Goal: Task Accomplishment & Management: Manage account settings

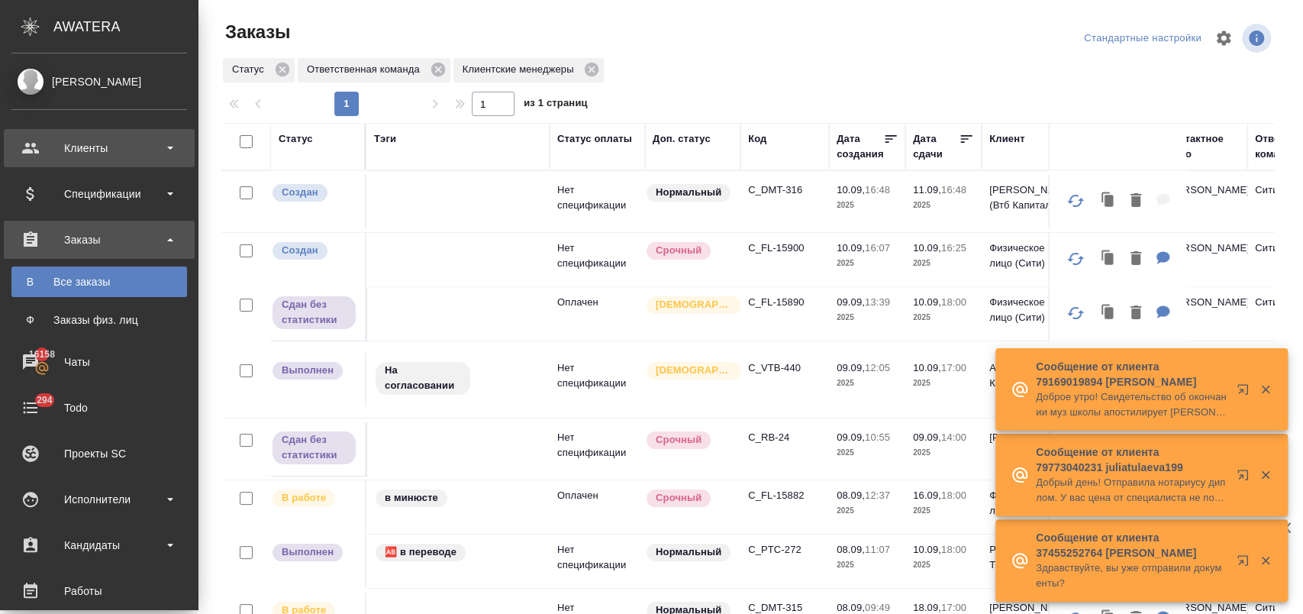
click at [128, 149] on div "Клиенты" at bounding box center [99, 148] width 176 height 23
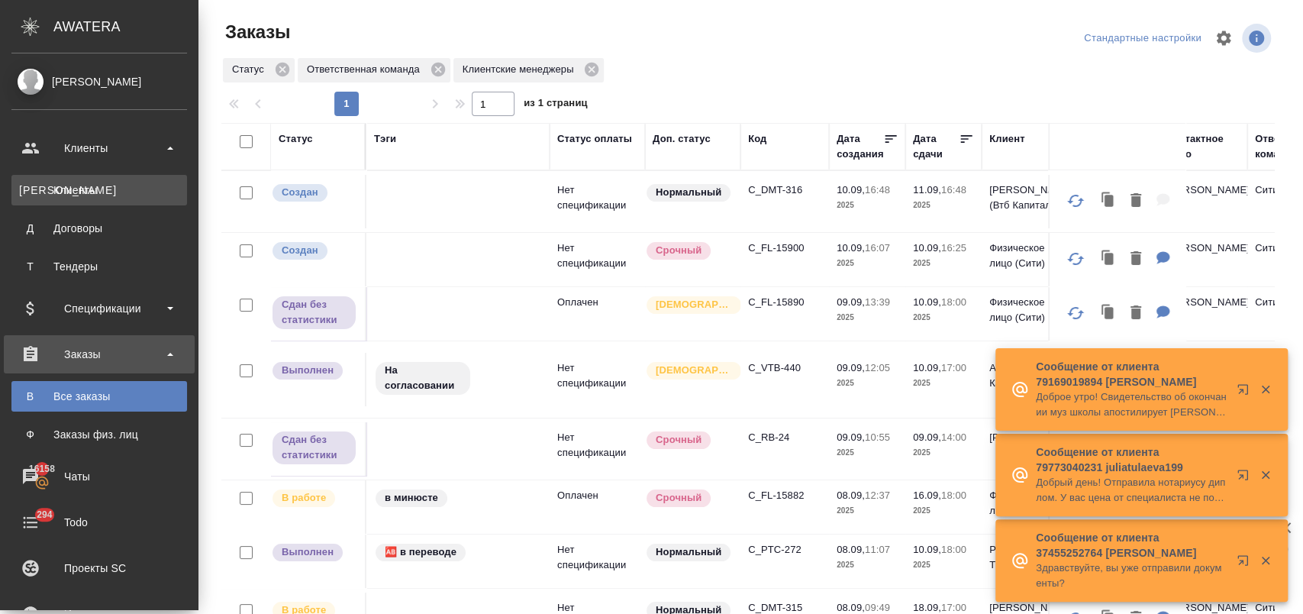
click at [137, 183] on div "Клиенты" at bounding box center [99, 189] width 160 height 15
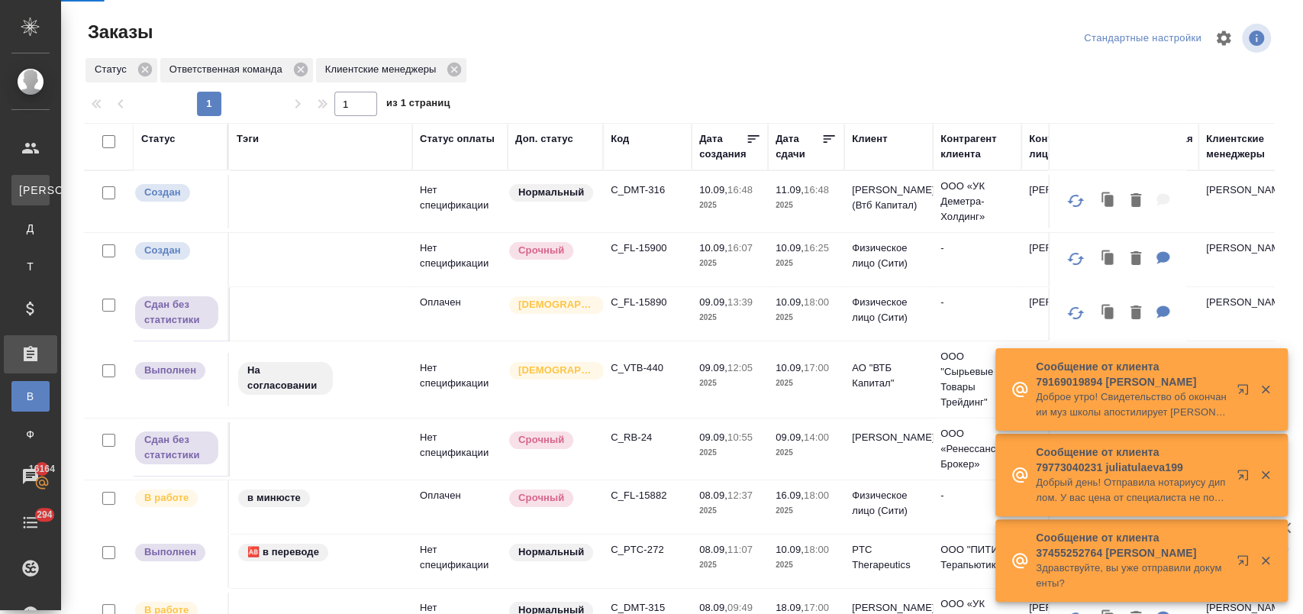
select select "RU"
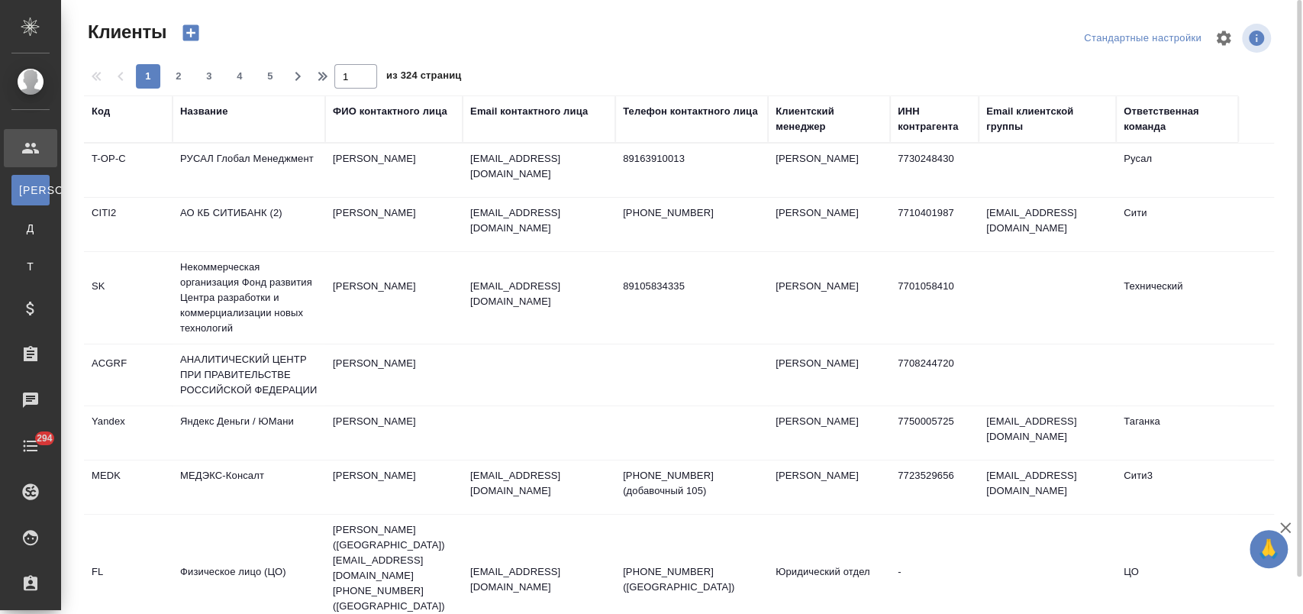
click at [197, 116] on div "Название" at bounding box center [203, 111] width 47 height 15
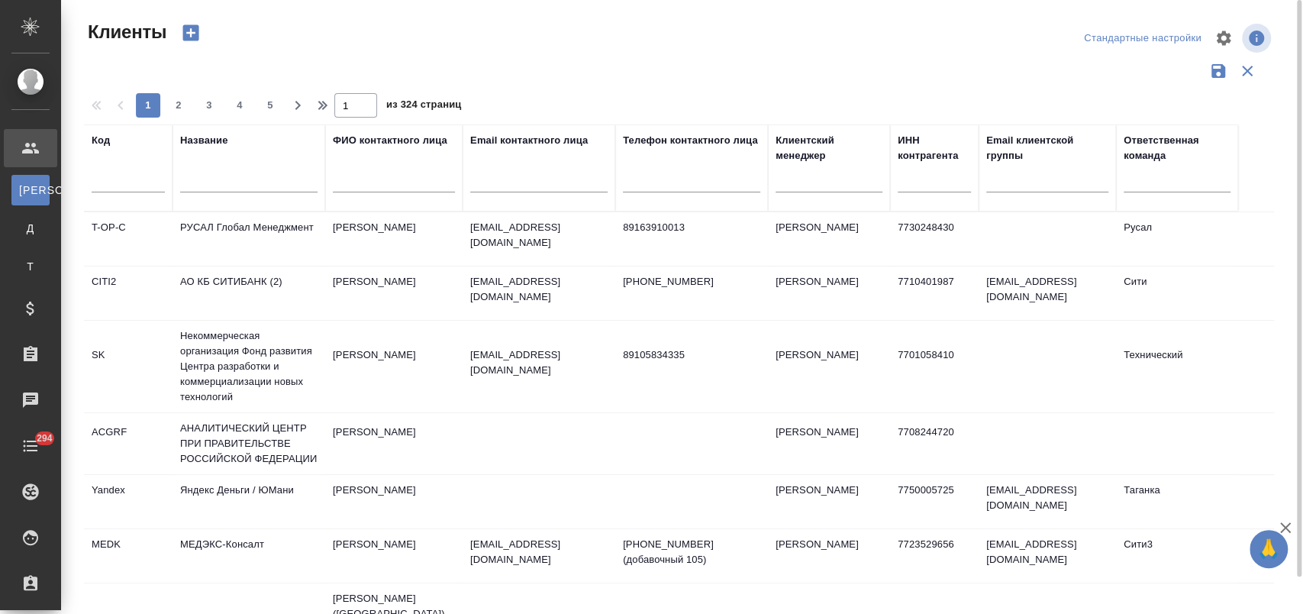
click at [231, 169] on div at bounding box center [248, 184] width 137 height 37
click at [234, 174] on input "text" at bounding box center [248, 182] width 137 height 19
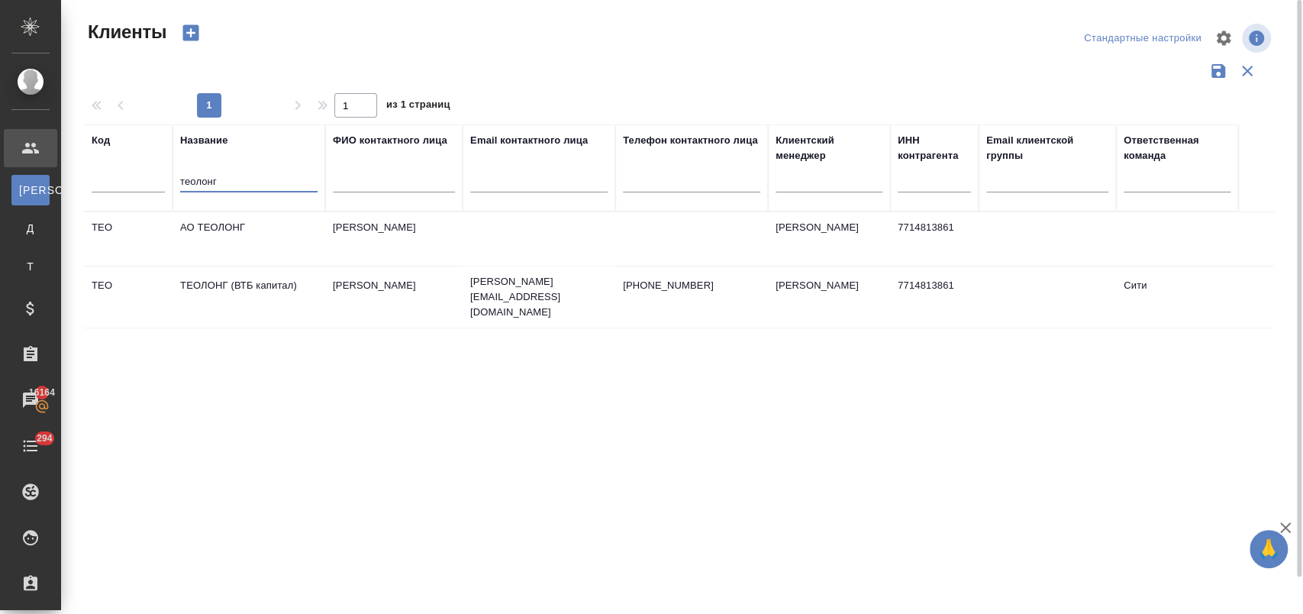
type input "теолонг"
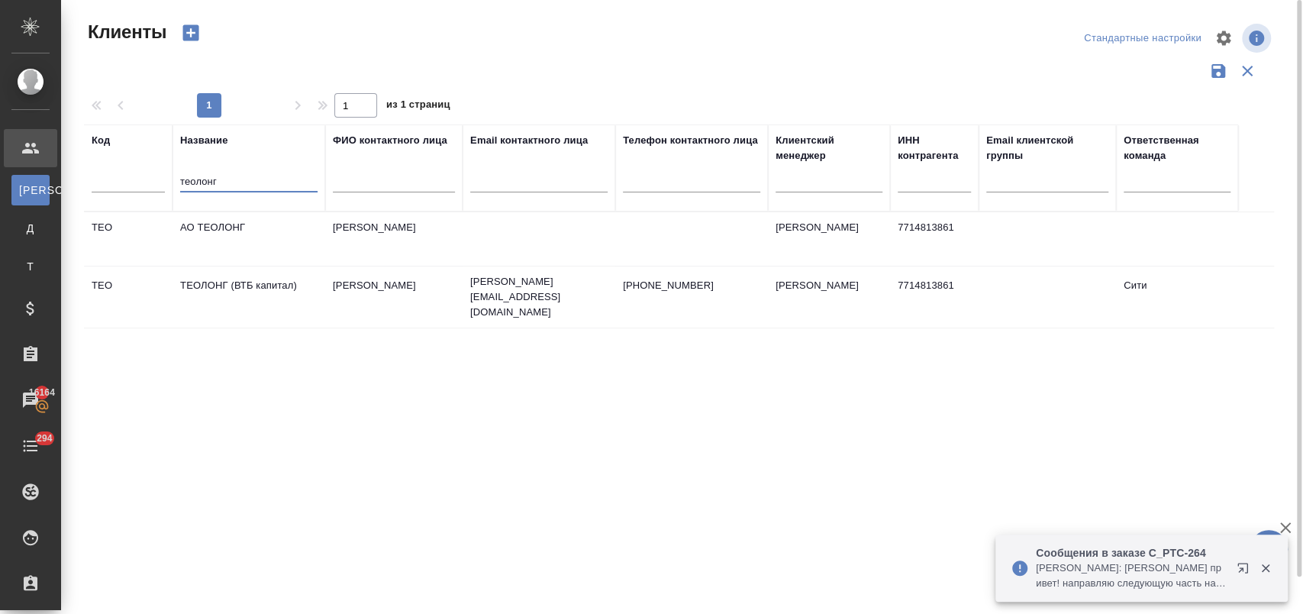
click at [299, 301] on td "ТЕОЛОНГ (ВТБ капитал)" at bounding box center [249, 296] width 153 height 53
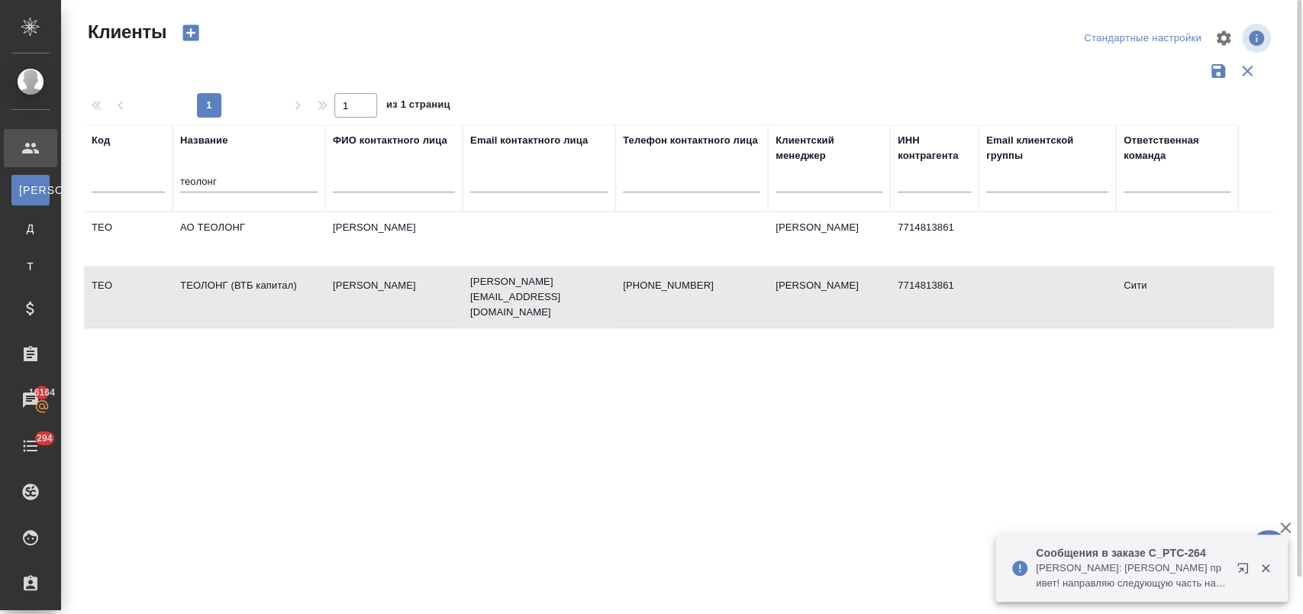
click at [299, 301] on td "ТЕОЛОНГ (ВТБ капитал)" at bounding box center [249, 296] width 153 height 53
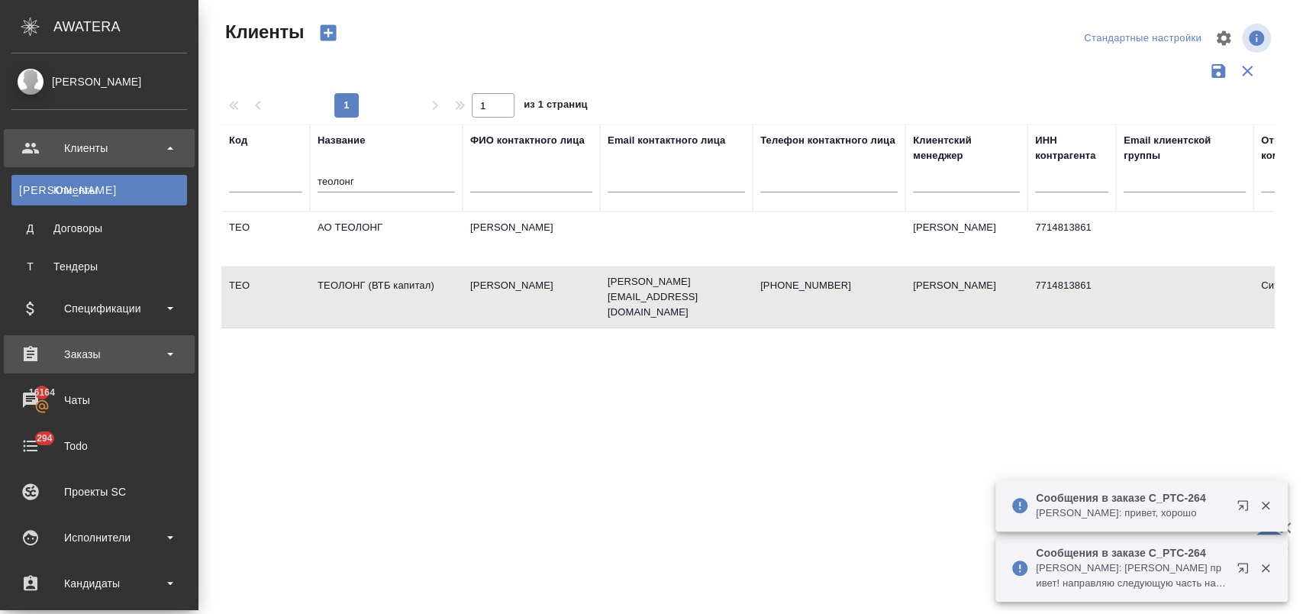
click at [102, 347] on div "Заказы" at bounding box center [99, 354] width 176 height 23
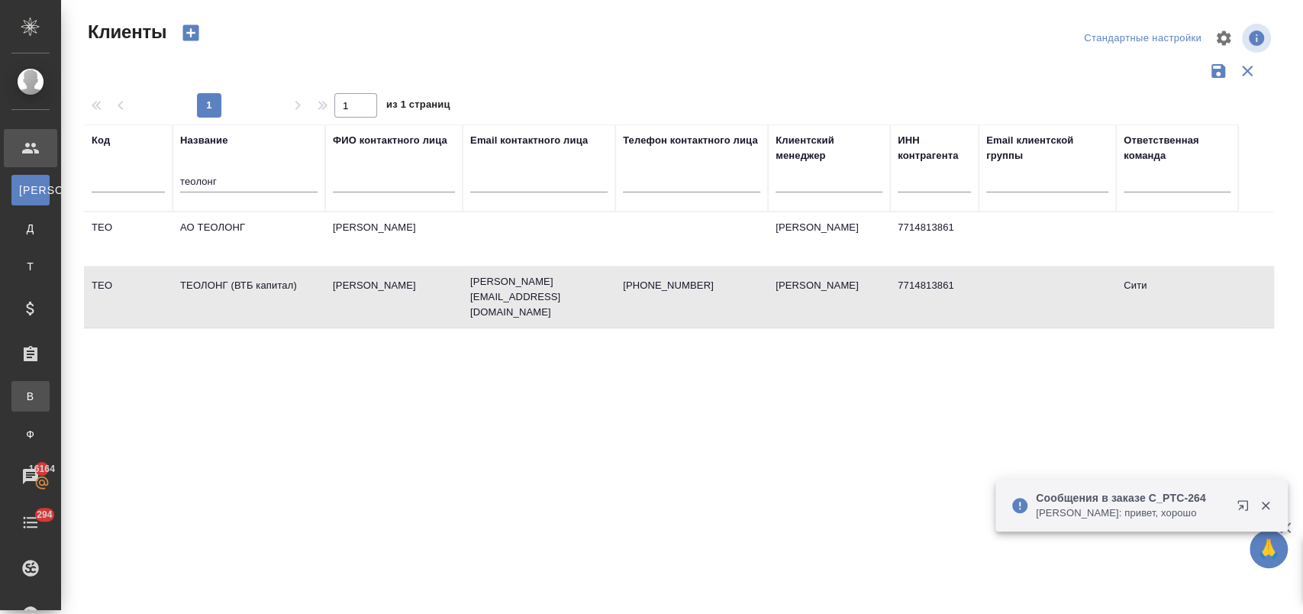
click at [23, 403] on div "Все заказы" at bounding box center [11, 396] width 23 height 15
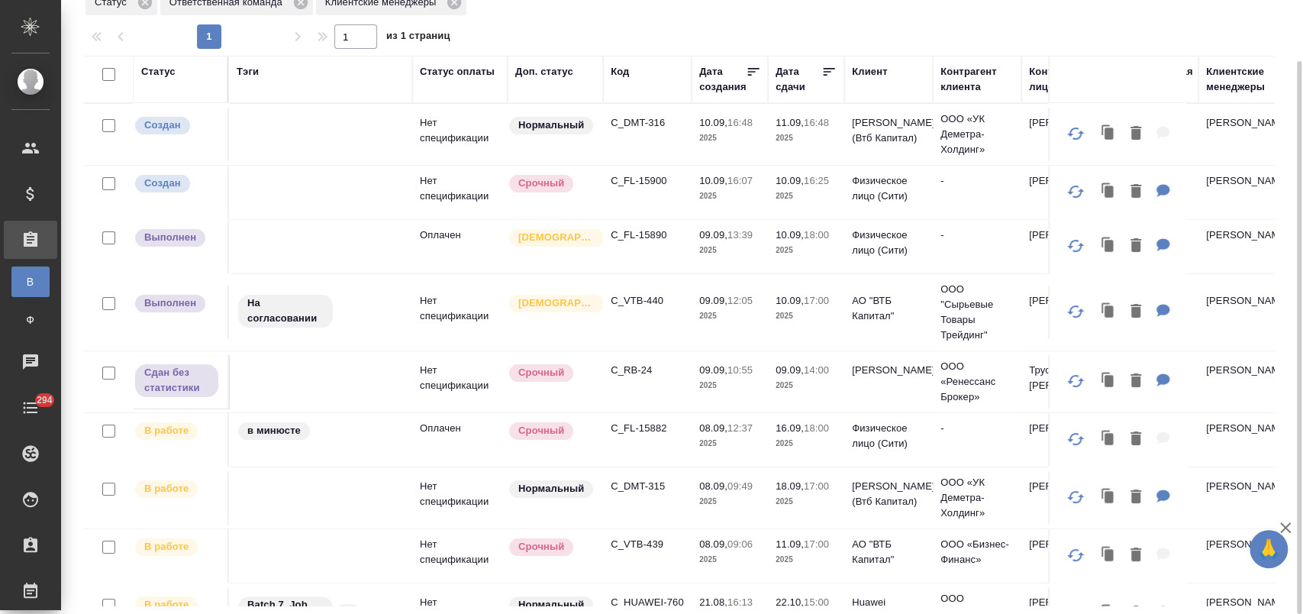
scroll to position [638, 0]
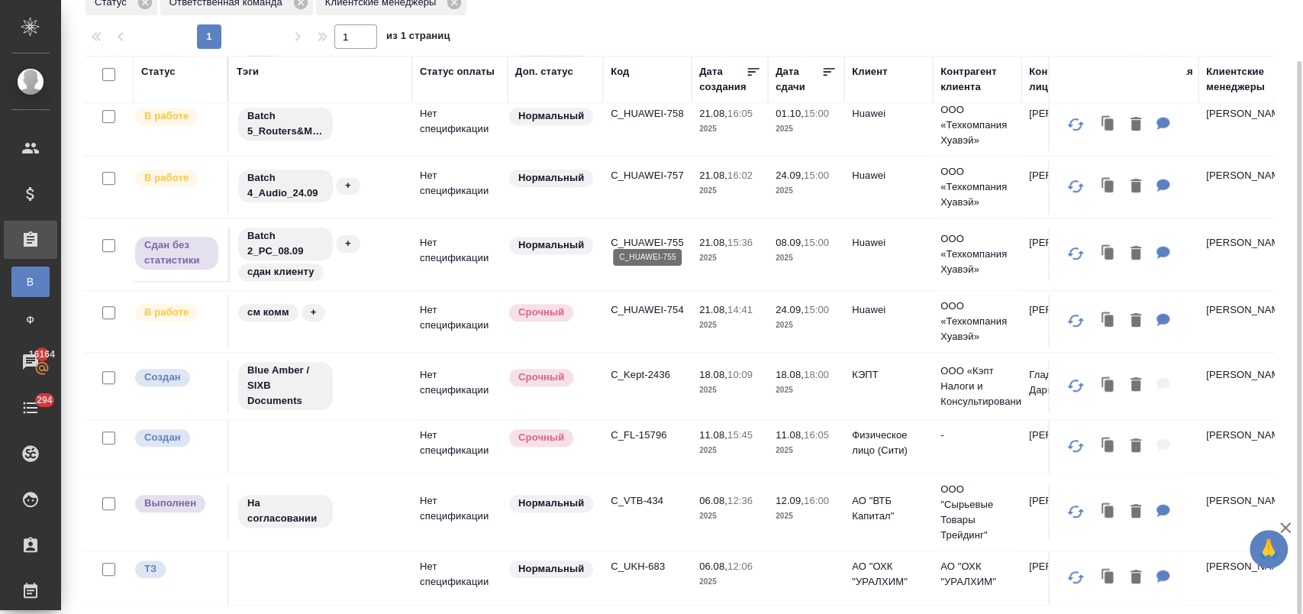
click at [660, 235] on p "C_HUAWEI-755" at bounding box center [647, 242] width 73 height 15
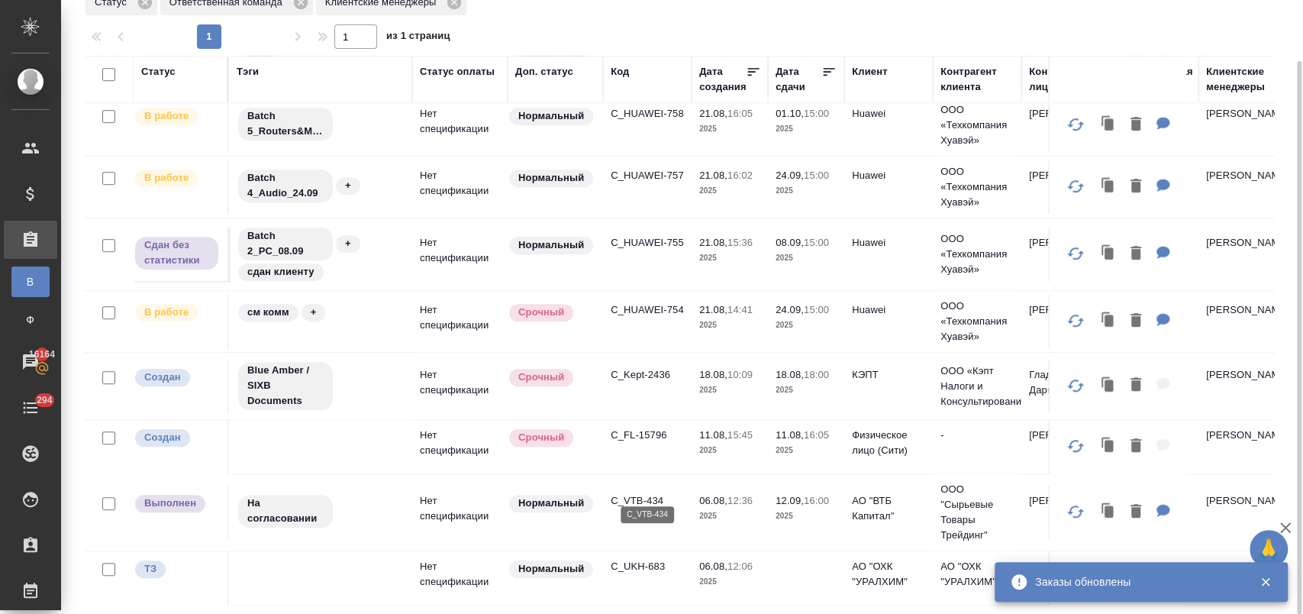
click at [643, 493] on p "C_VTB-434" at bounding box center [647, 500] width 73 height 15
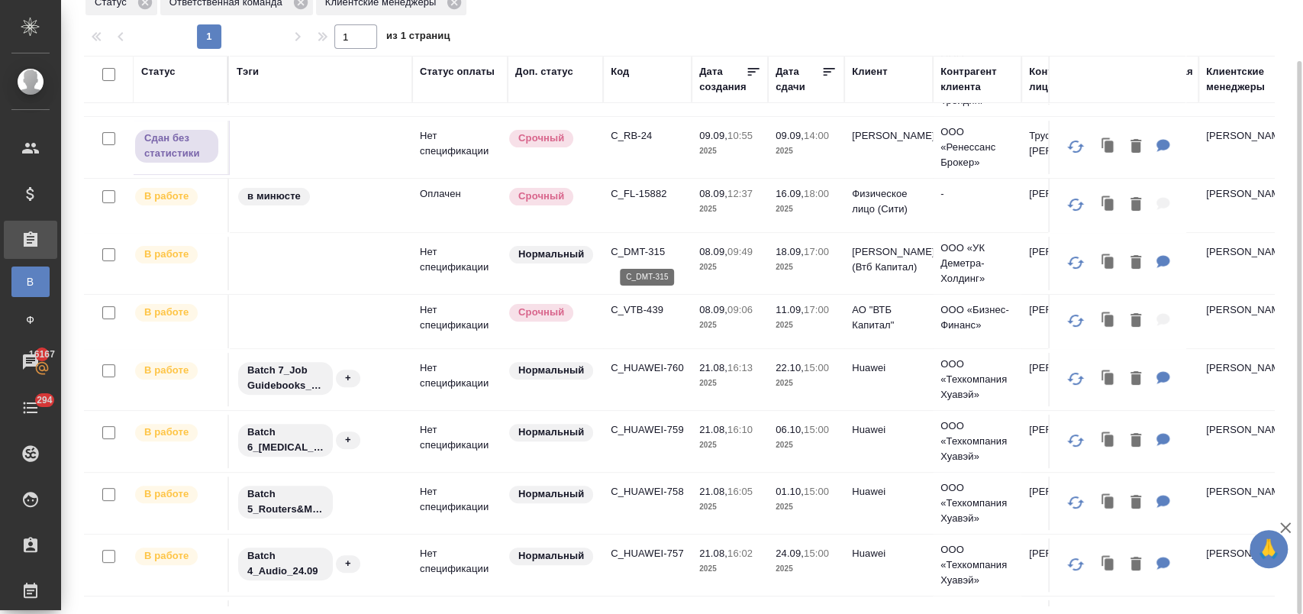
scroll to position [150, 0]
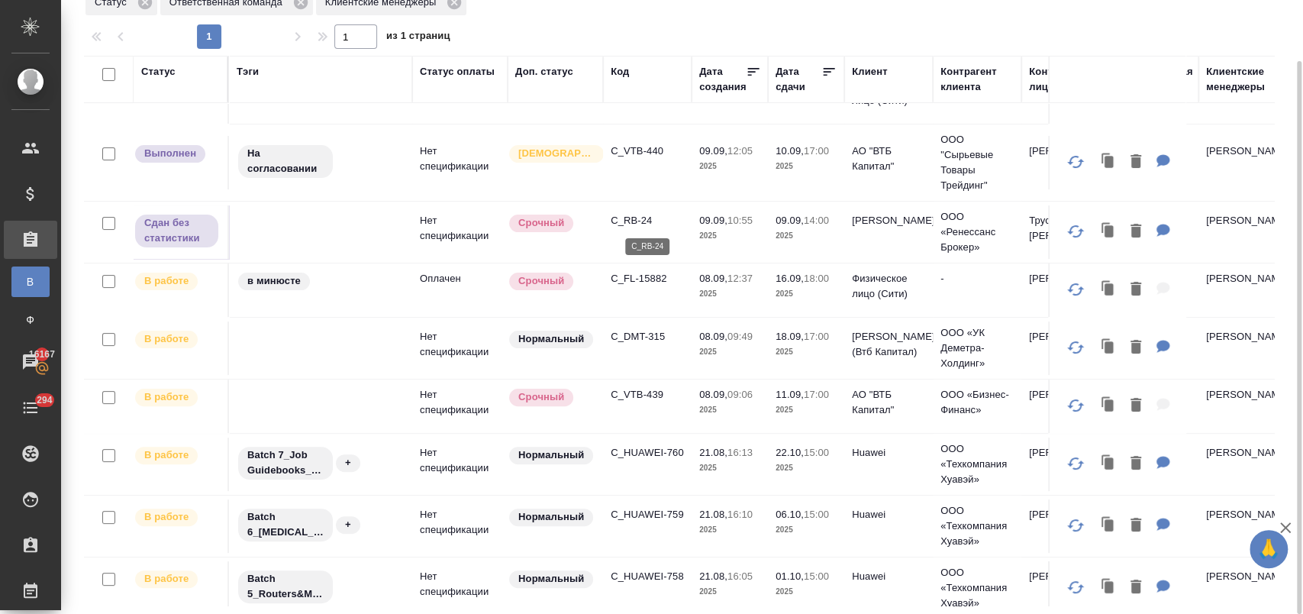
click at [640, 218] on p "C_RB-24" at bounding box center [647, 220] width 73 height 15
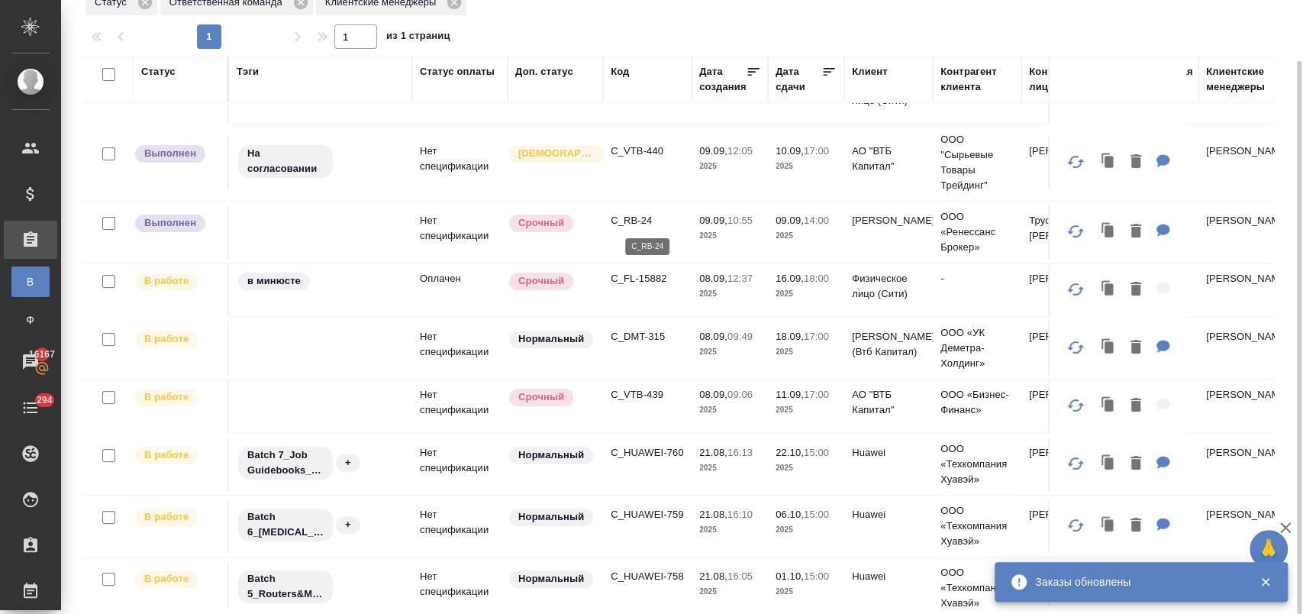
click at [648, 216] on p "C_RB-24" at bounding box center [647, 220] width 73 height 15
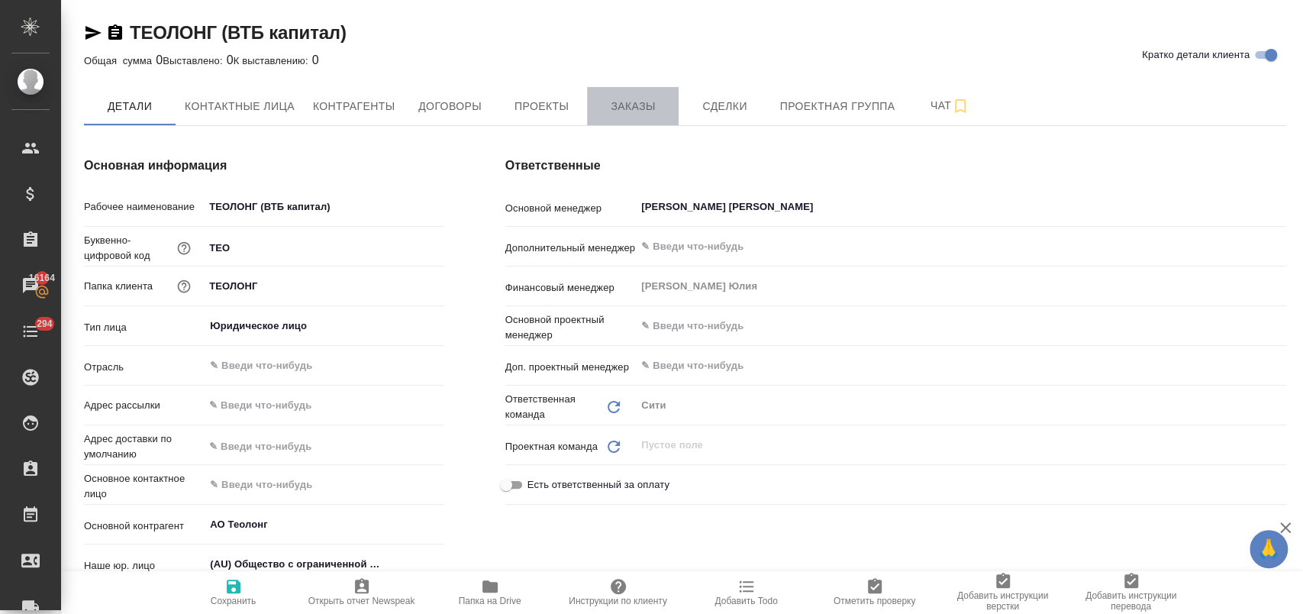
click at [616, 115] on span "Заказы" at bounding box center [632, 106] width 73 height 19
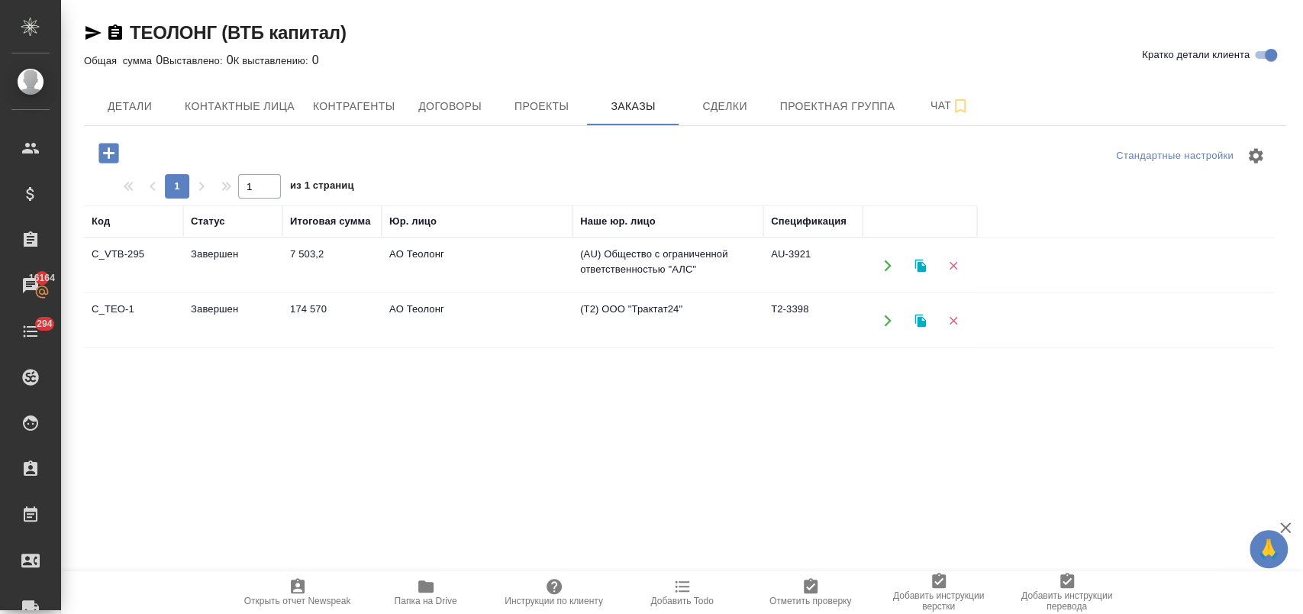
click at [471, 269] on td "АО Теолонг" at bounding box center [477, 265] width 191 height 53
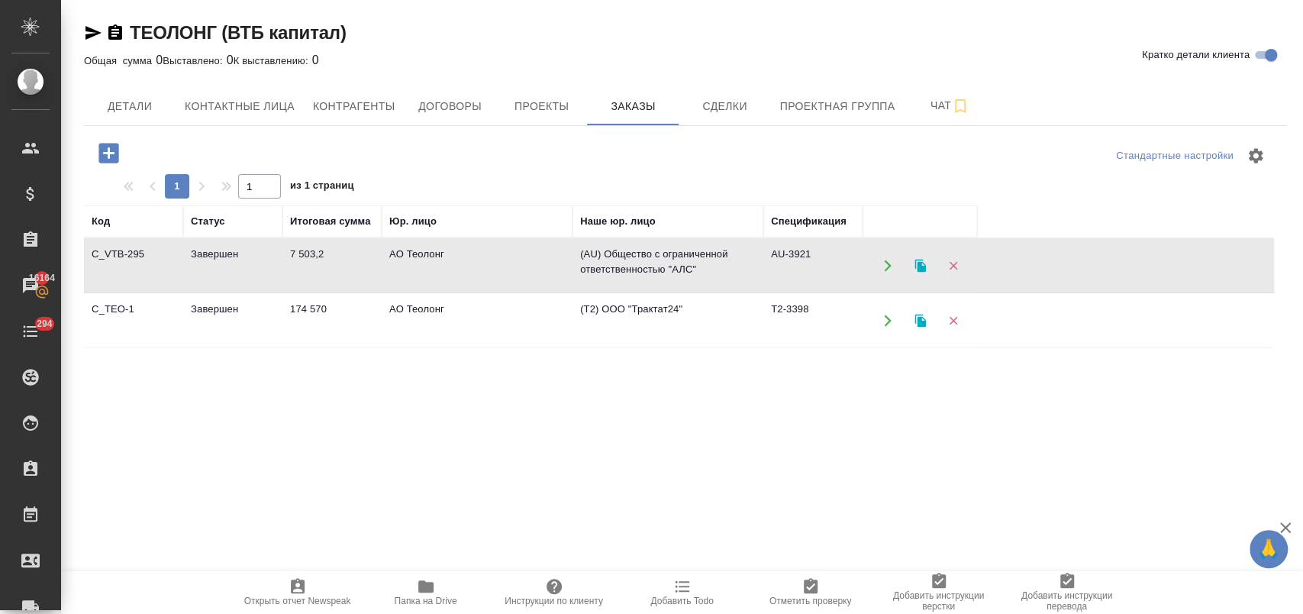
click at [471, 269] on td "АО Теолонг" at bounding box center [477, 265] width 191 height 53
click at [89, 30] on icon "button" at bounding box center [94, 33] width 16 height 14
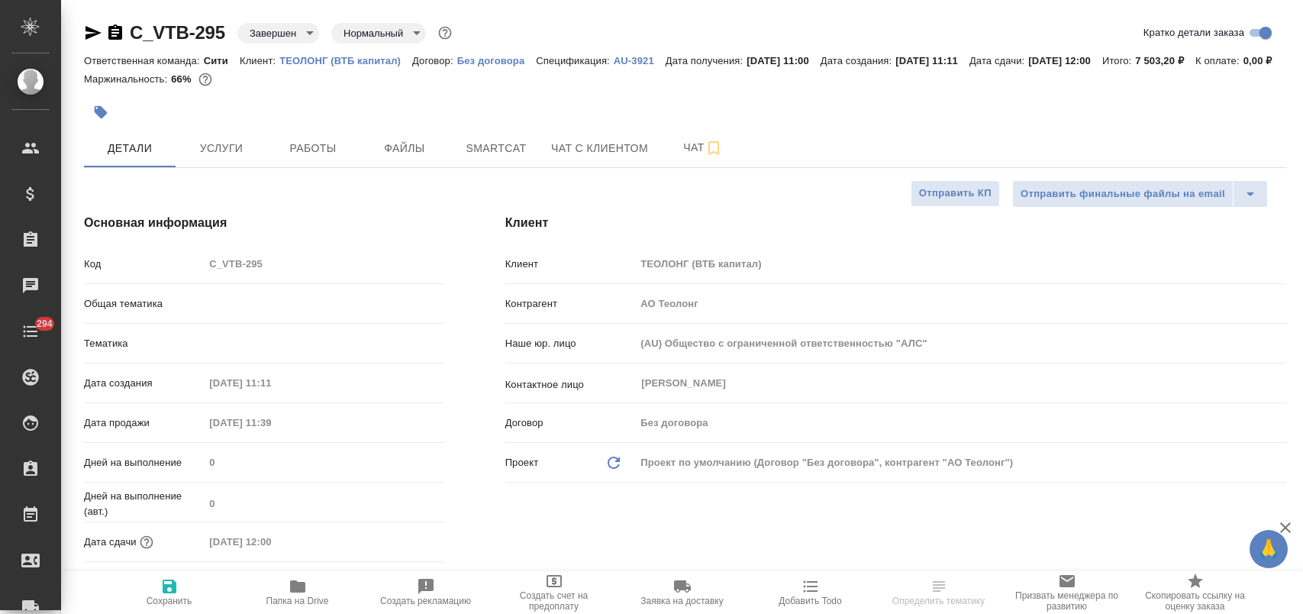
select select "RU"
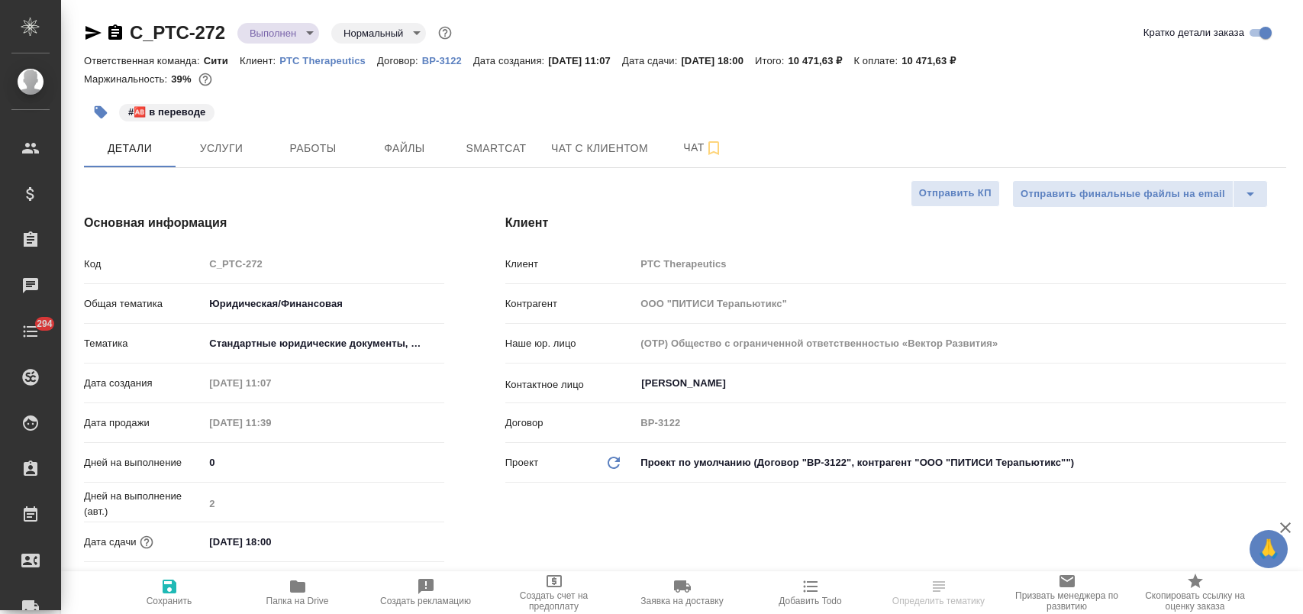
select select "RU"
type textarea "x"
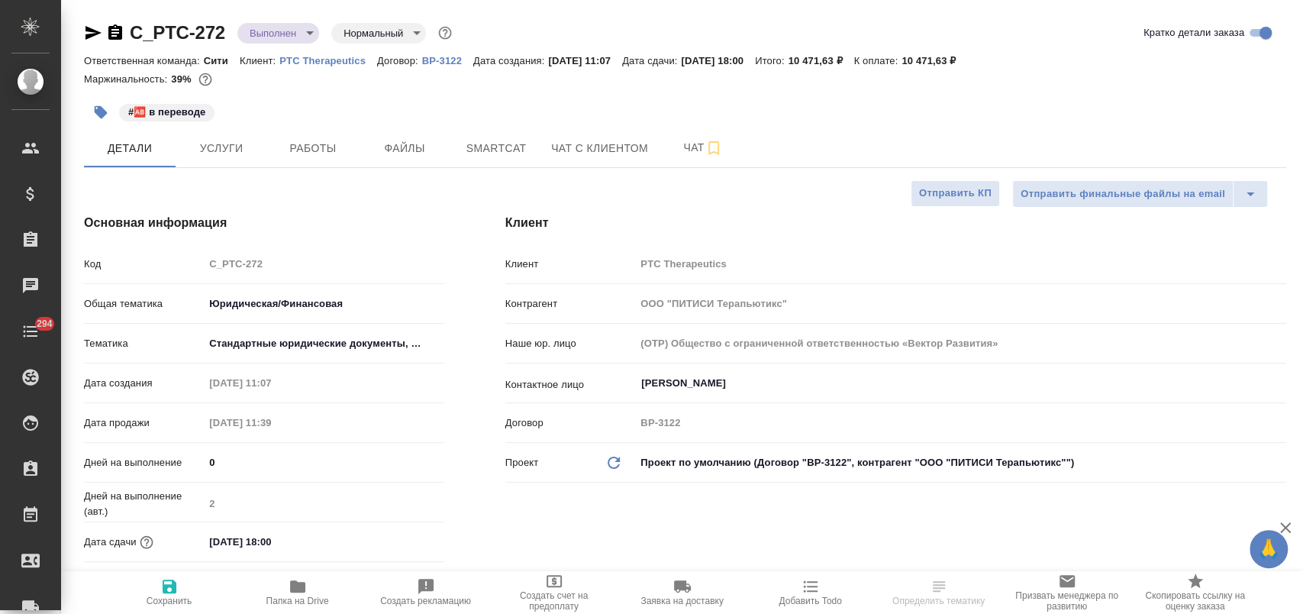
type textarea "x"
click at [220, 144] on span "Услуги" at bounding box center [221, 148] width 73 height 19
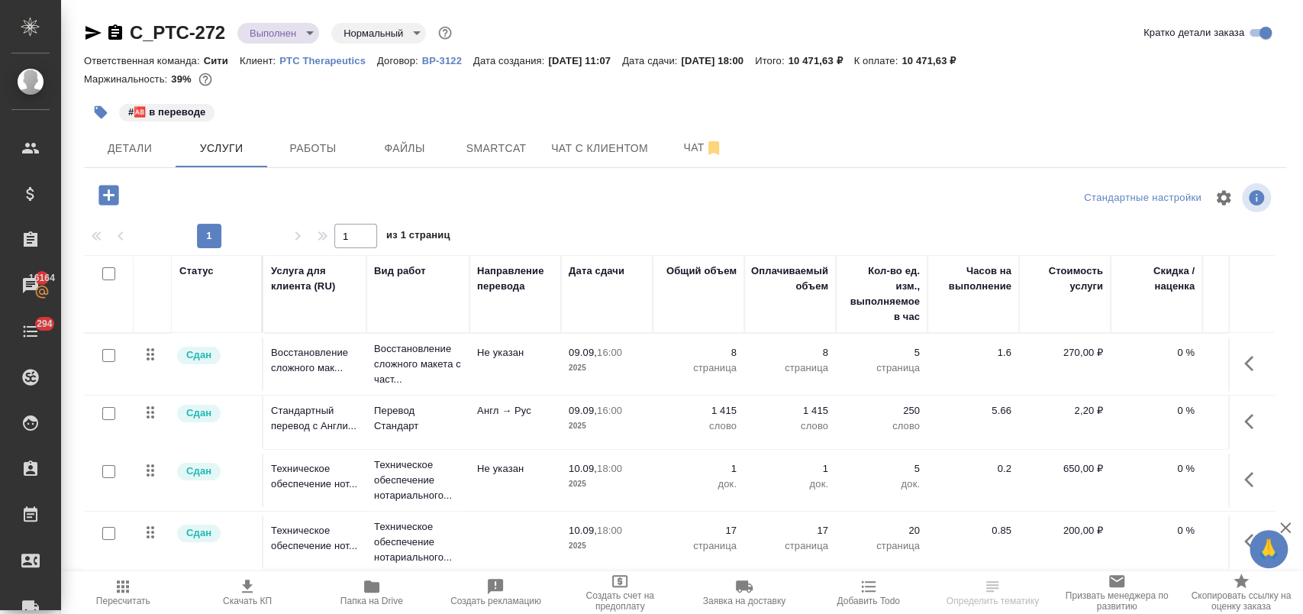
scroll to position [8, 0]
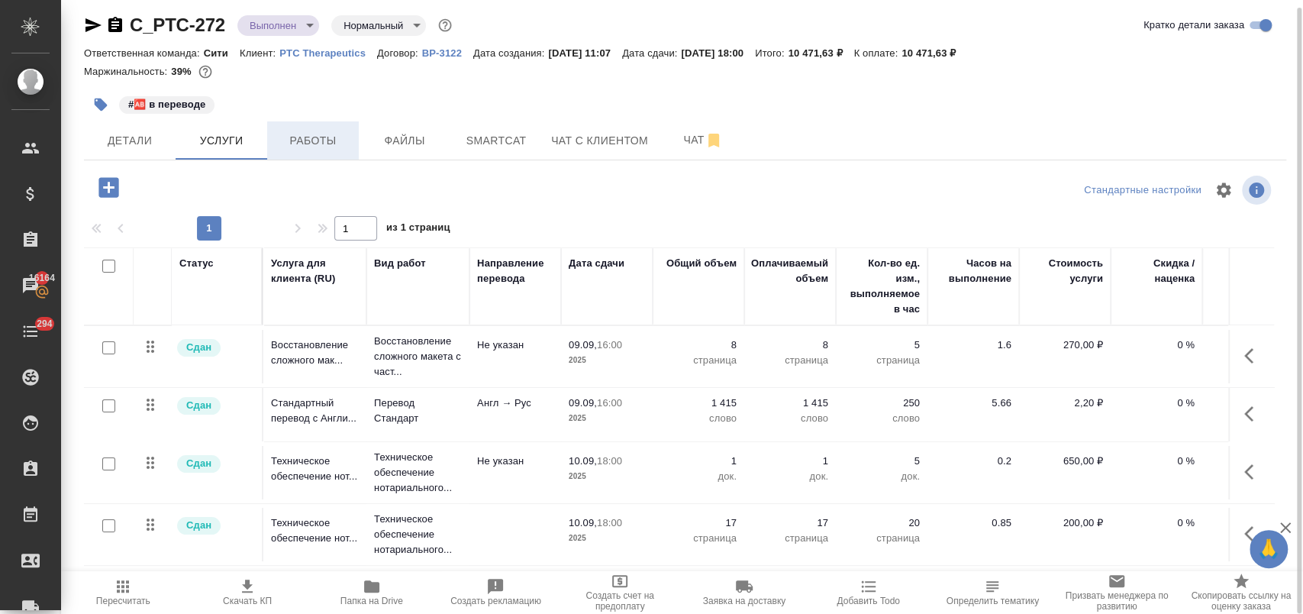
click at [312, 154] on button "Работы" at bounding box center [313, 140] width 92 height 38
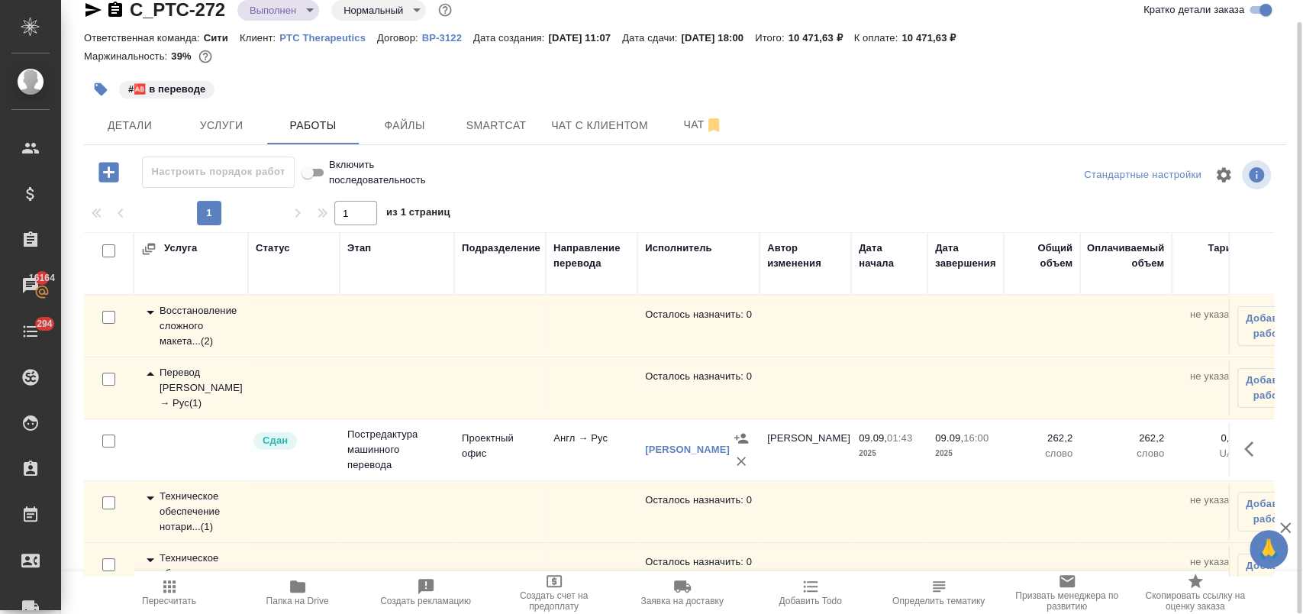
click at [148, 374] on icon at bounding box center [151, 374] width 8 height 4
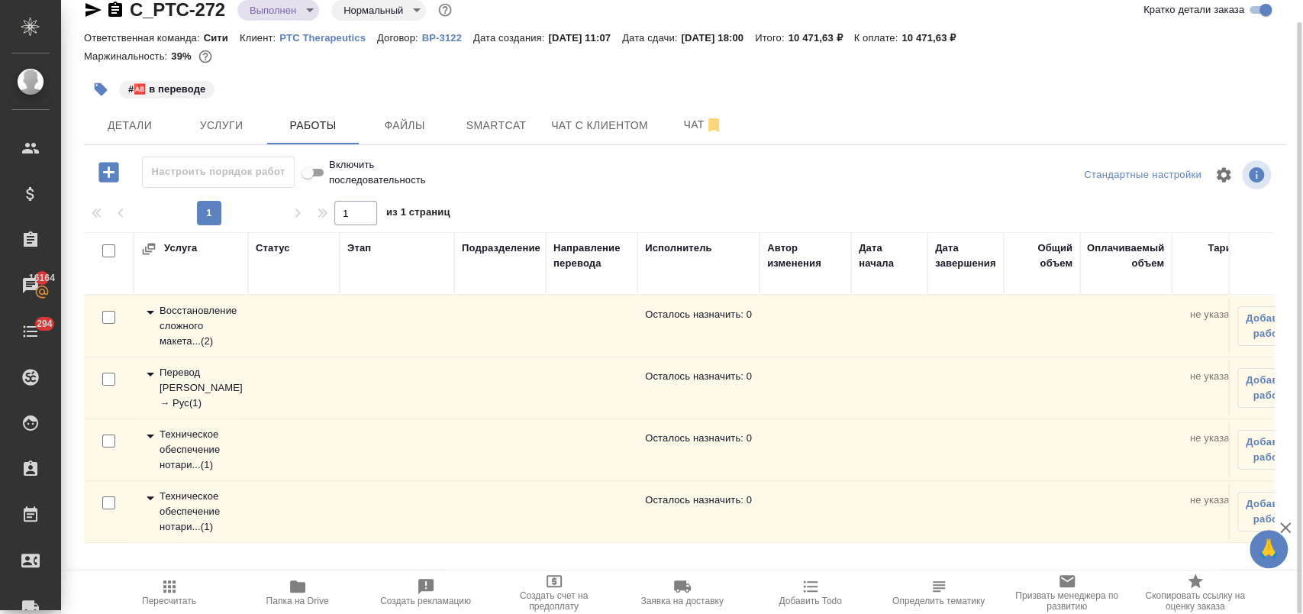
click at [153, 439] on icon at bounding box center [150, 436] width 18 height 18
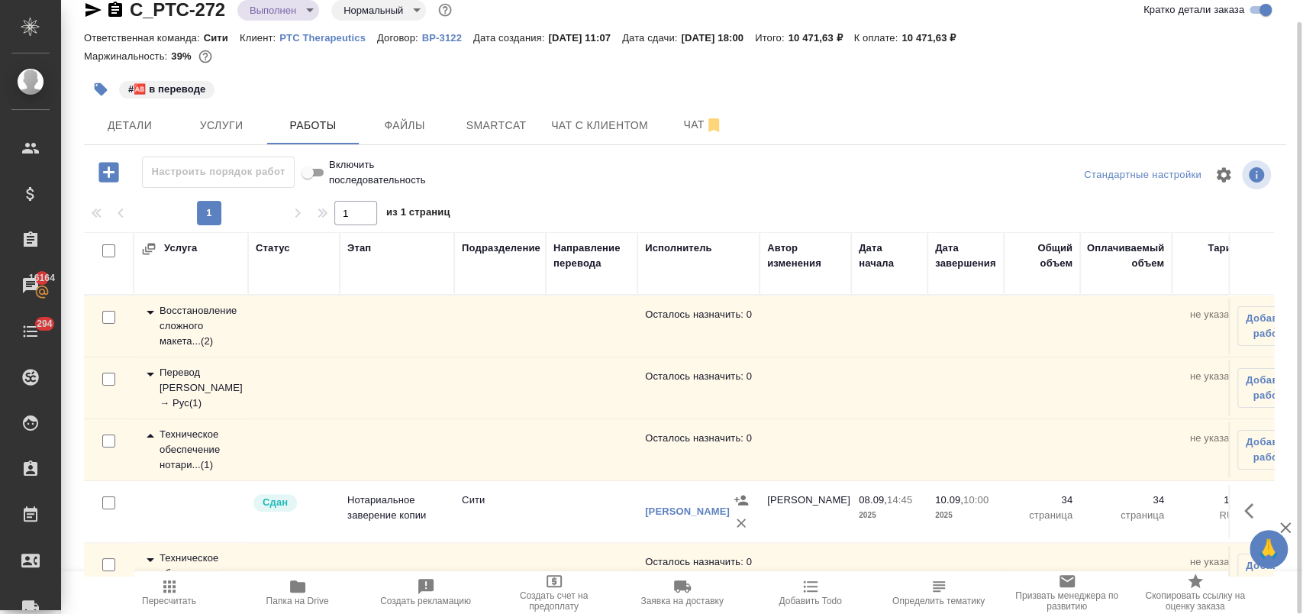
scroll to position [41, 0]
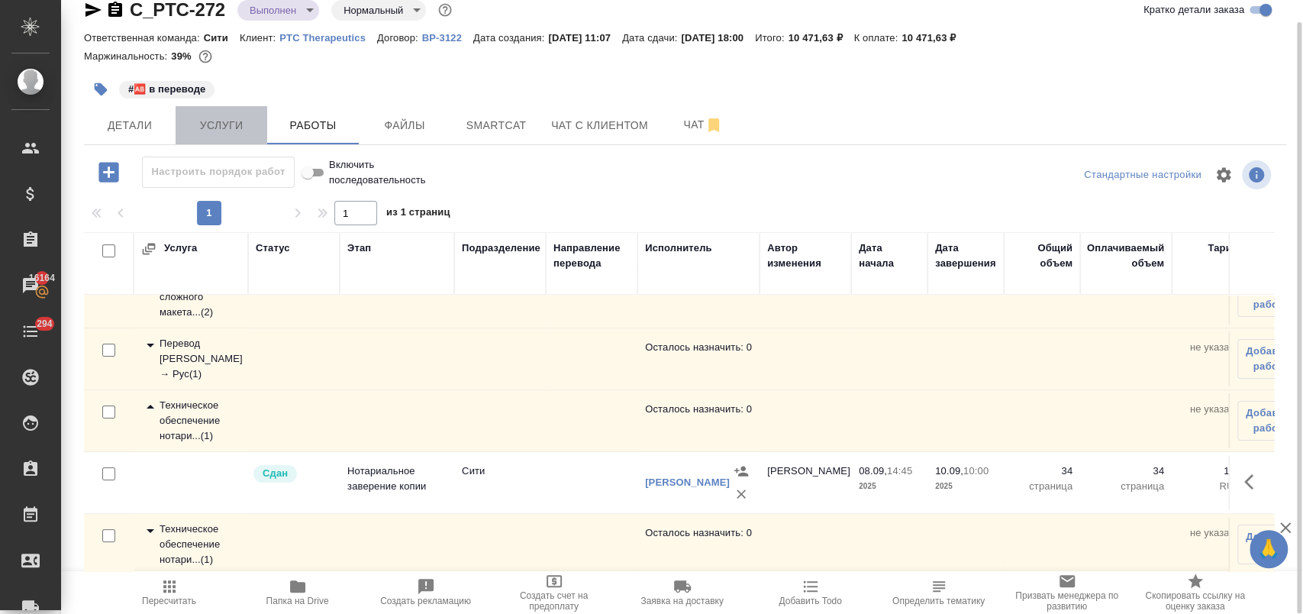
click at [223, 121] on span "Услуги" at bounding box center [221, 125] width 73 height 19
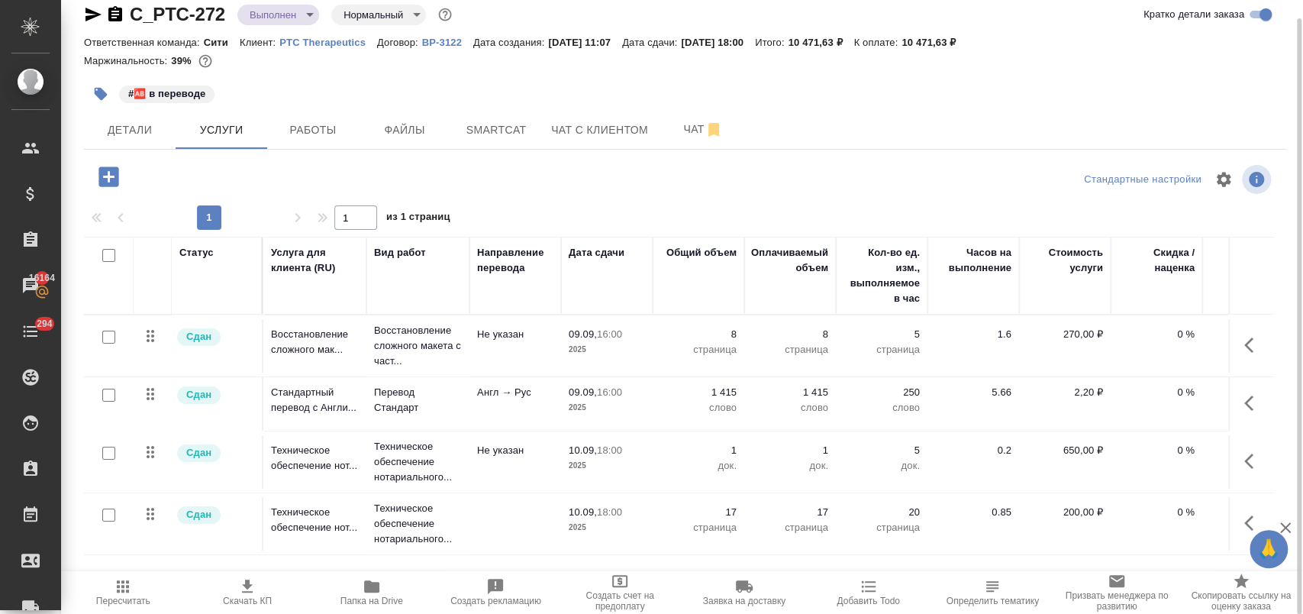
scroll to position [2, 0]
click at [733, 505] on p "17" at bounding box center [698, 512] width 76 height 15
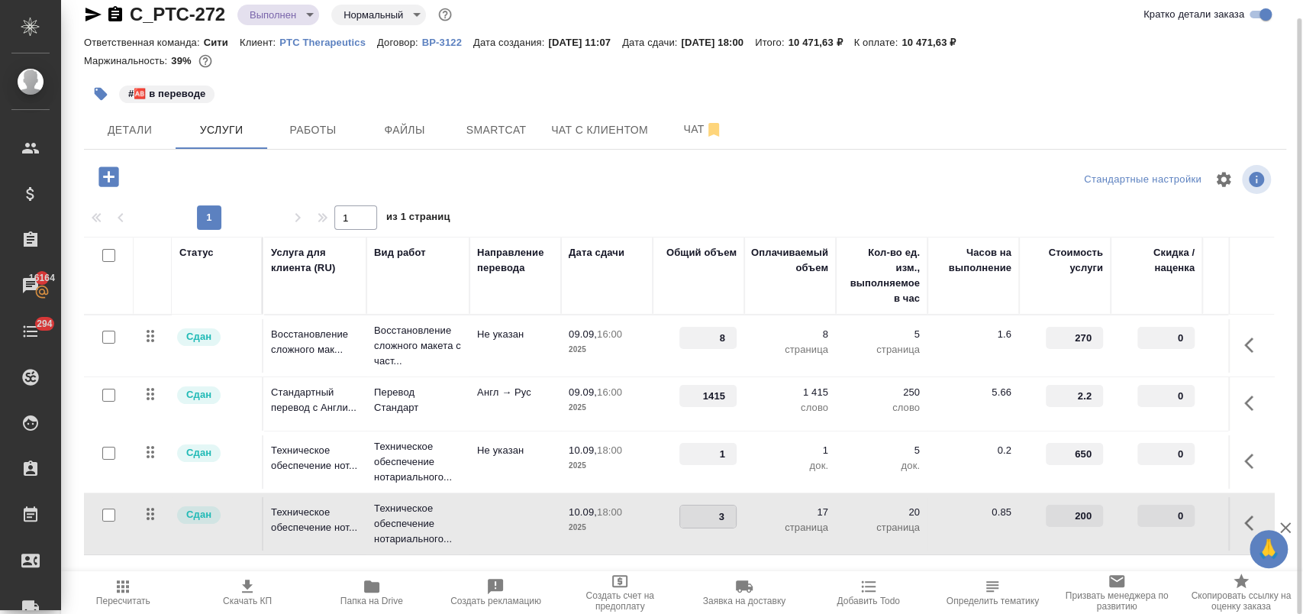
type input "34"
click at [257, 182] on span "Сохранить и пересчитать" at bounding box center [216, 175] width 133 height 18
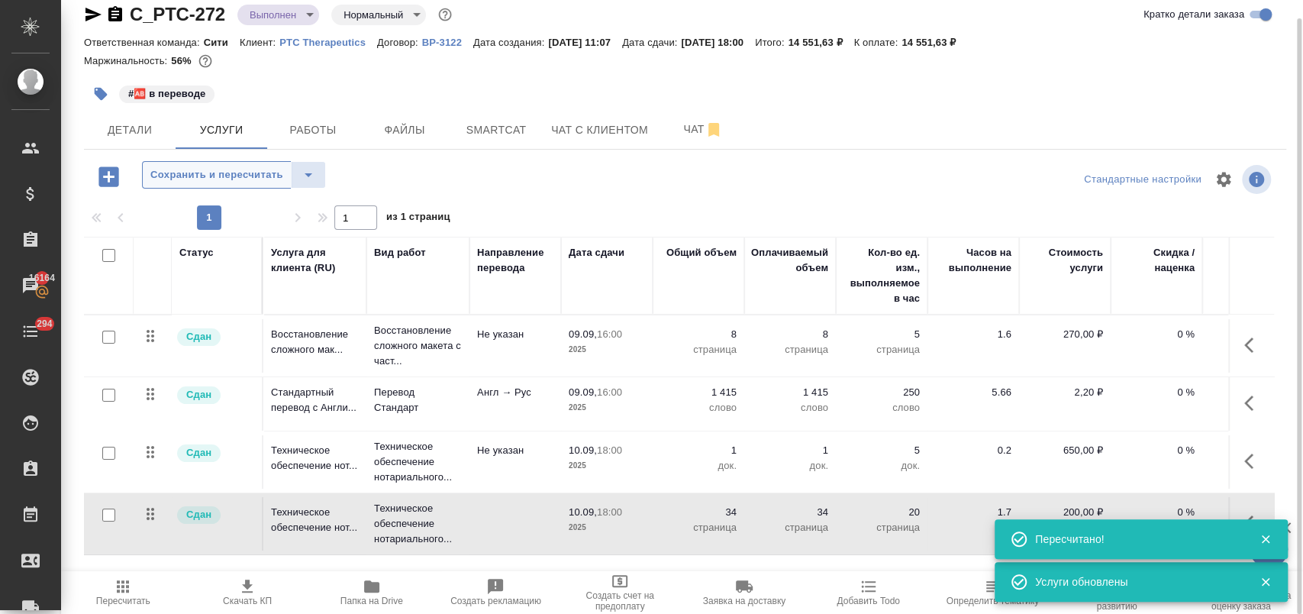
click at [244, 171] on span "Сохранить и пересчитать" at bounding box center [216, 175] width 133 height 18
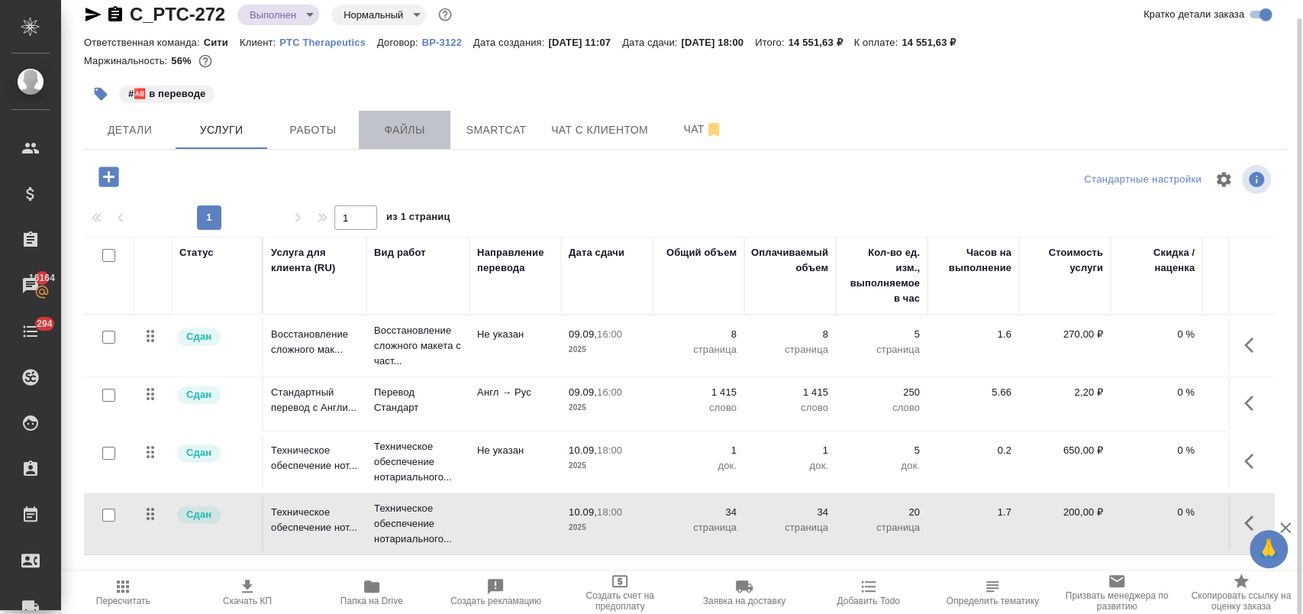
click at [415, 128] on span "Файлы" at bounding box center [404, 130] width 73 height 19
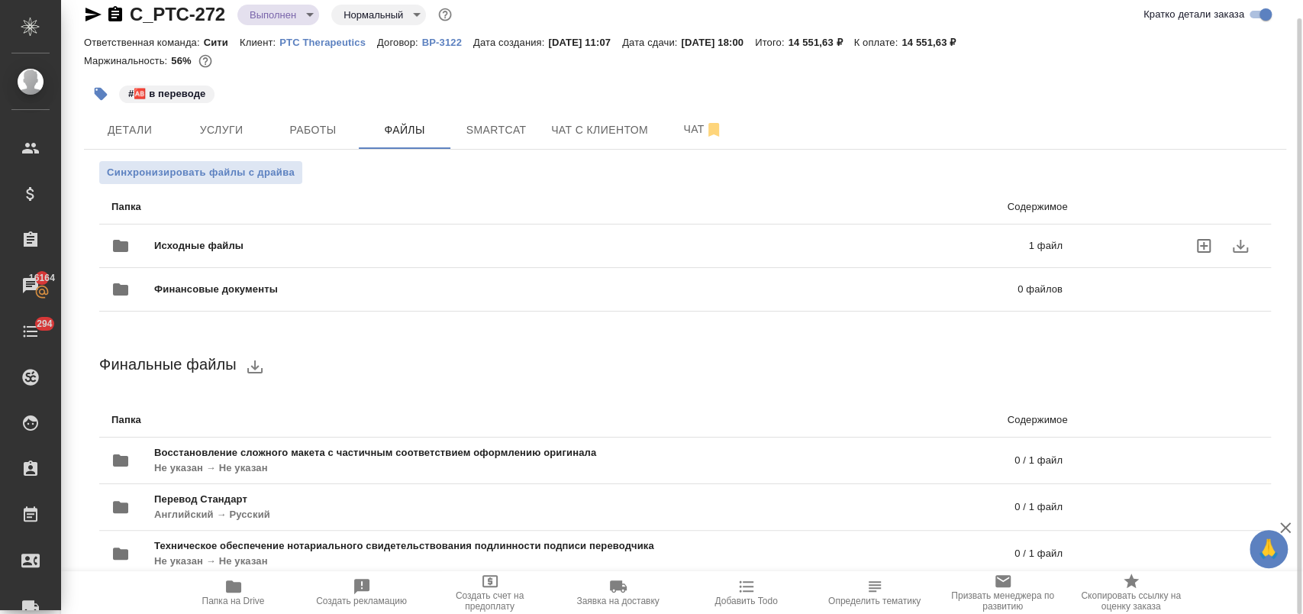
click at [268, 246] on span "Исходные файлы" at bounding box center [395, 245] width 482 height 15
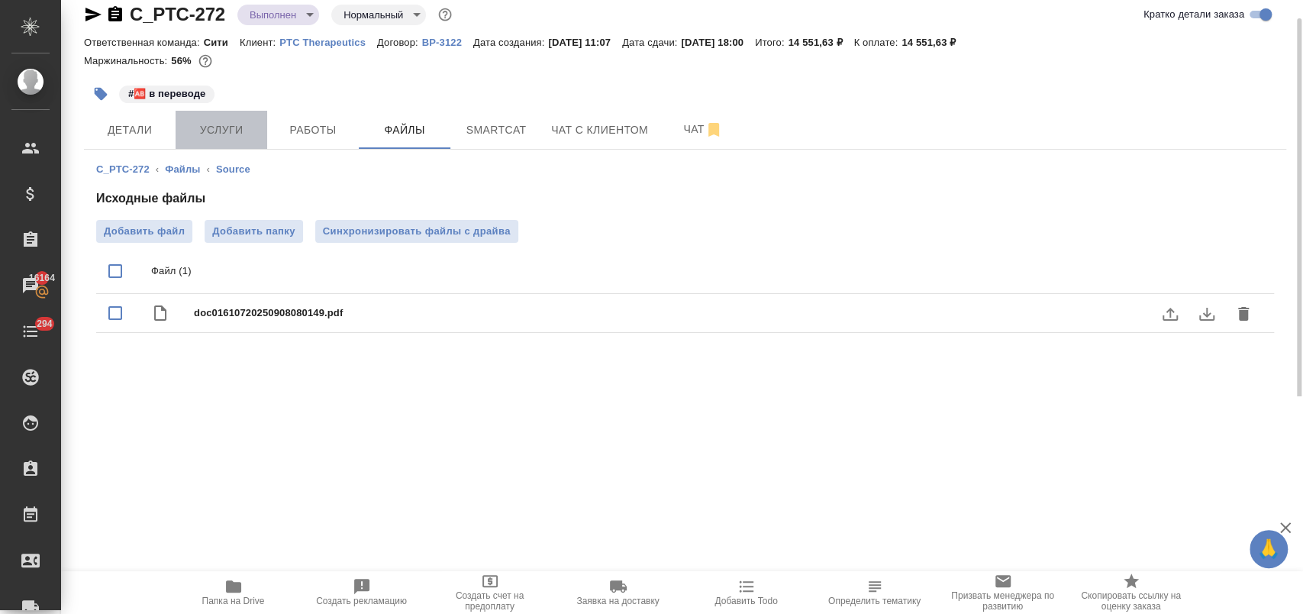
click at [206, 126] on span "Услуги" at bounding box center [221, 130] width 73 height 19
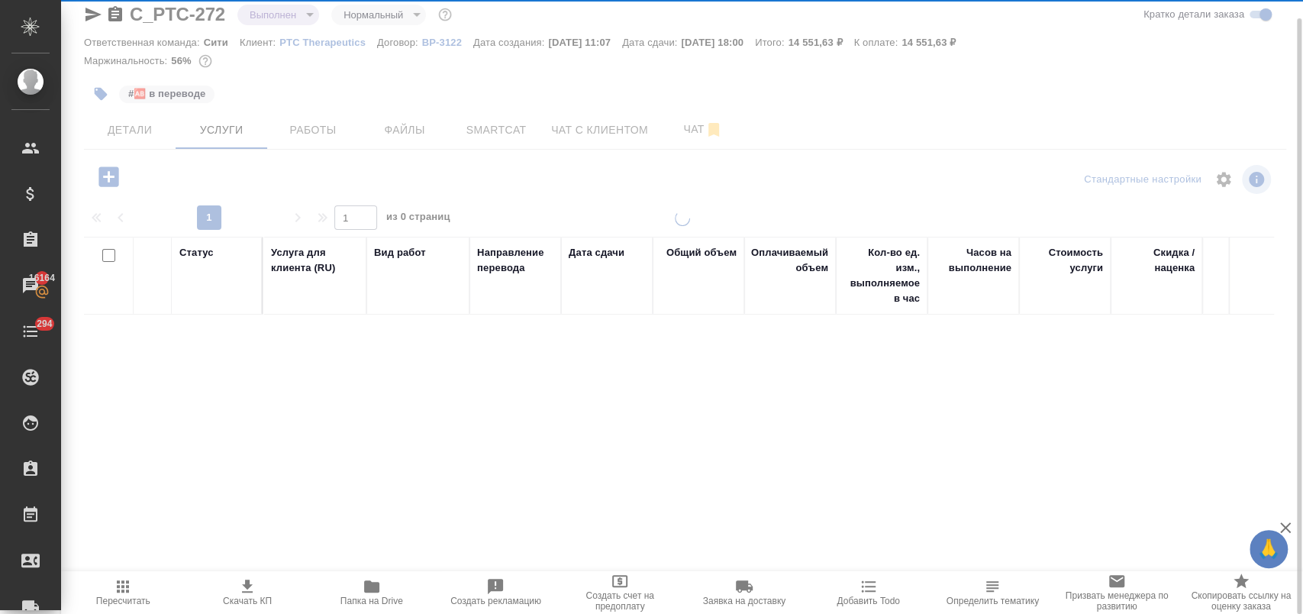
click at [320, 132] on div at bounding box center [682, 289] width 1242 height 614
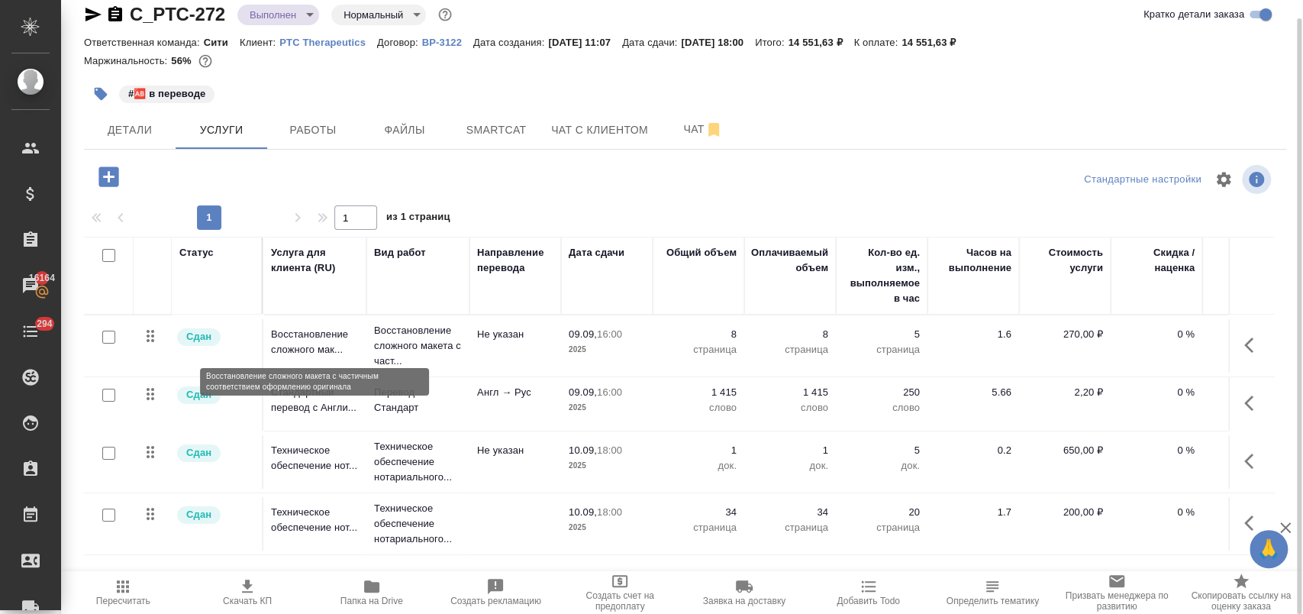
scroll to position [2, 0]
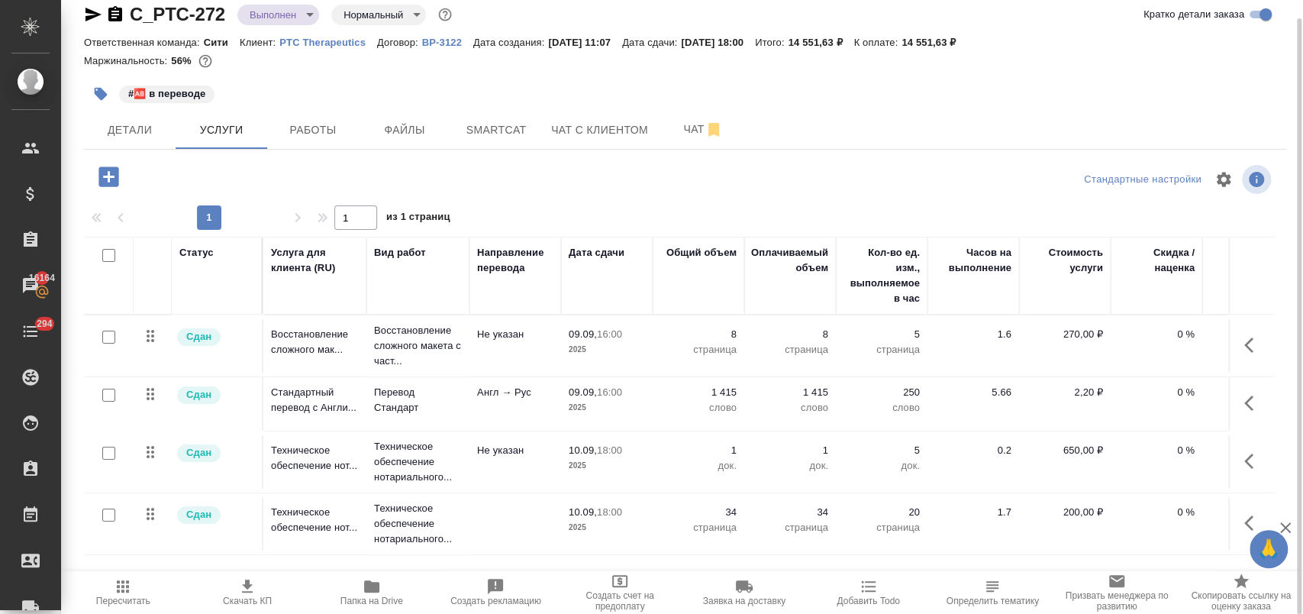
click at [299, 21] on body "🙏 .cls-1 fill:#fff; AWATERA Лофицкая Юлия Владимировна Клиенты Спецификации Зак…" at bounding box center [651, 368] width 1303 height 737
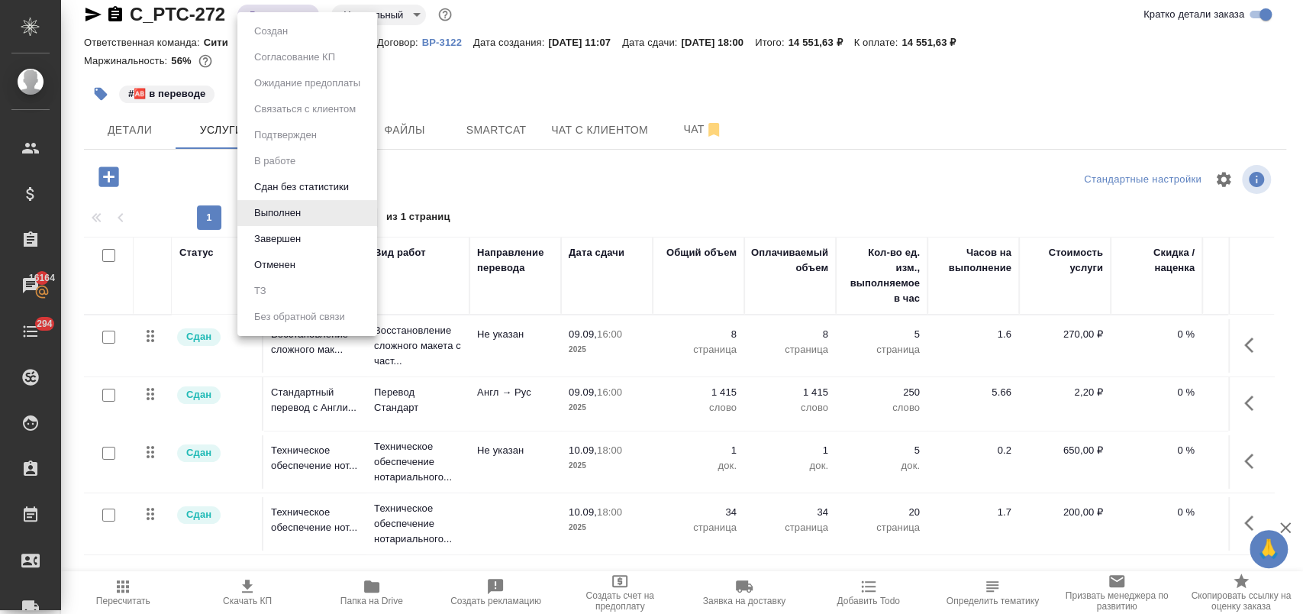
click at [312, 233] on li "Завершен" at bounding box center [307, 239] width 140 height 26
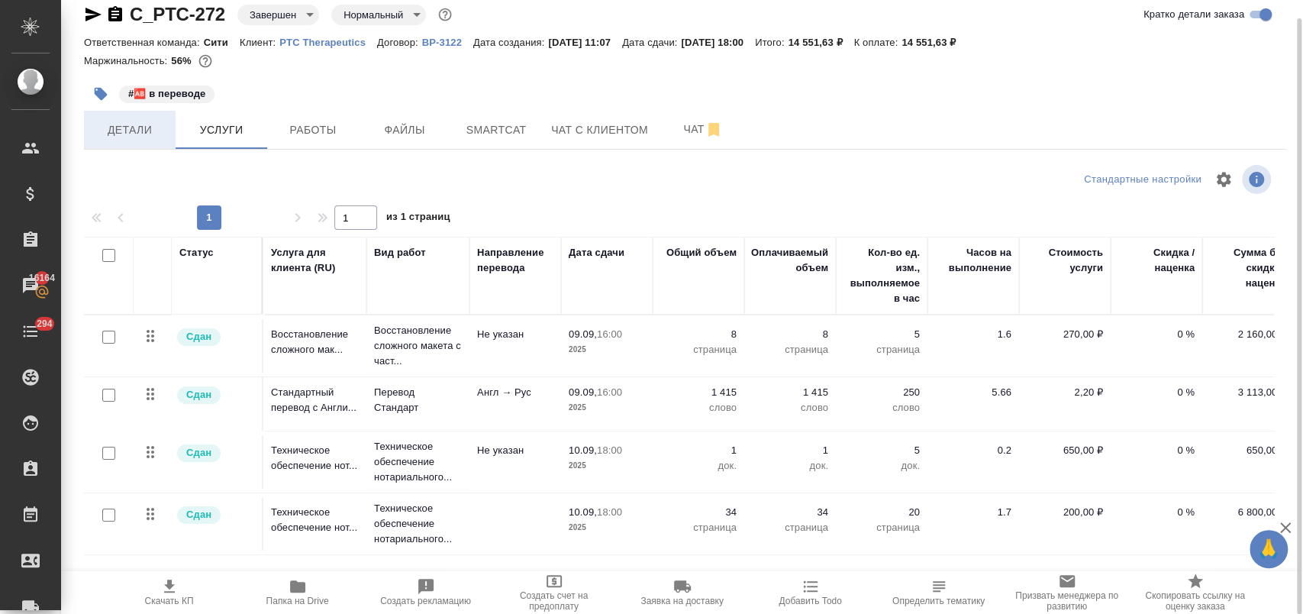
click at [143, 128] on span "Детали" at bounding box center [129, 130] width 73 height 19
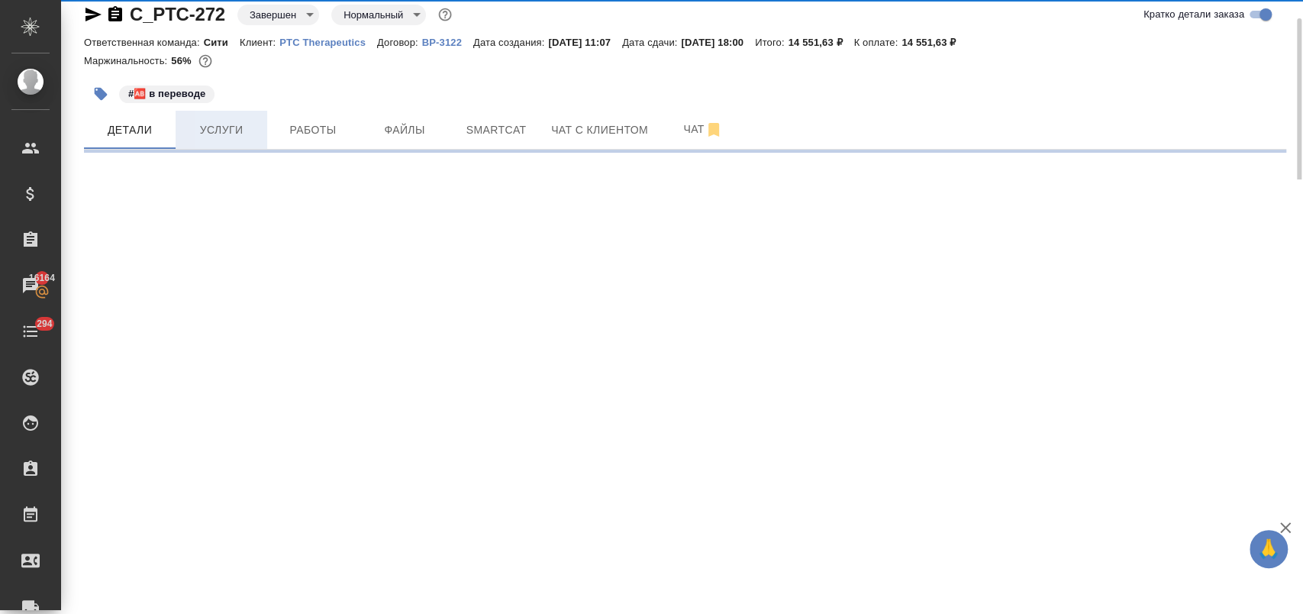
select select "RU"
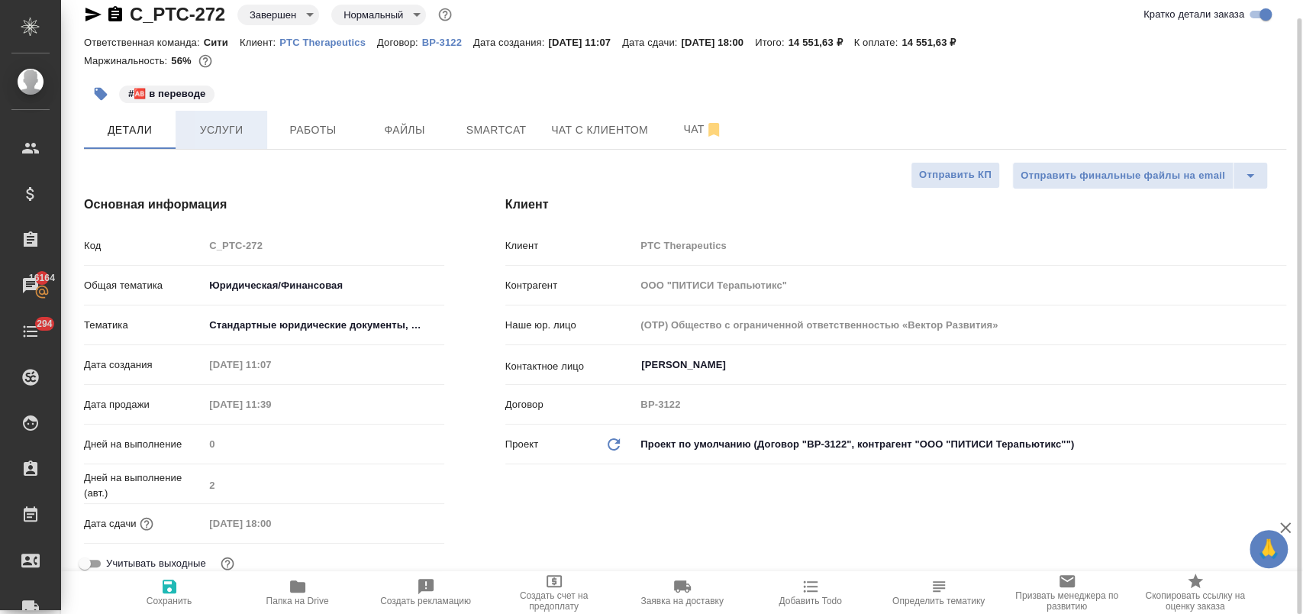
type textarea "x"
click at [250, 129] on span "Услуги" at bounding box center [221, 130] width 73 height 19
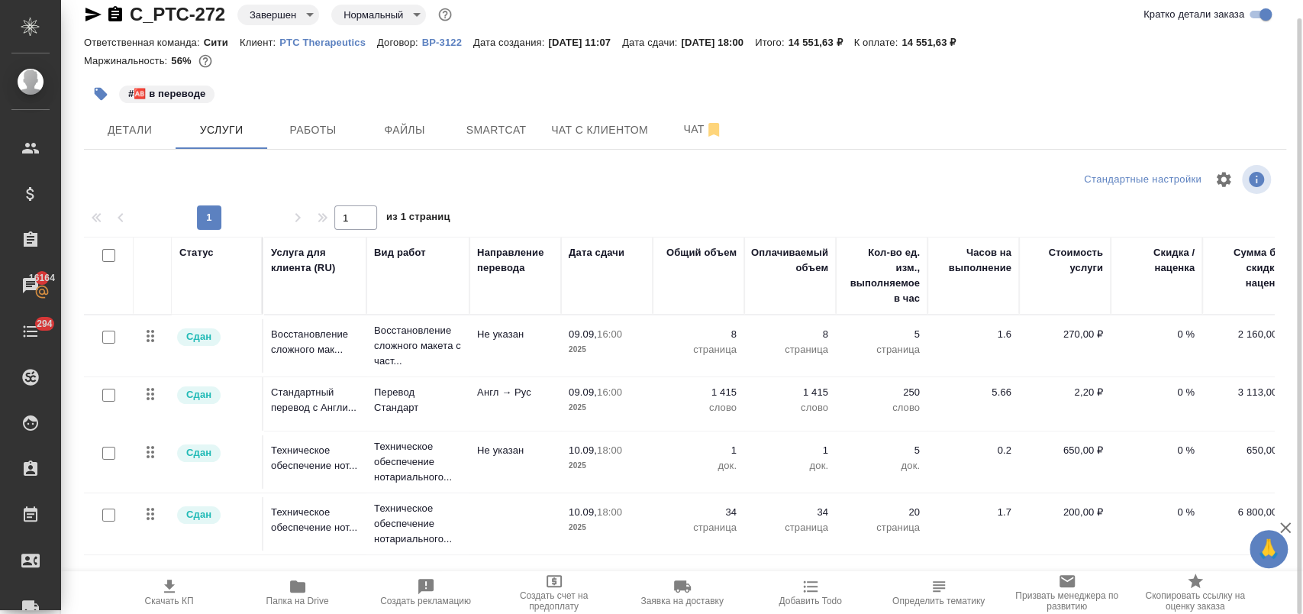
scroll to position [2, 216]
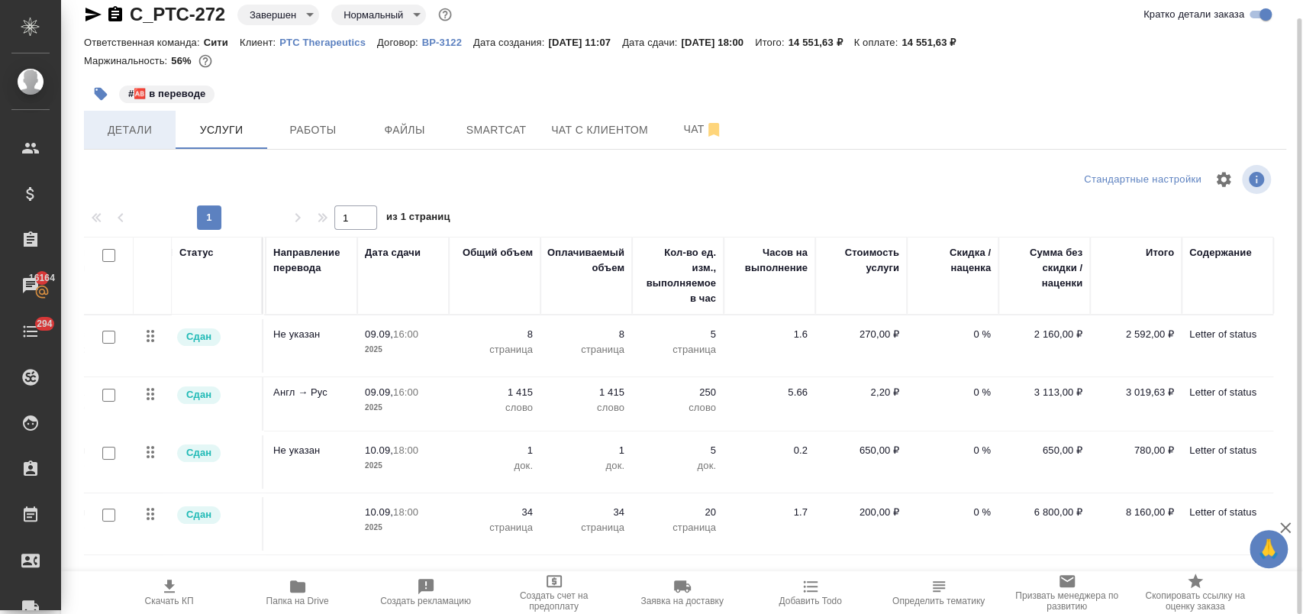
click at [123, 131] on span "Детали" at bounding box center [129, 130] width 73 height 19
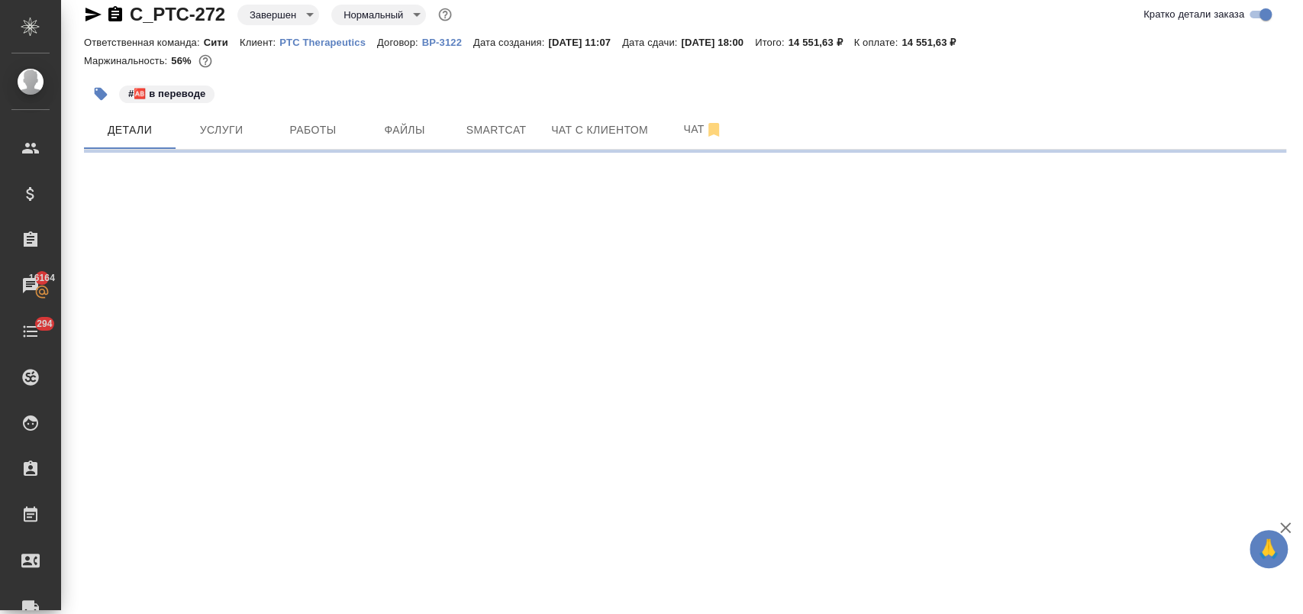
select select "RU"
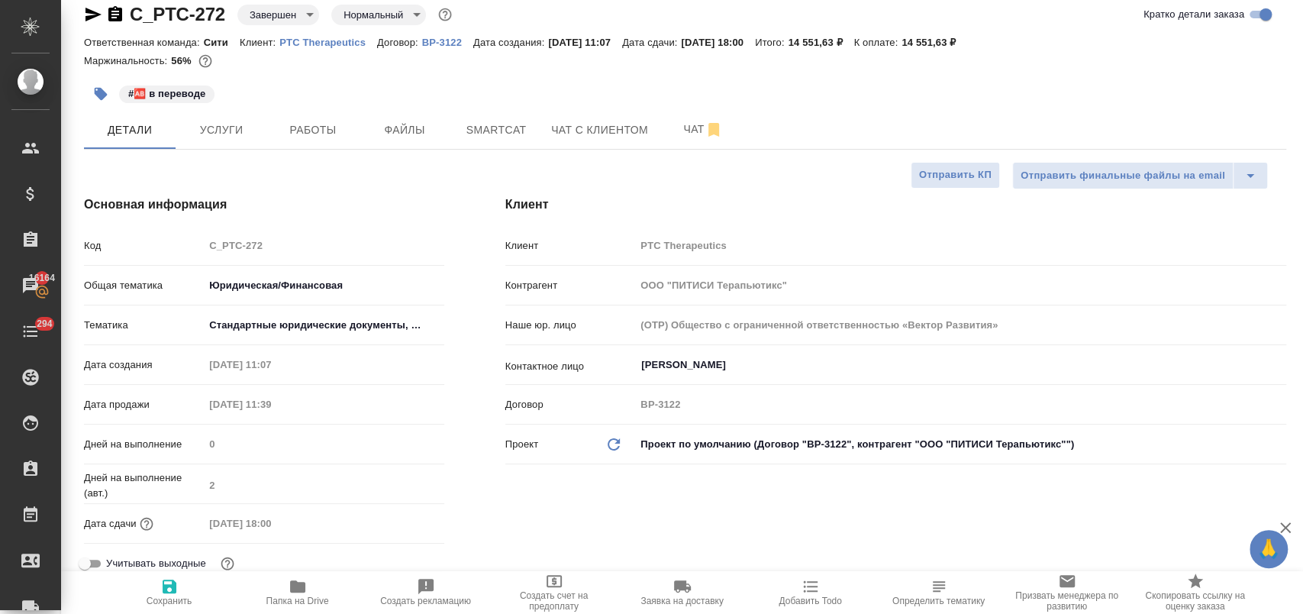
type textarea "x"
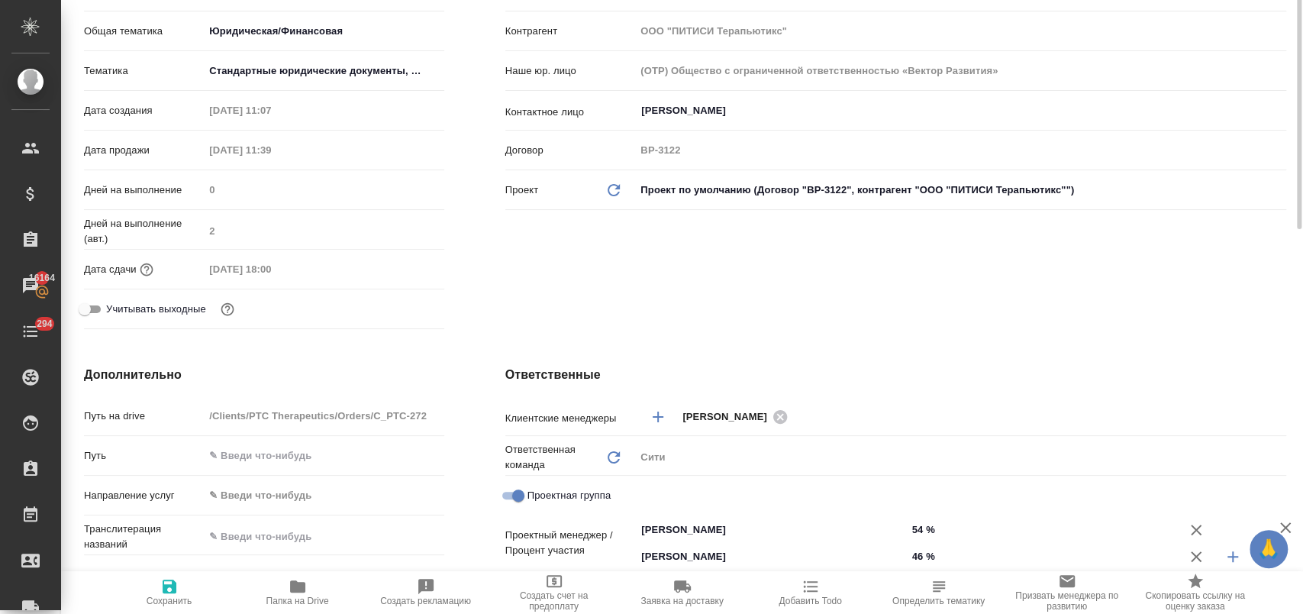
scroll to position [357, 0]
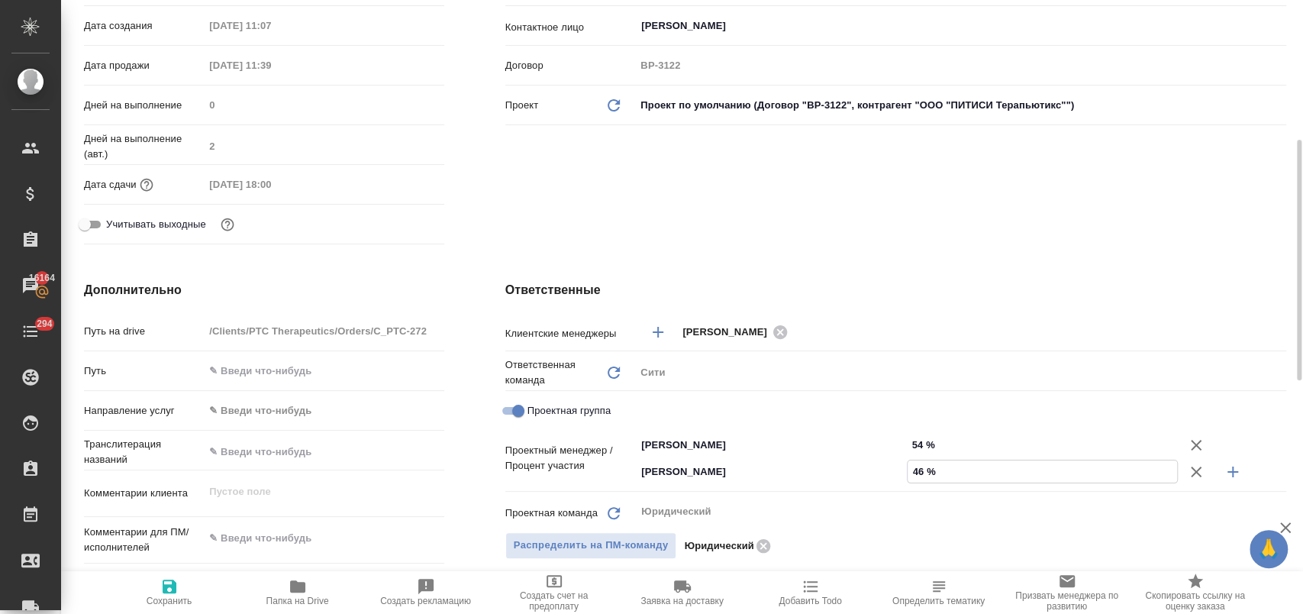
drag, startPoint x: 912, startPoint y: 472, endPoint x: 922, endPoint y: 470, distance: 10.8
click at [926, 471] on input "46 %" at bounding box center [1043, 471] width 270 height 22
type input "5 %"
type textarea "x"
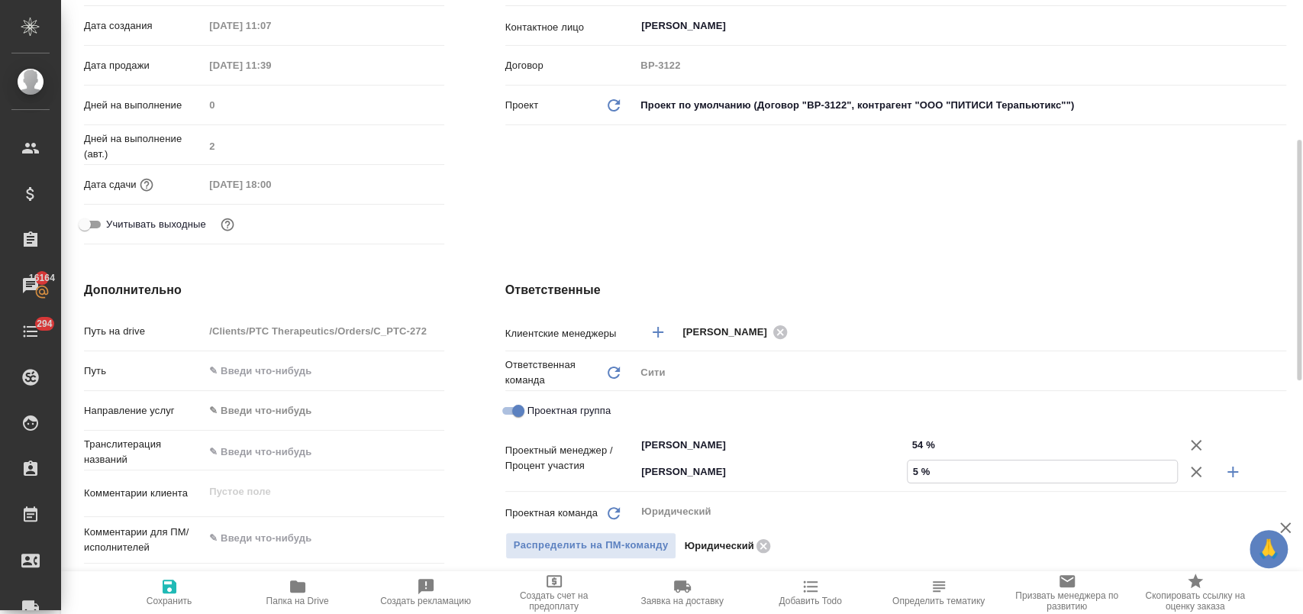
type textarea "x"
type input "52 %"
type textarea "x"
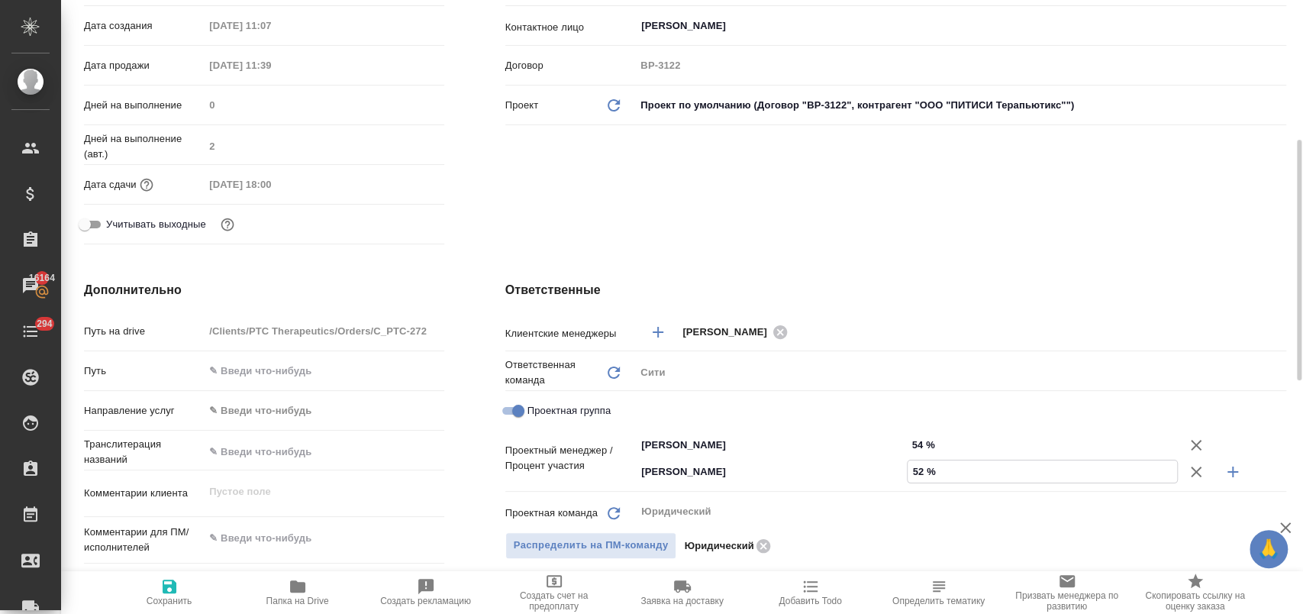
type input "52 %"
drag, startPoint x: 910, startPoint y: 444, endPoint x: 928, endPoint y: 443, distance: 18.3
click at [928, 443] on input "54 %" at bounding box center [1043, 445] width 270 height 22
type textarea "x"
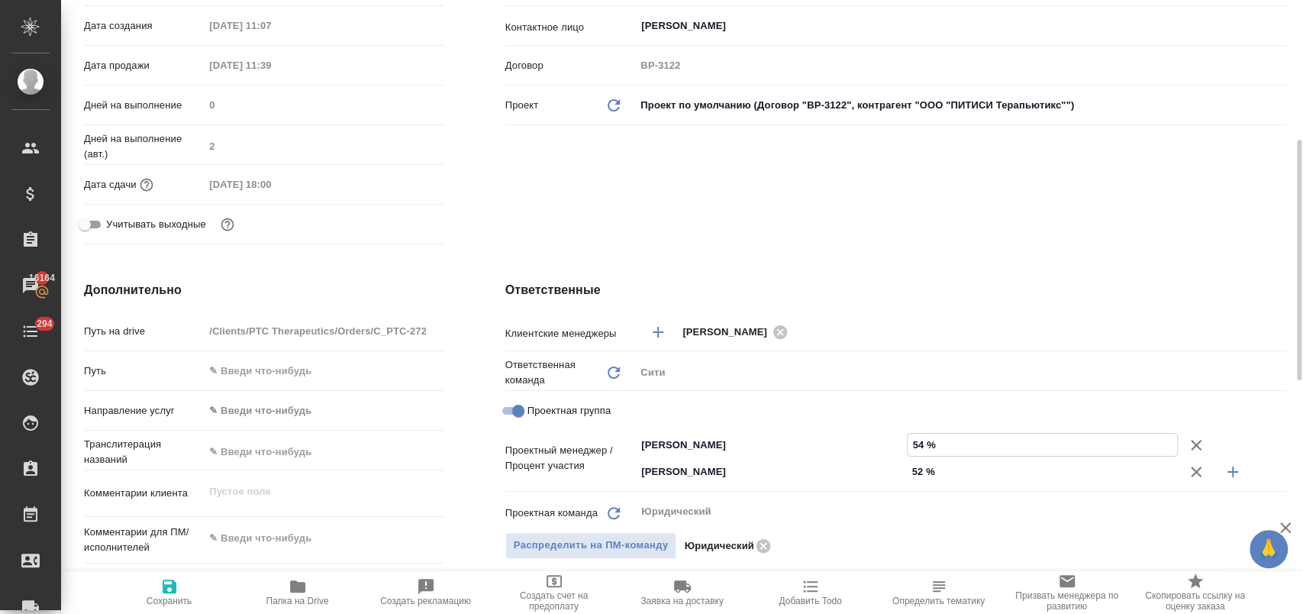
type textarea "x"
type input "48 %"
type textarea "x"
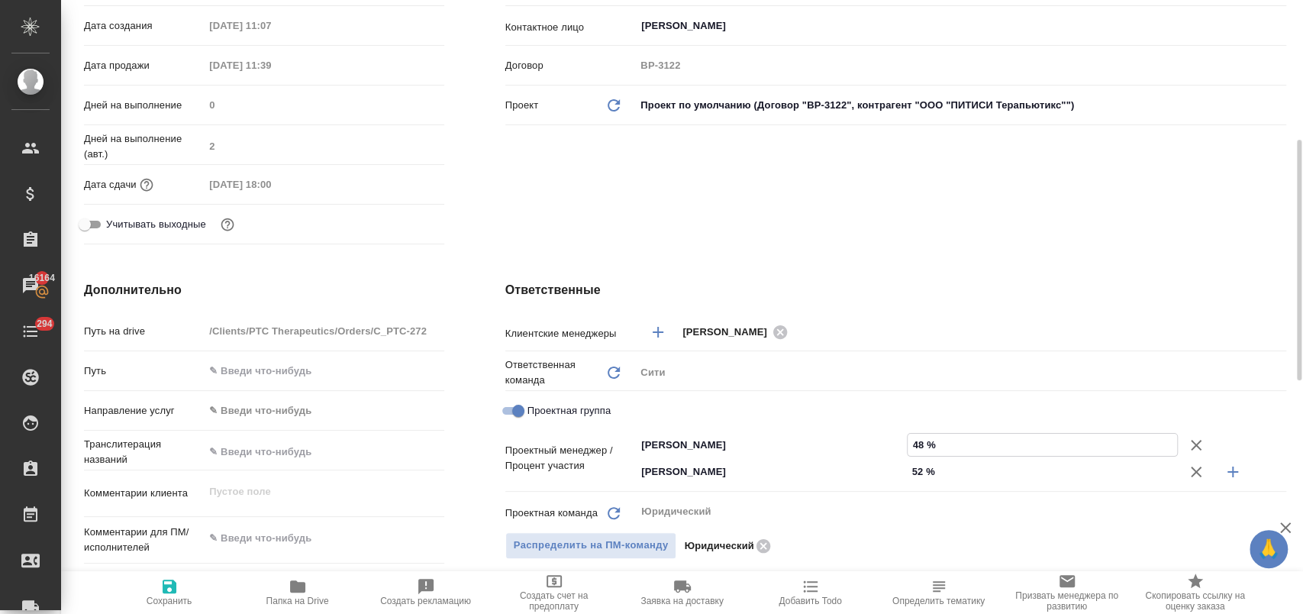
type input "48 %"
click at [914, 233] on div "Клиент Клиент PTC Therapeutics Контрагент ООО "ПИТИСИ Терапьютикс" Наше юр. лиц…" at bounding box center [896, 53] width 842 height 455
click at [179, 593] on span "Сохранить" at bounding box center [170, 591] width 110 height 29
type textarea "x"
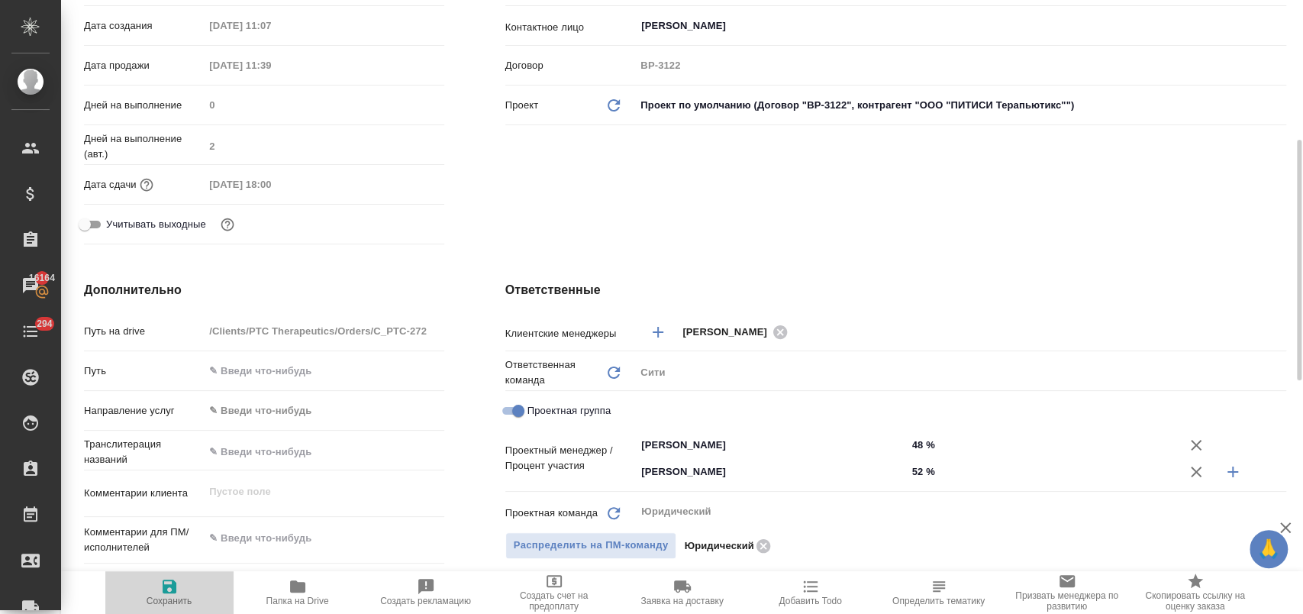
type textarea "x"
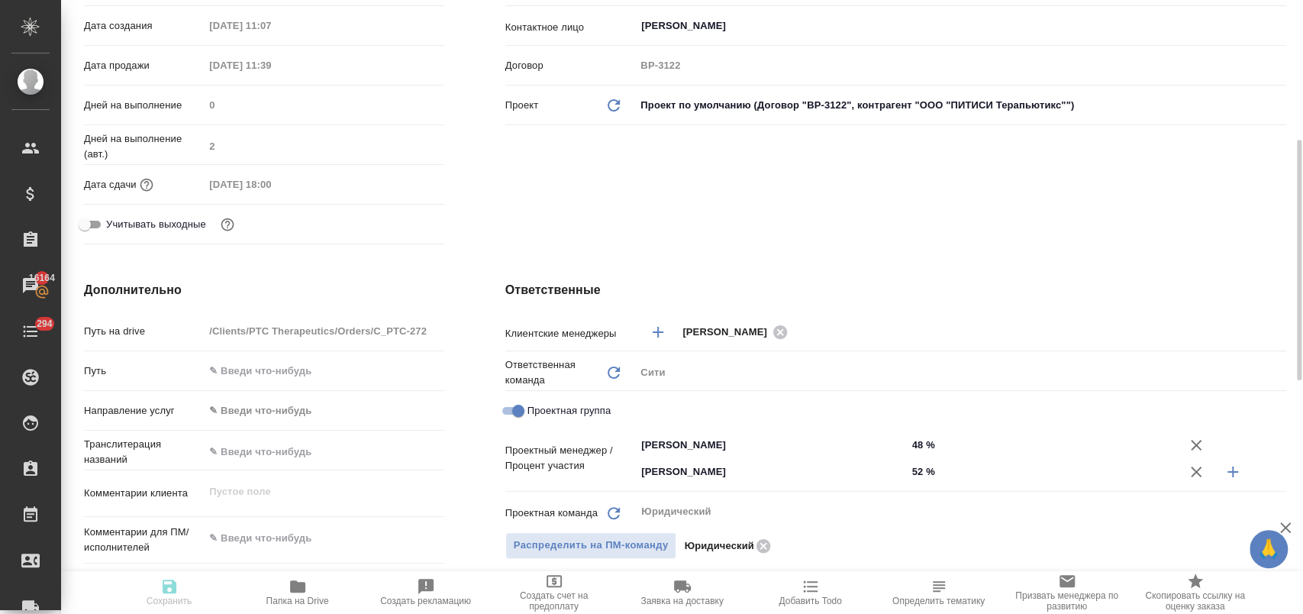
type textarea "x"
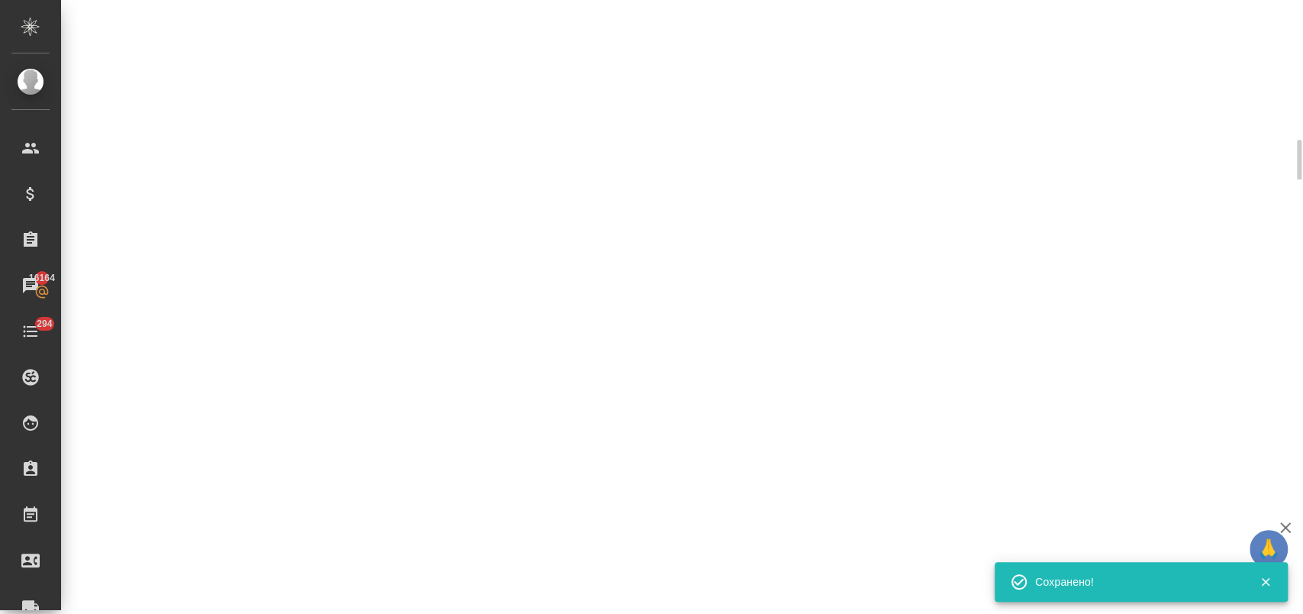
select select "RU"
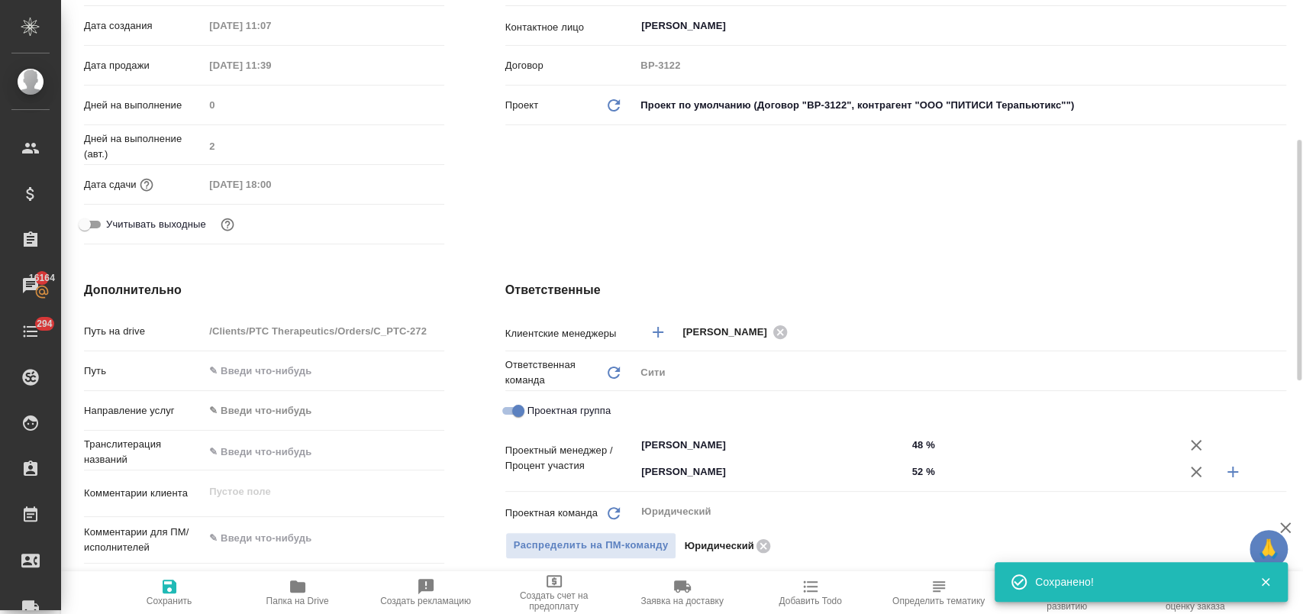
type textarea "x"
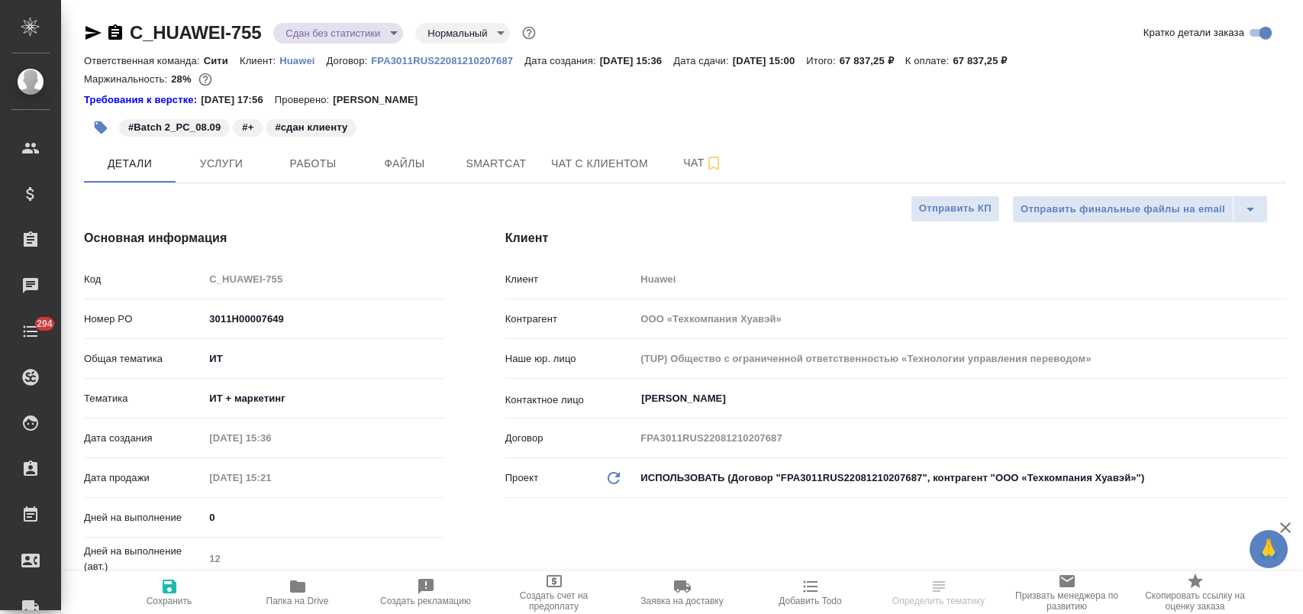
select select "RU"
click at [293, 168] on span "Работы" at bounding box center [312, 163] width 73 height 19
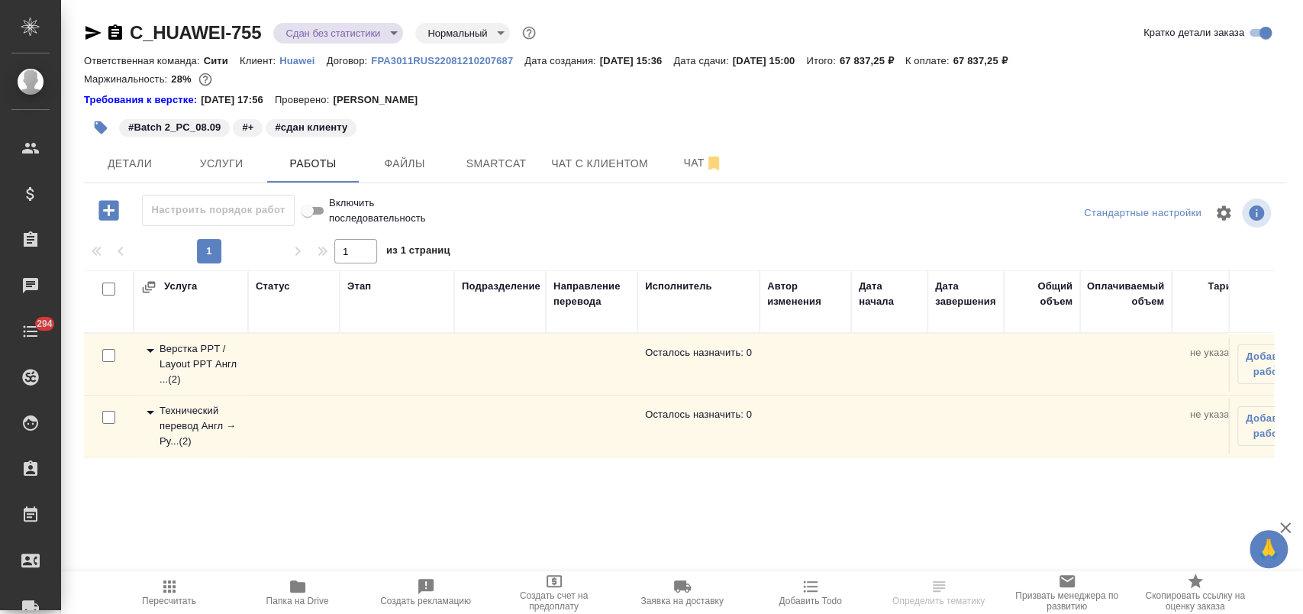
click at [150, 409] on icon at bounding box center [150, 412] width 18 height 18
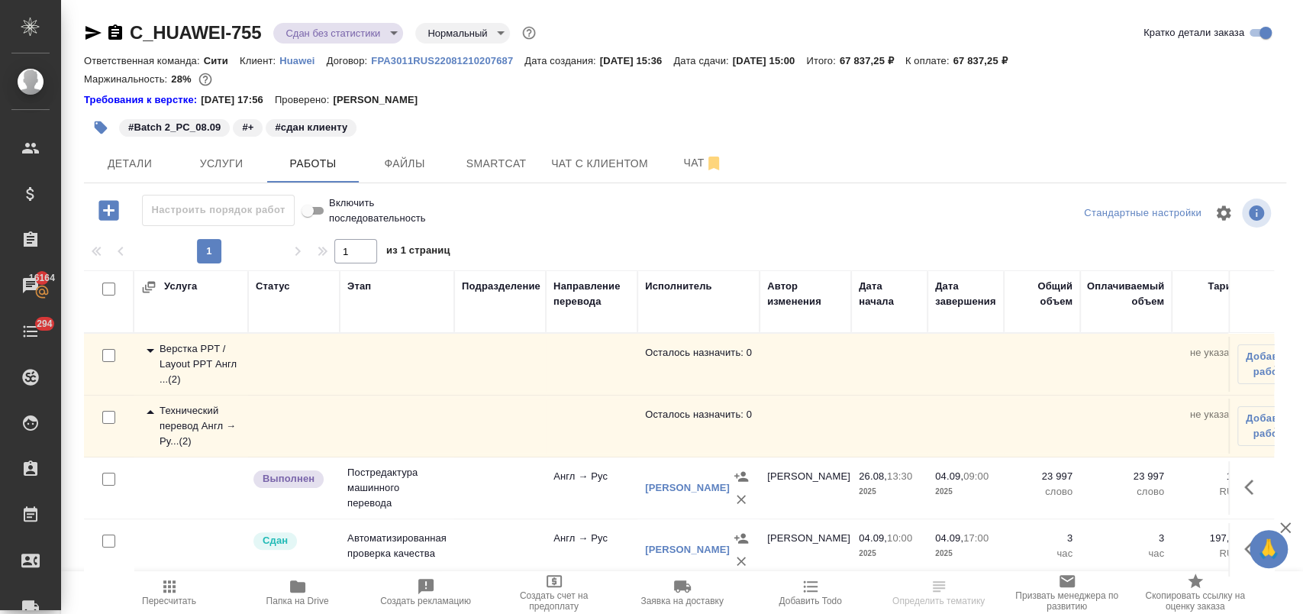
click at [150, 409] on icon at bounding box center [150, 412] width 18 height 18
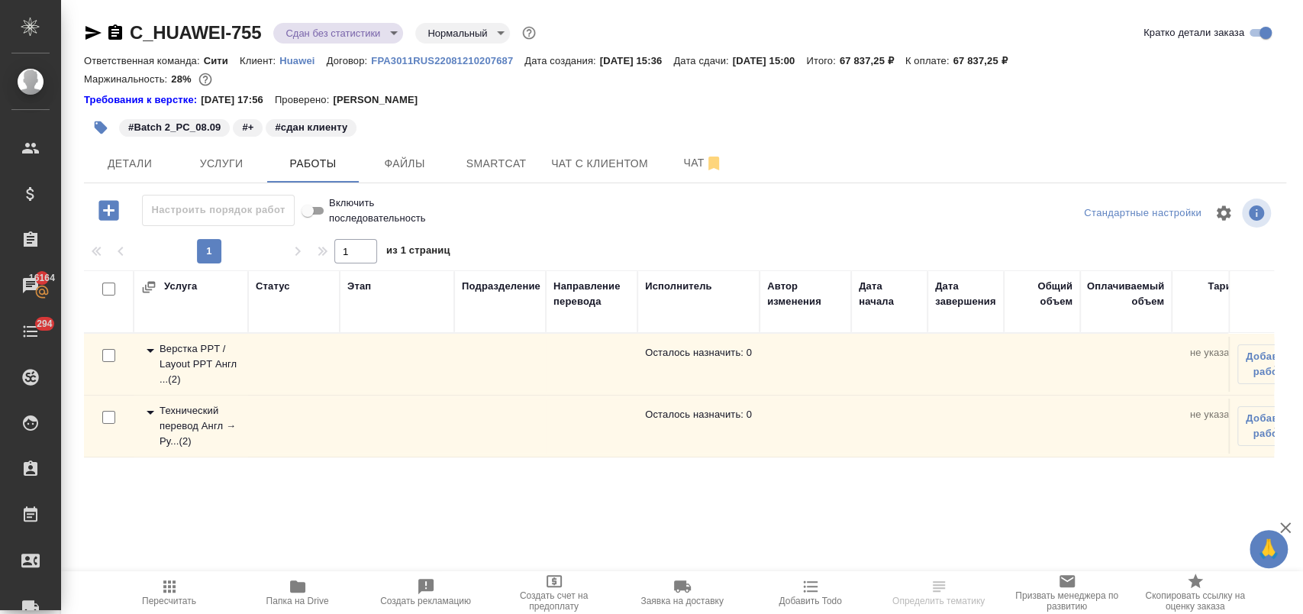
click at [153, 353] on icon at bounding box center [150, 350] width 18 height 18
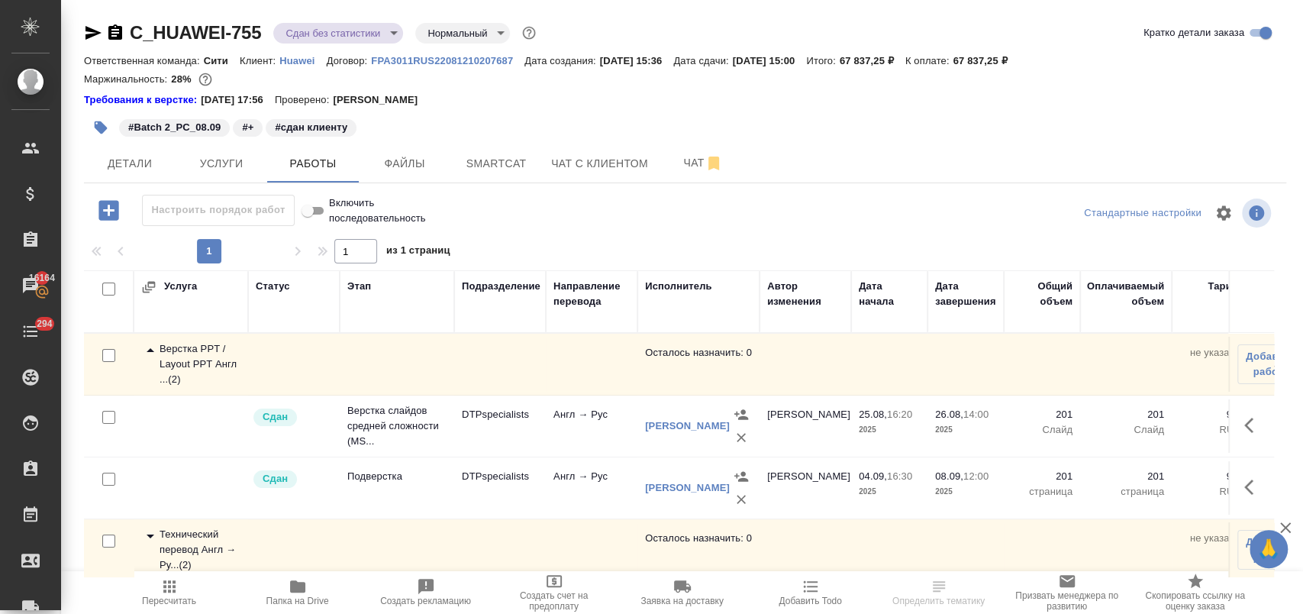
click at [153, 353] on icon at bounding box center [150, 350] width 18 height 18
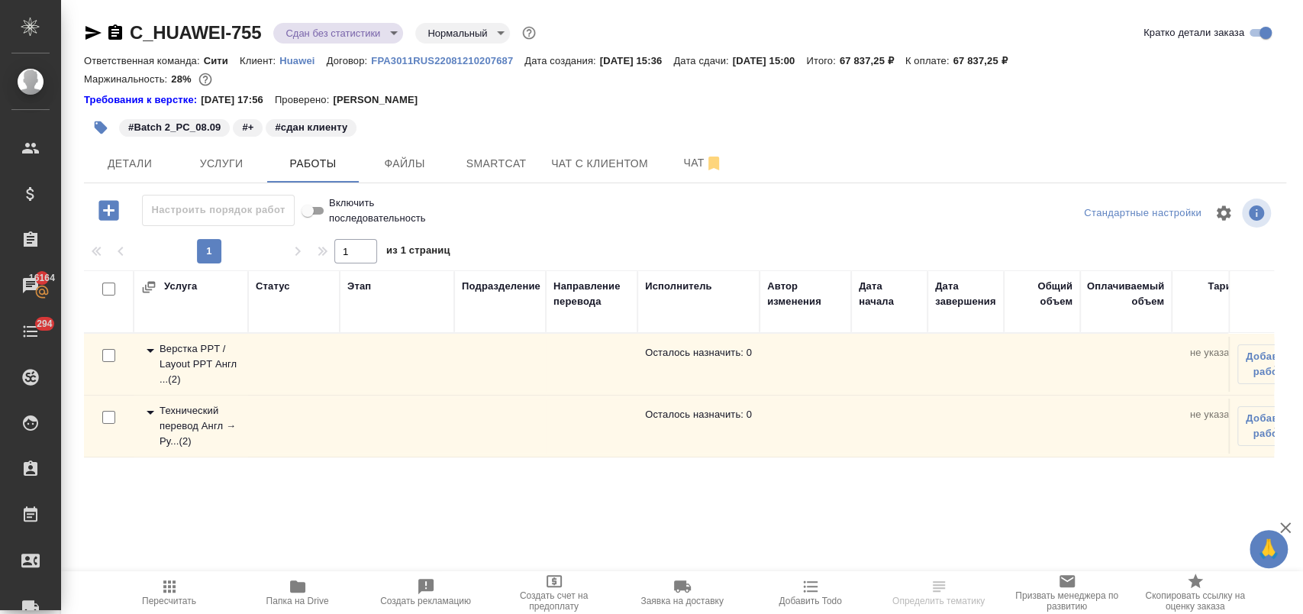
click at [92, 29] on icon "button" at bounding box center [94, 33] width 16 height 14
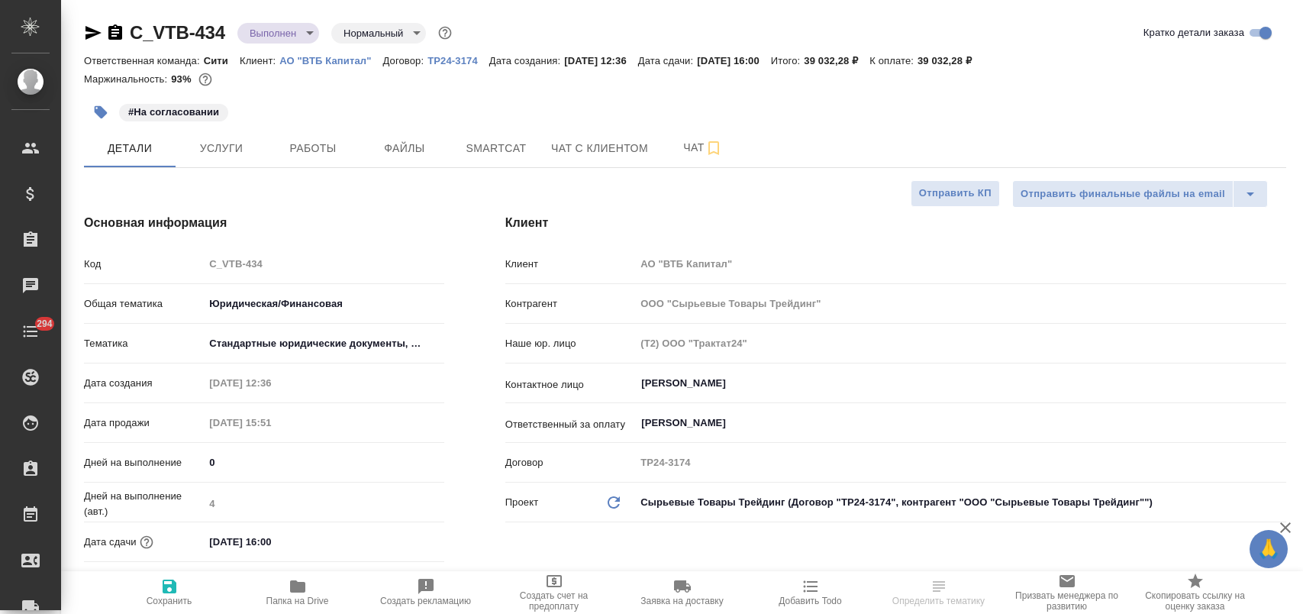
select select "RU"
click at [315, 159] on button "Работы" at bounding box center [313, 148] width 92 height 38
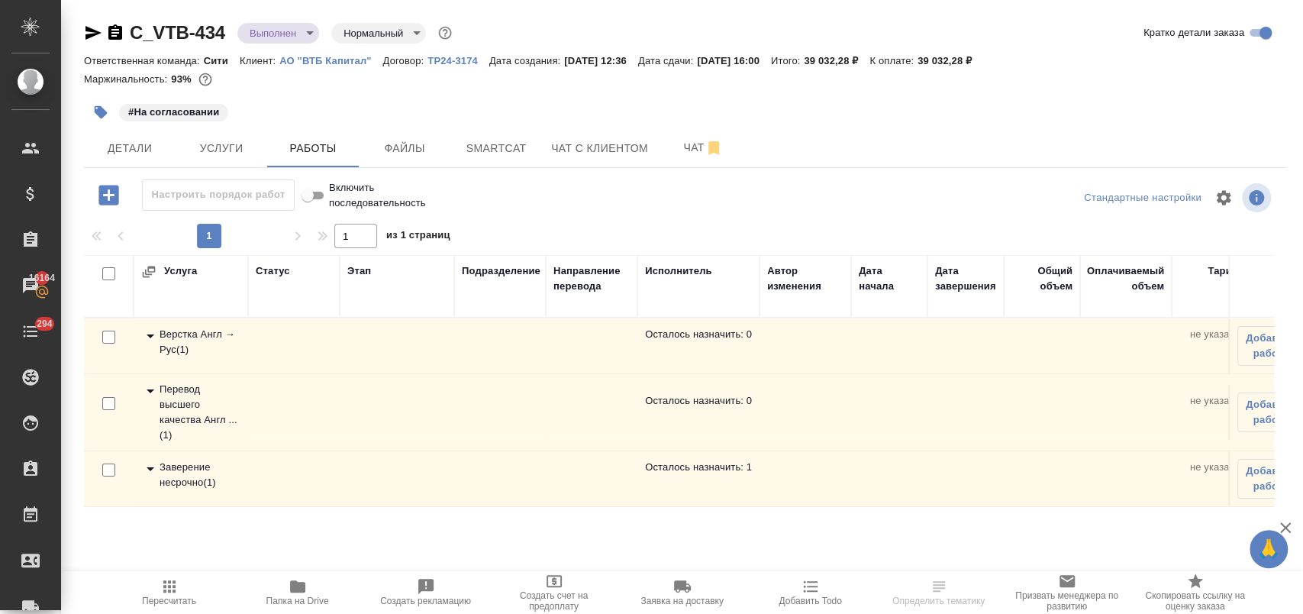
click at [150, 391] on icon at bounding box center [151, 391] width 8 height 4
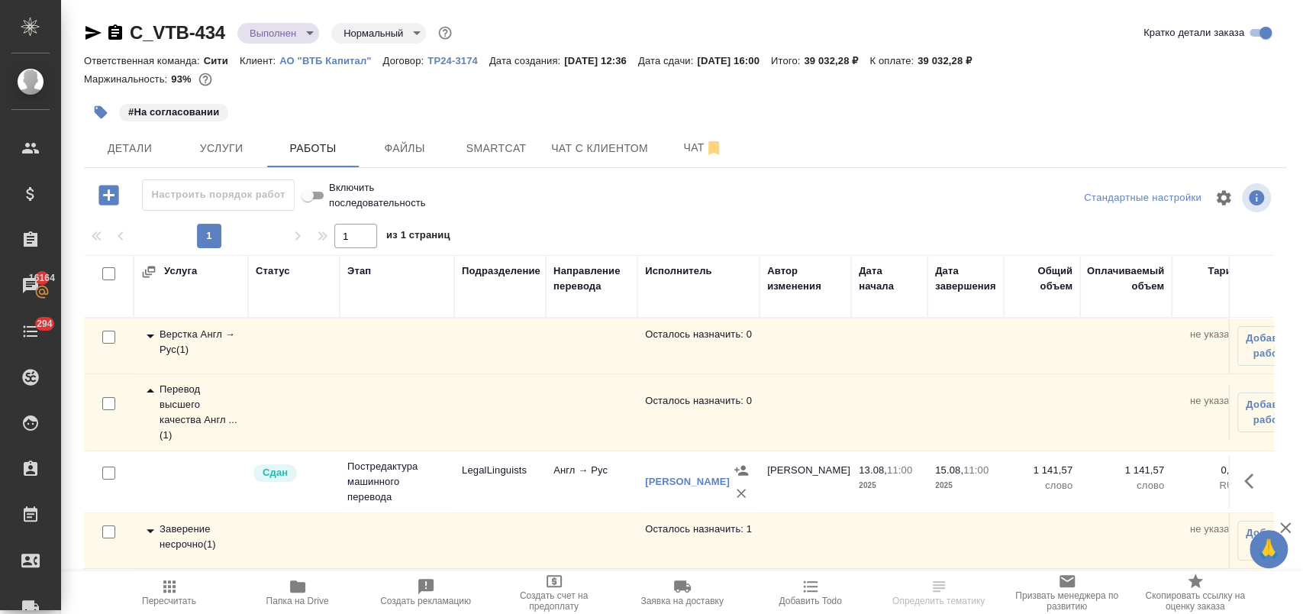
click at [150, 391] on icon at bounding box center [151, 391] width 8 height 4
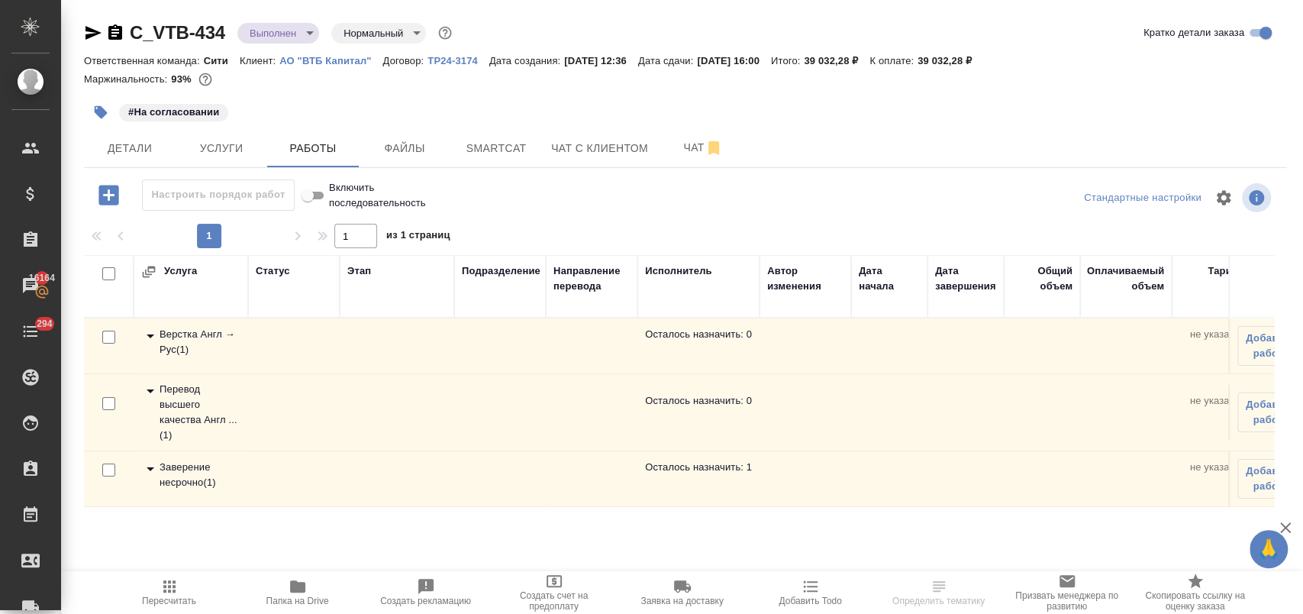
click at [150, 464] on icon at bounding box center [150, 469] width 18 height 18
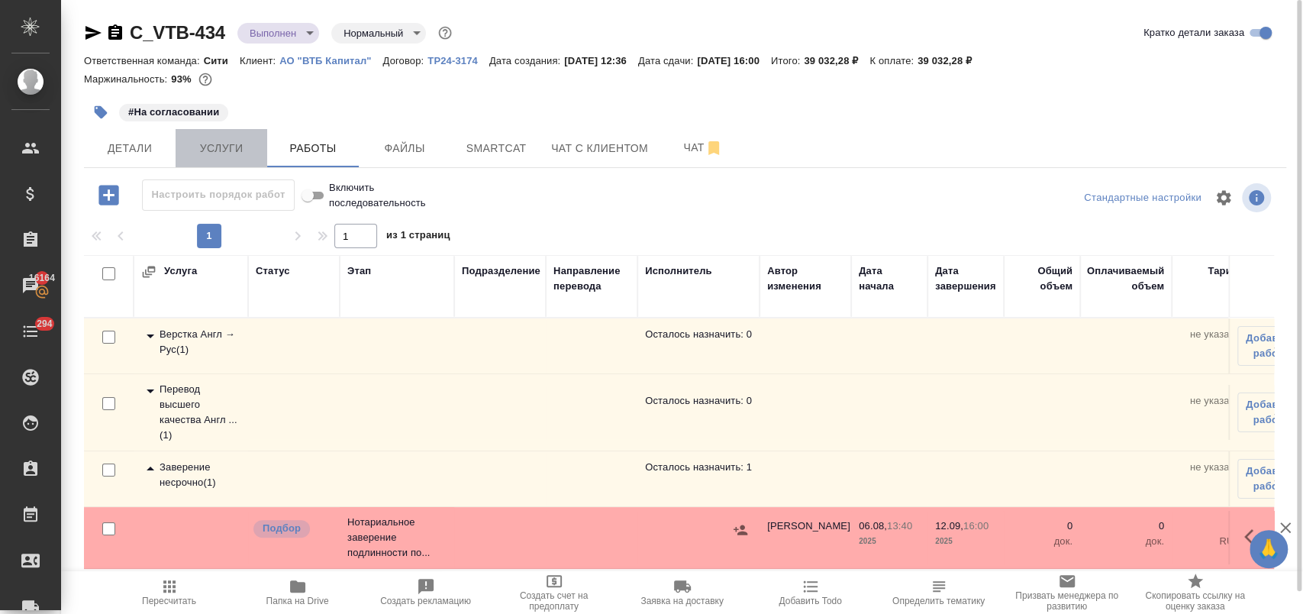
click at [224, 151] on span "Услуги" at bounding box center [221, 148] width 73 height 19
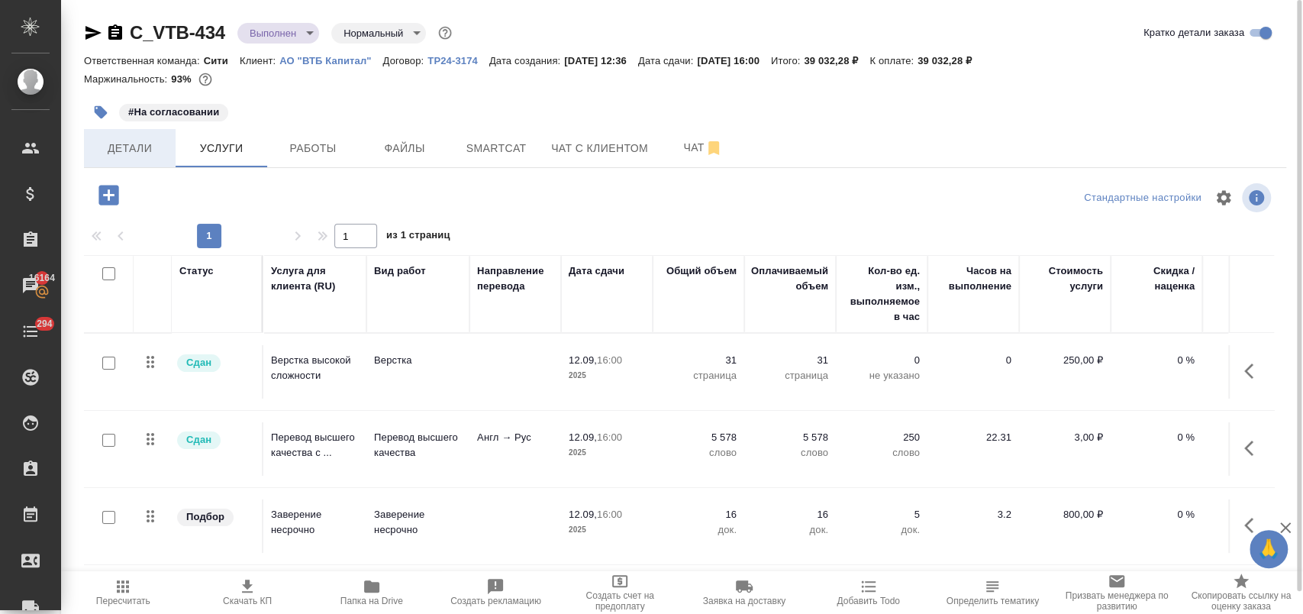
click at [140, 144] on span "Детали" at bounding box center [129, 148] width 73 height 19
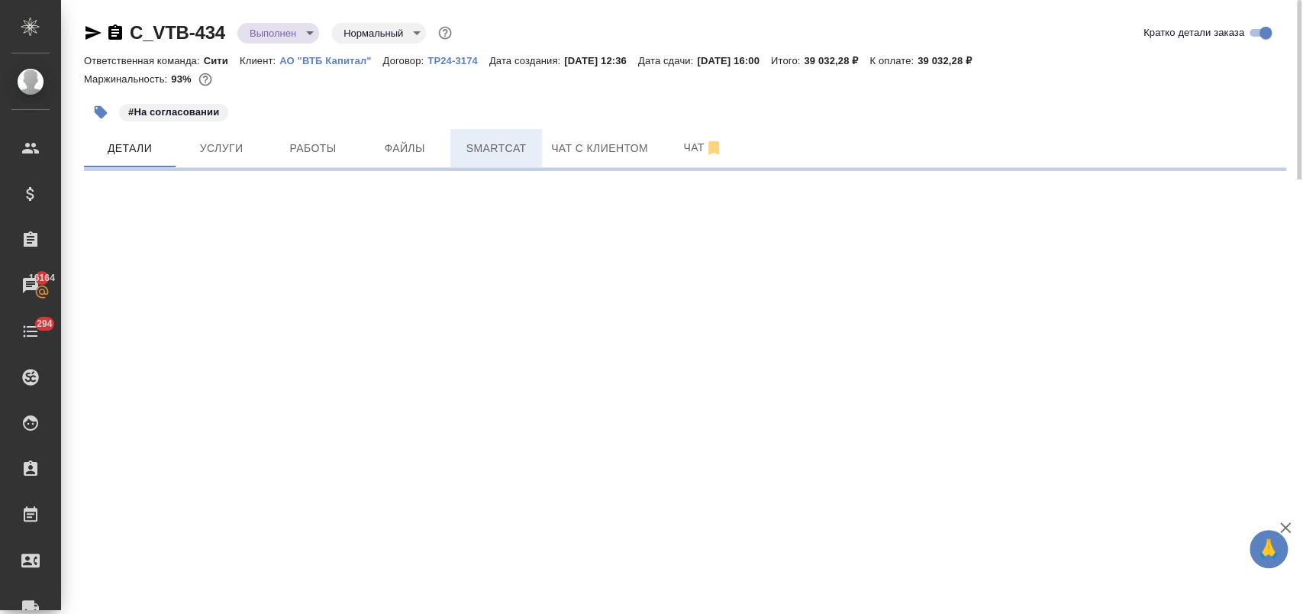
select select "RU"
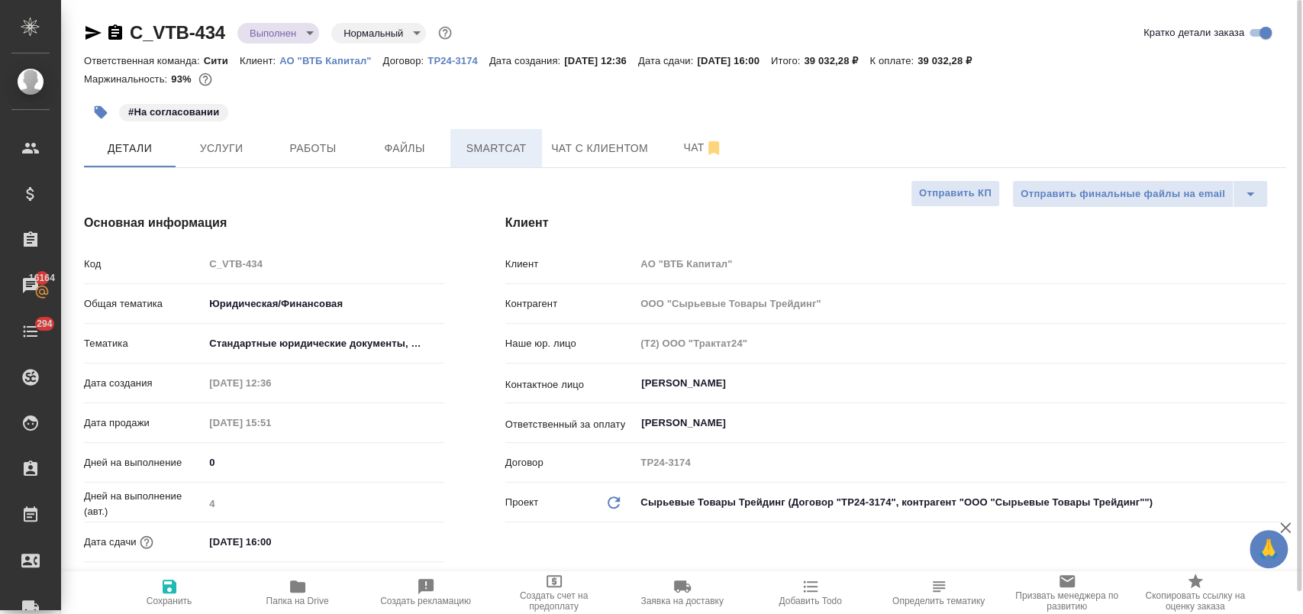
type textarea "x"
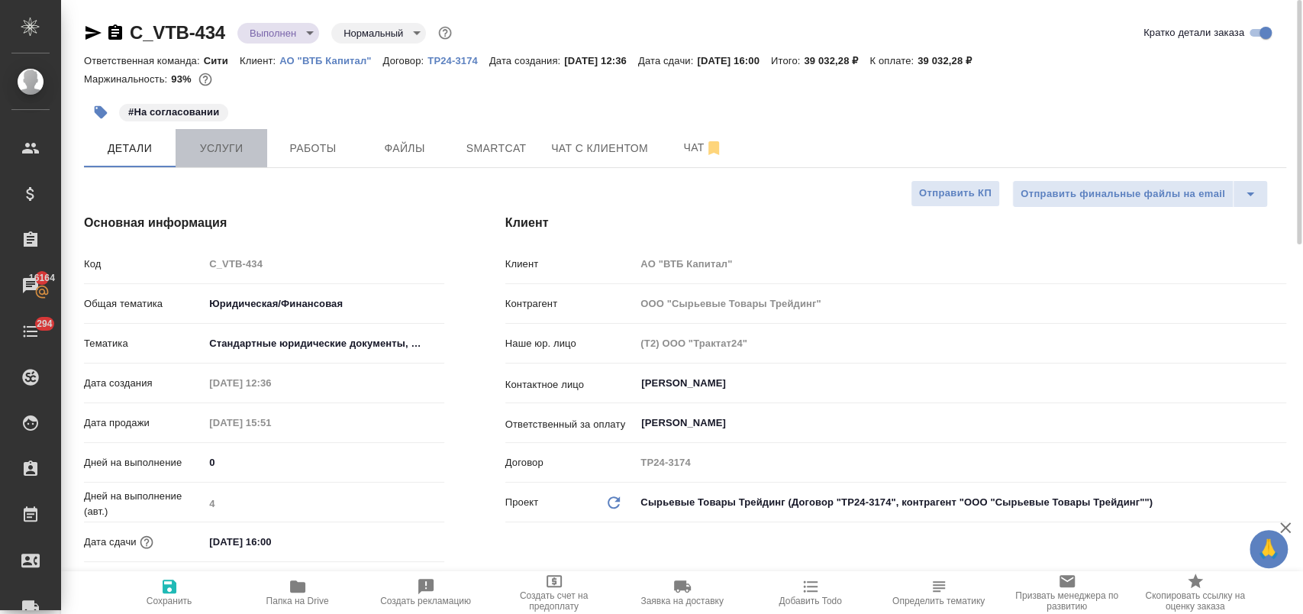
click at [211, 149] on span "Услуги" at bounding box center [221, 148] width 73 height 19
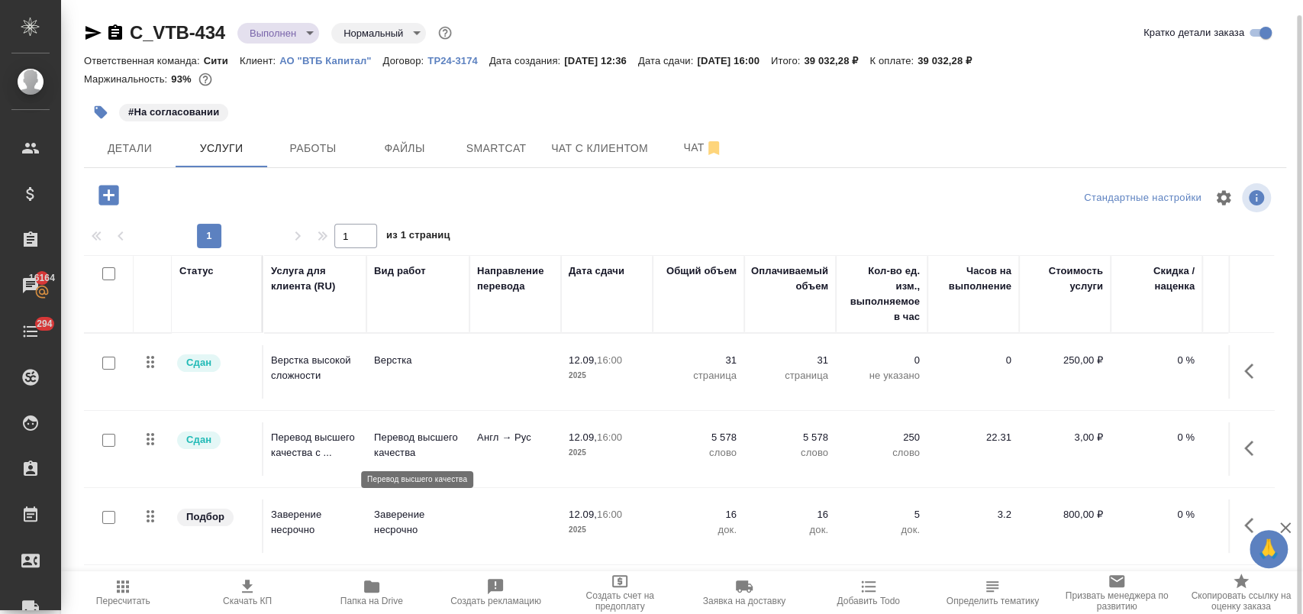
scroll to position [8, 0]
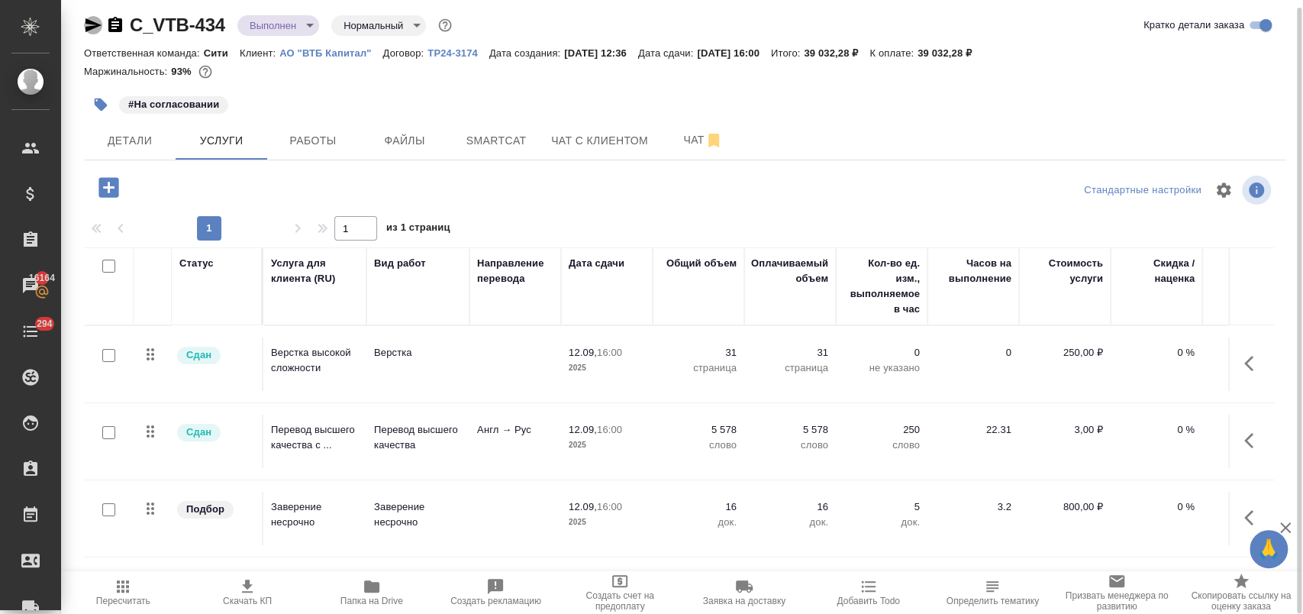
click at [88, 18] on icon "button" at bounding box center [94, 25] width 16 height 14
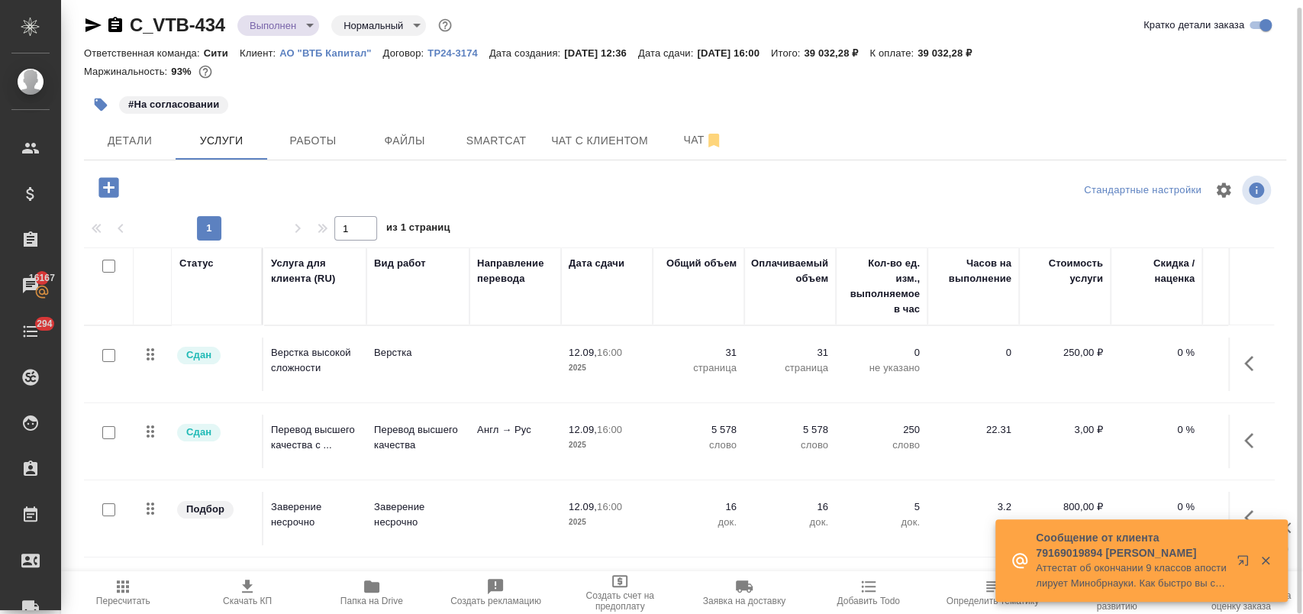
click at [1259, 509] on icon "button" at bounding box center [1254, 518] width 18 height 18
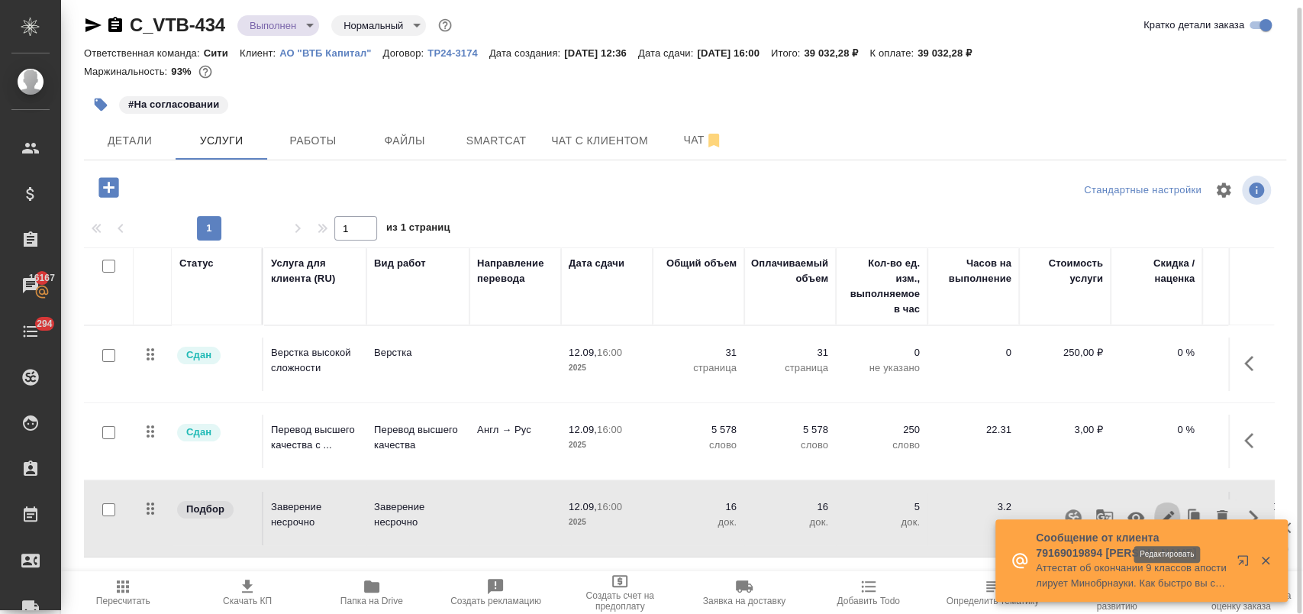
click at [1173, 509] on icon "button" at bounding box center [1167, 518] width 18 height 18
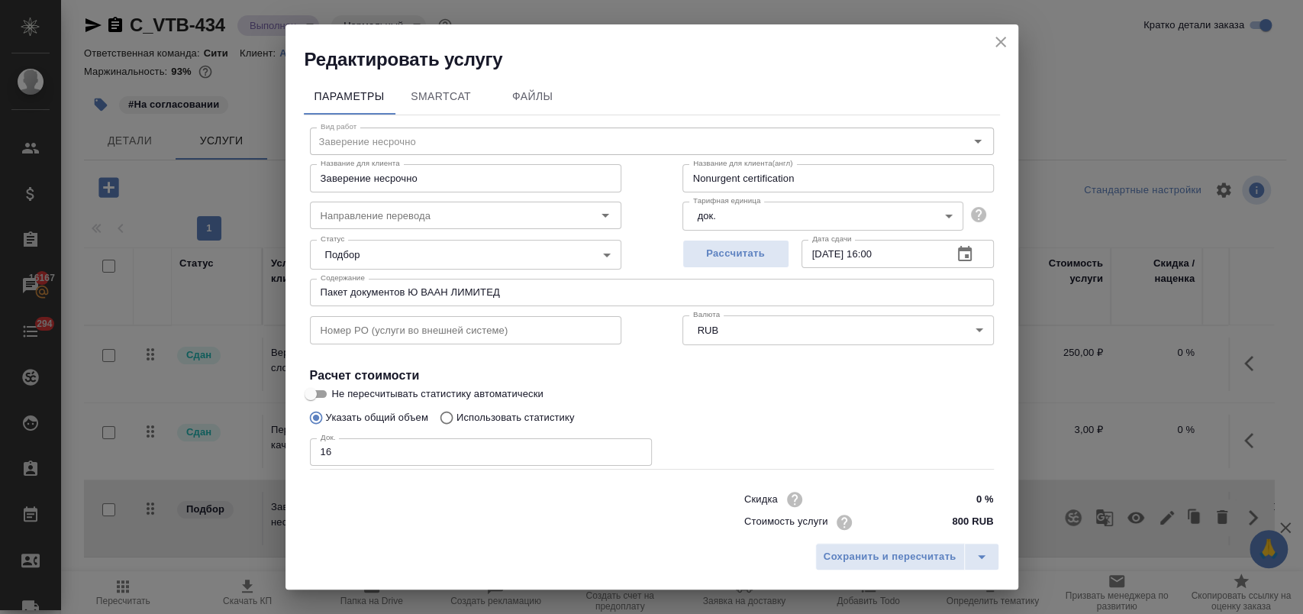
click at [1012, 40] on div "Редактировать услугу" at bounding box center [652, 47] width 733 height 47
click at [986, 41] on div "Редактировать услугу" at bounding box center [652, 47] width 733 height 47
click at [1006, 41] on icon "close" at bounding box center [1001, 42] width 18 height 18
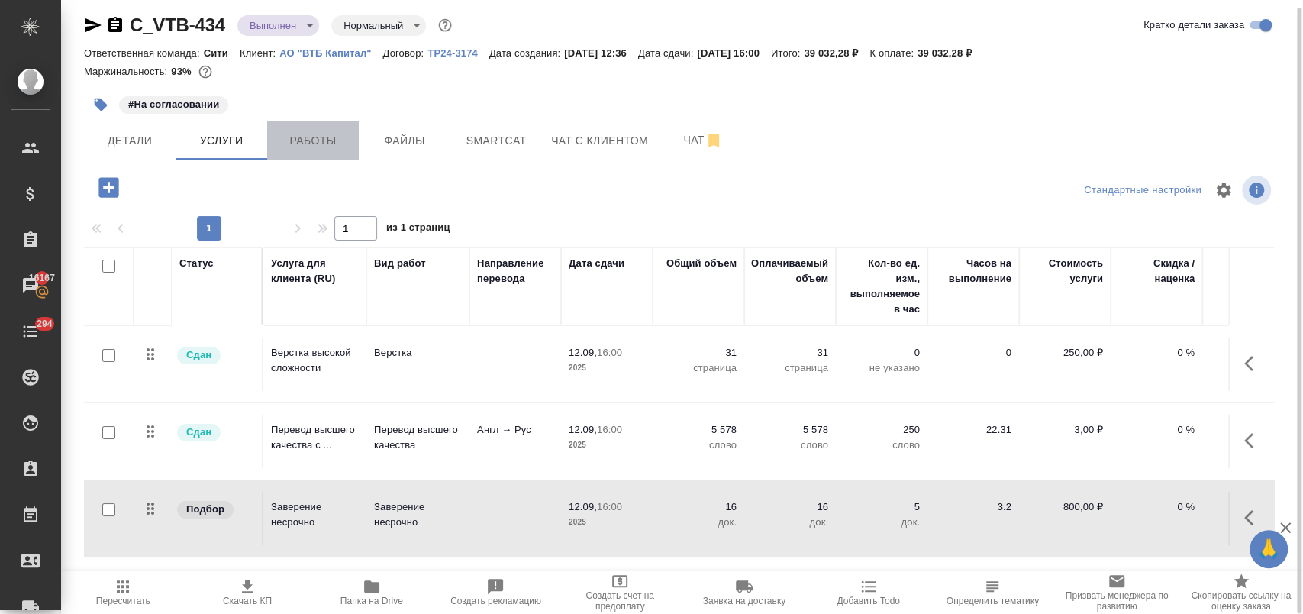
click at [302, 140] on span "Работы" at bounding box center [312, 140] width 73 height 19
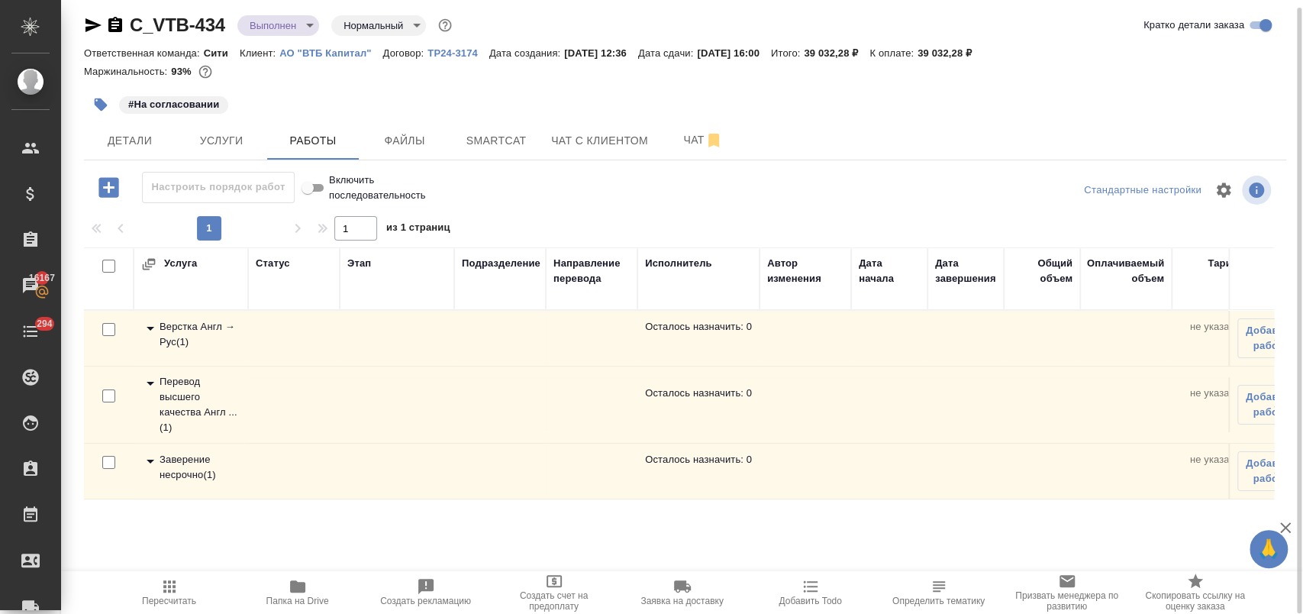
click at [148, 456] on icon at bounding box center [150, 461] width 18 height 18
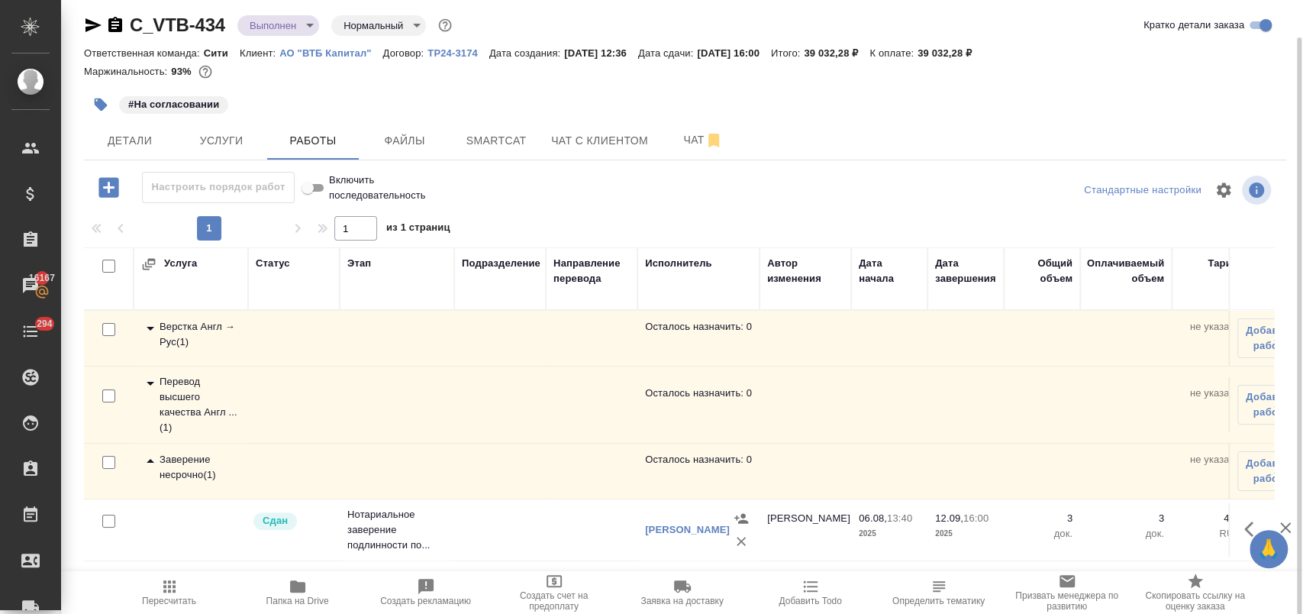
scroll to position [23, 0]
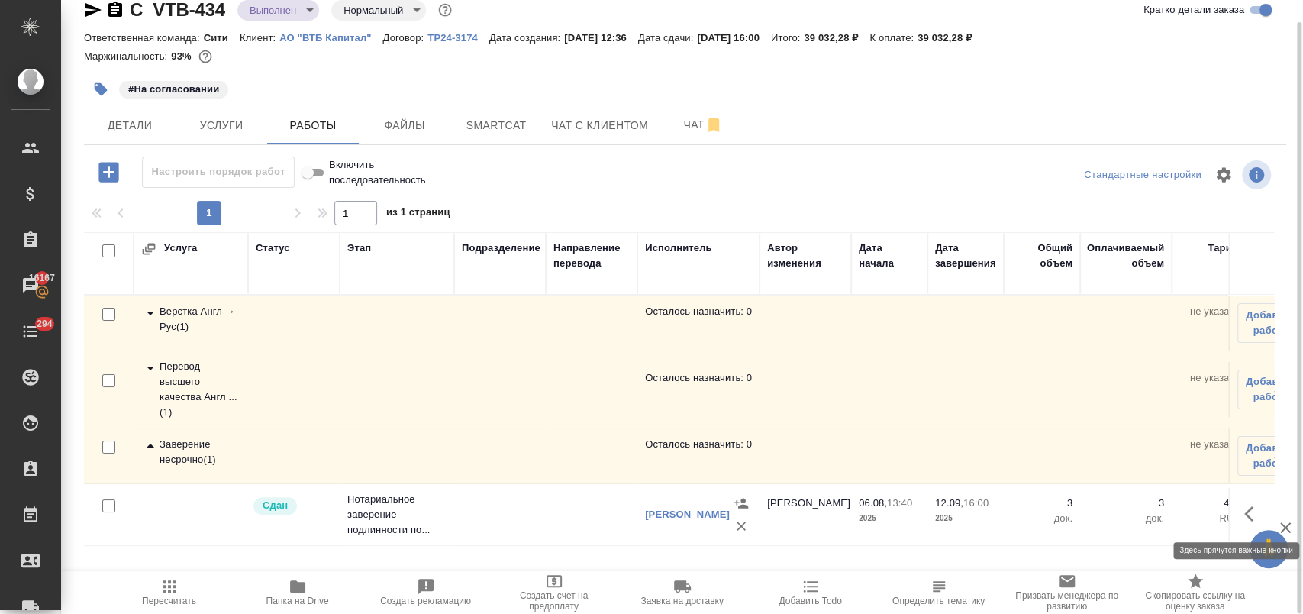
click at [1242, 518] on button "button" at bounding box center [1253, 514] width 37 height 37
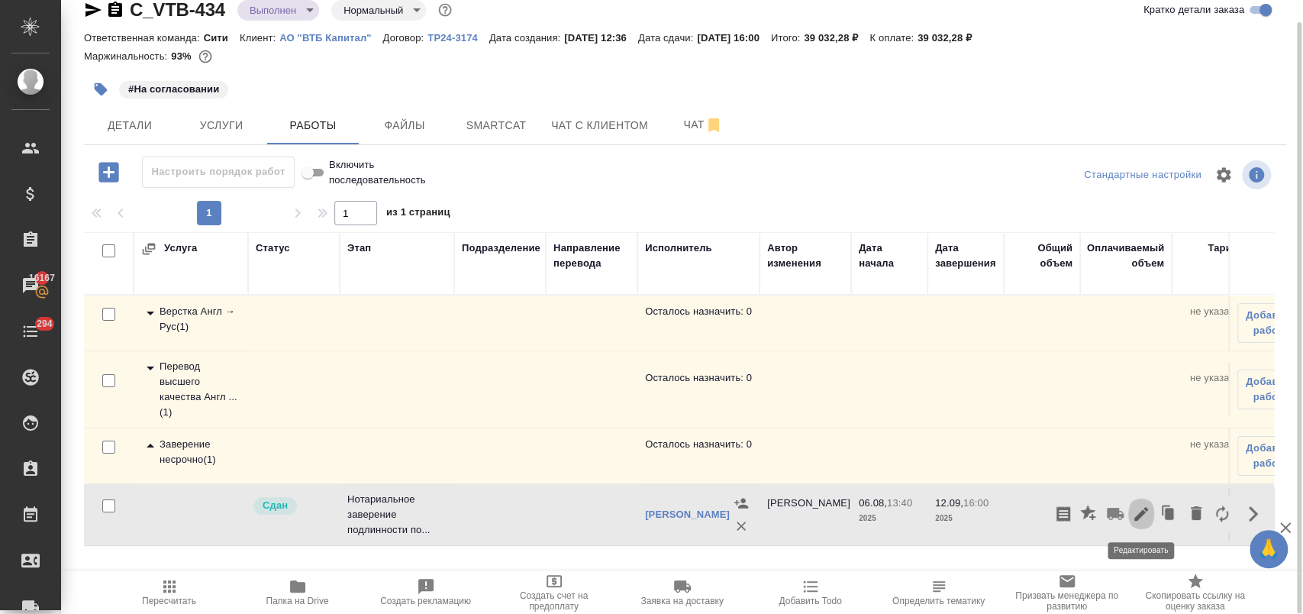
click at [1141, 513] on icon "button" at bounding box center [1142, 514] width 14 height 14
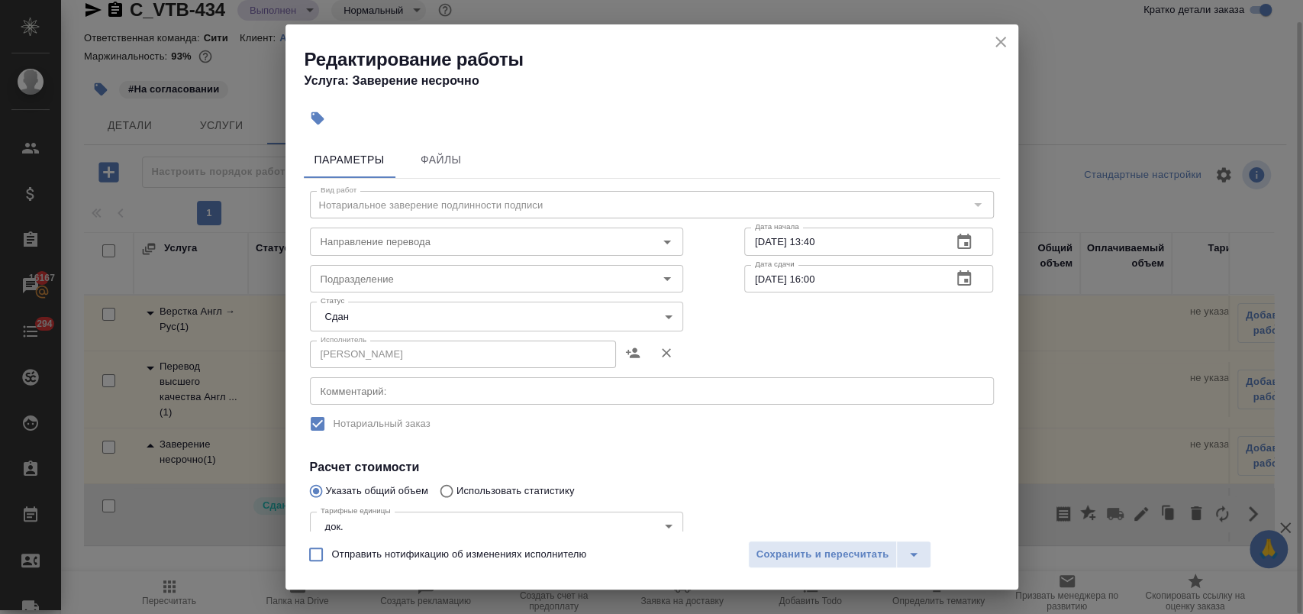
click at [998, 36] on icon "close" at bounding box center [1001, 42] width 18 height 18
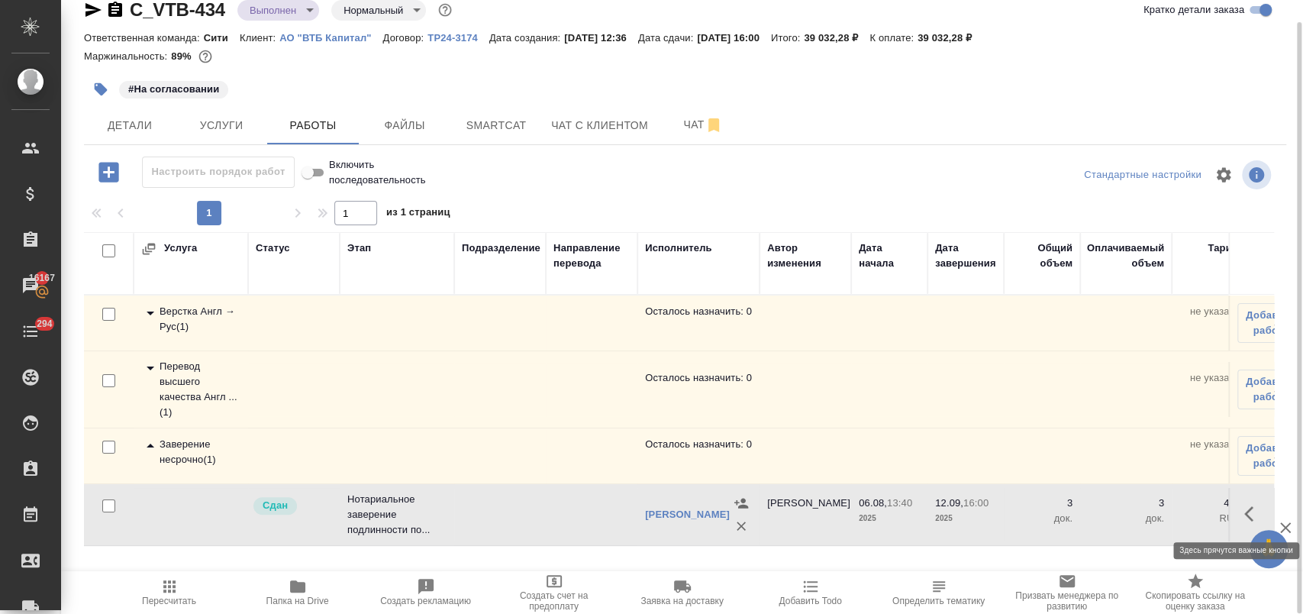
click at [1253, 515] on icon "button" at bounding box center [1254, 514] width 18 height 18
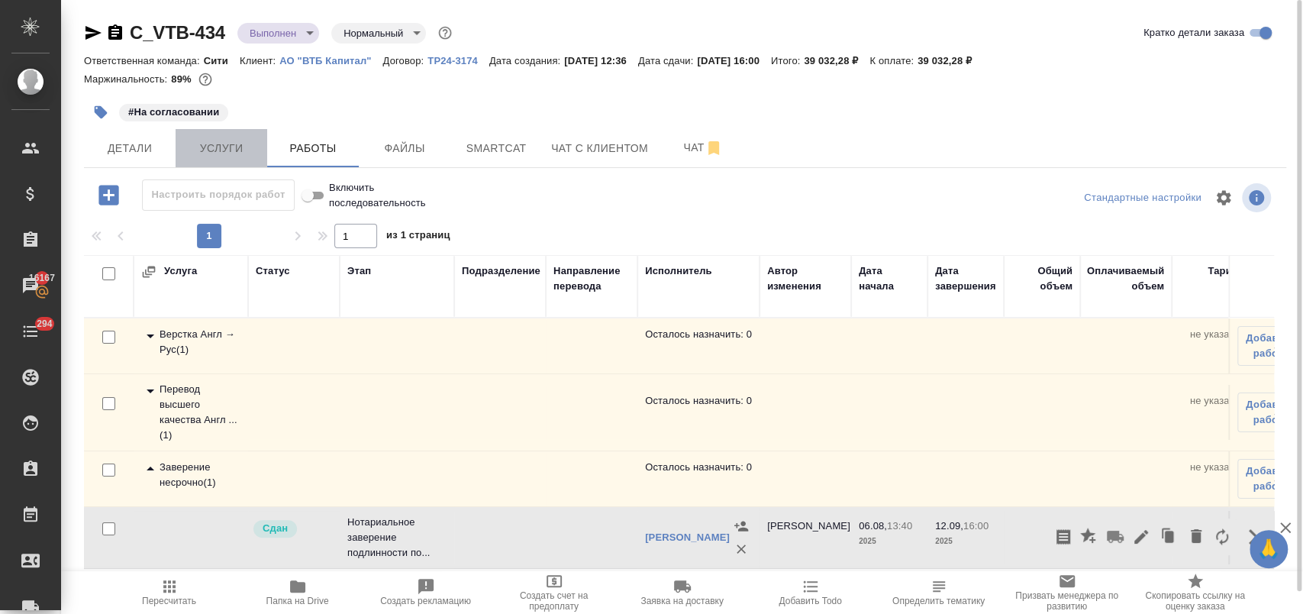
click at [208, 147] on span "Услуги" at bounding box center [221, 148] width 73 height 19
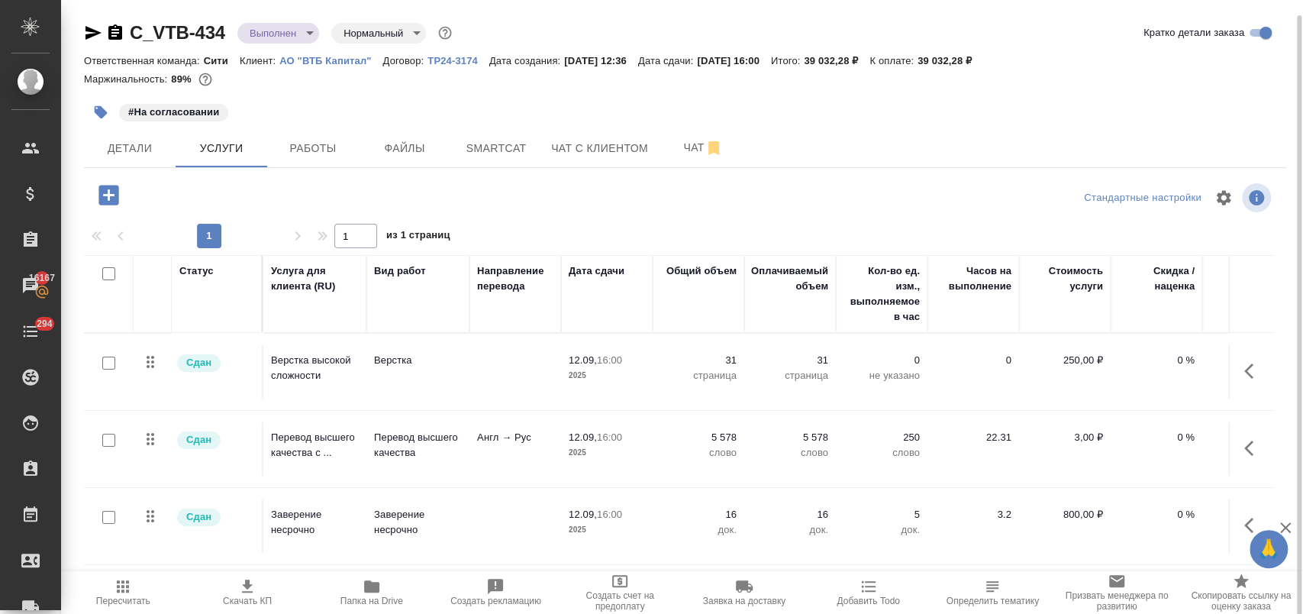
scroll to position [8, 0]
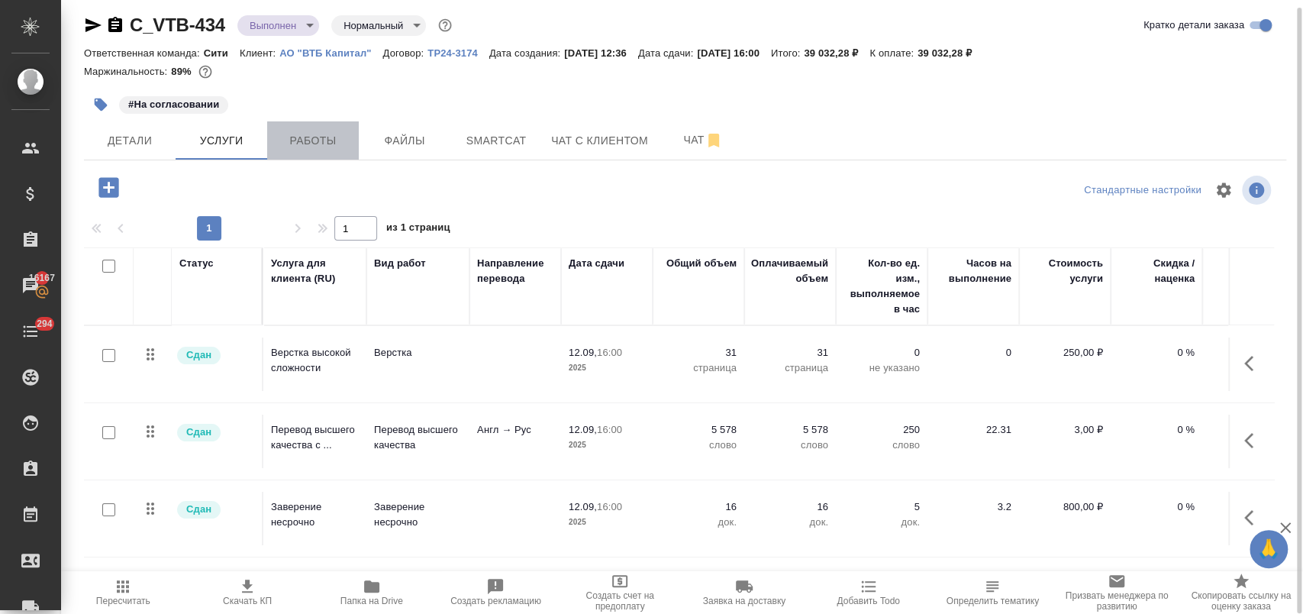
click at [305, 135] on span "Работы" at bounding box center [312, 140] width 73 height 19
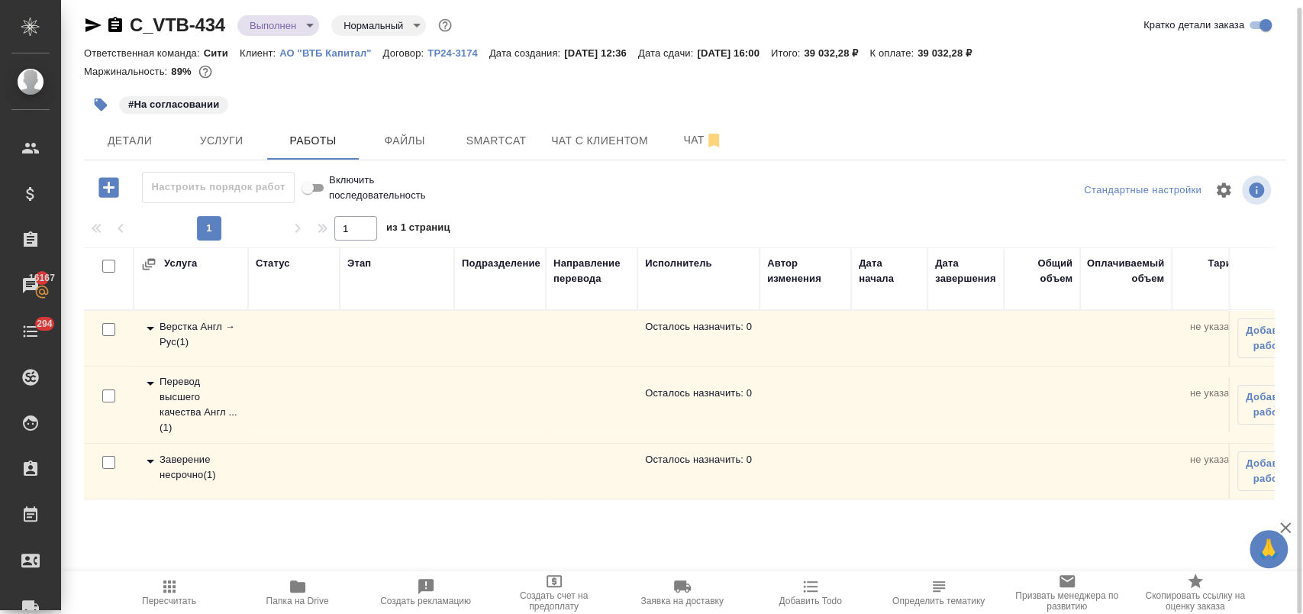
click at [147, 464] on icon at bounding box center [150, 461] width 18 height 18
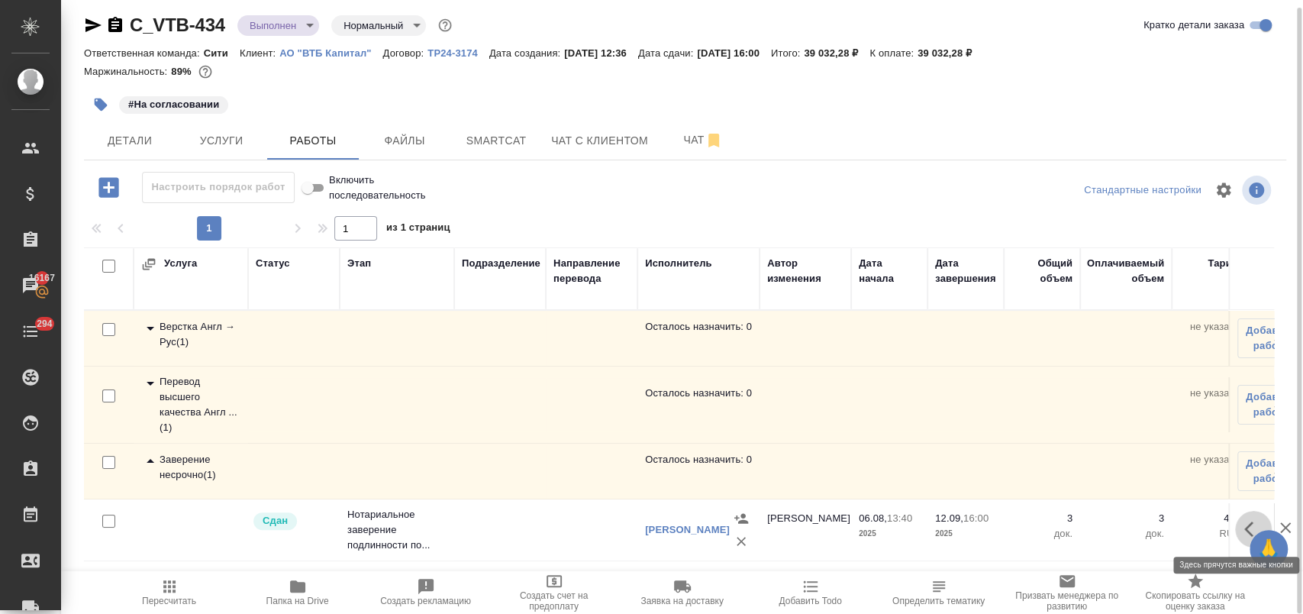
click at [1243, 528] on button "button" at bounding box center [1253, 529] width 37 height 37
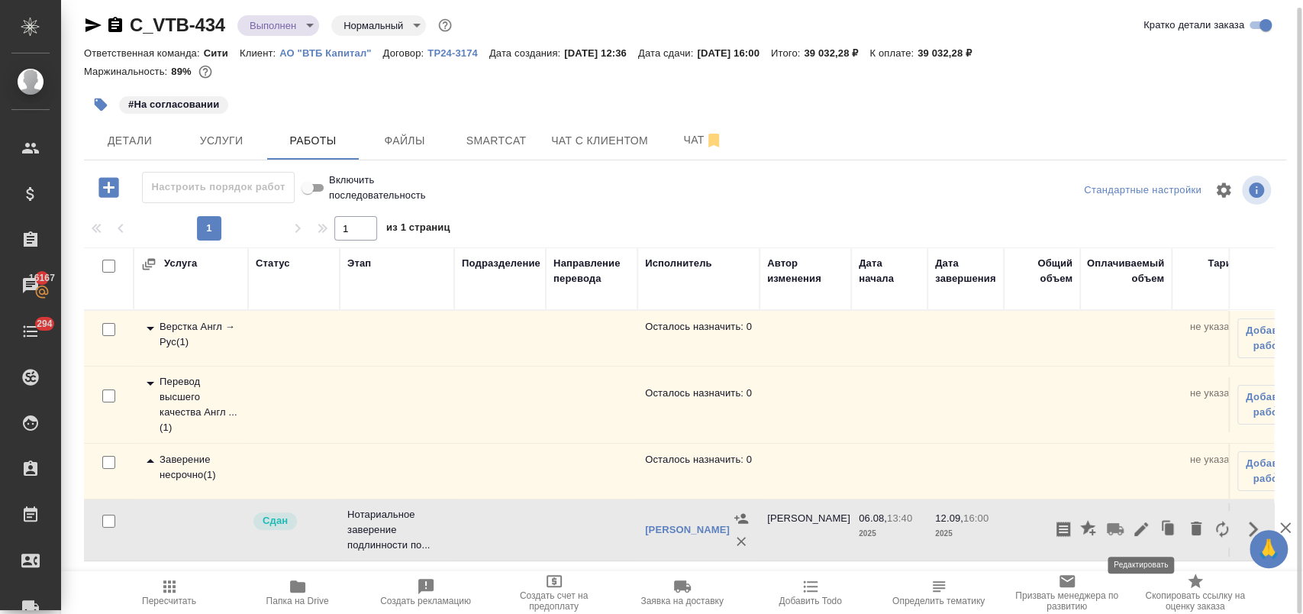
click at [1142, 524] on icon "button" at bounding box center [1142, 529] width 14 height 14
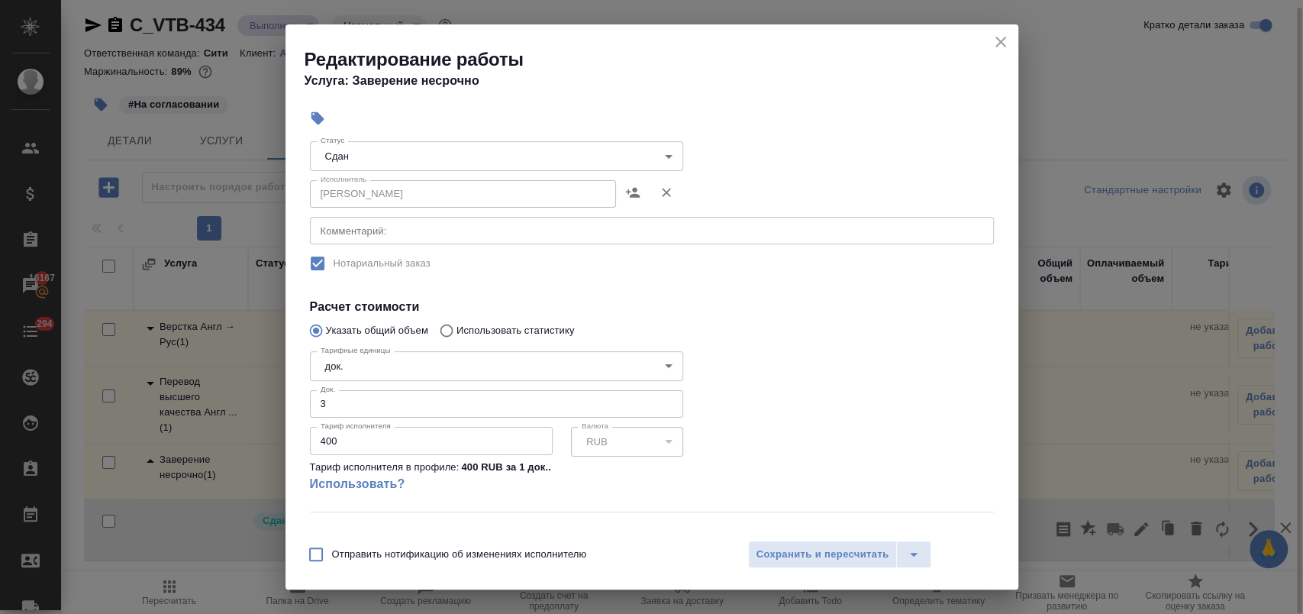
scroll to position [232, 0]
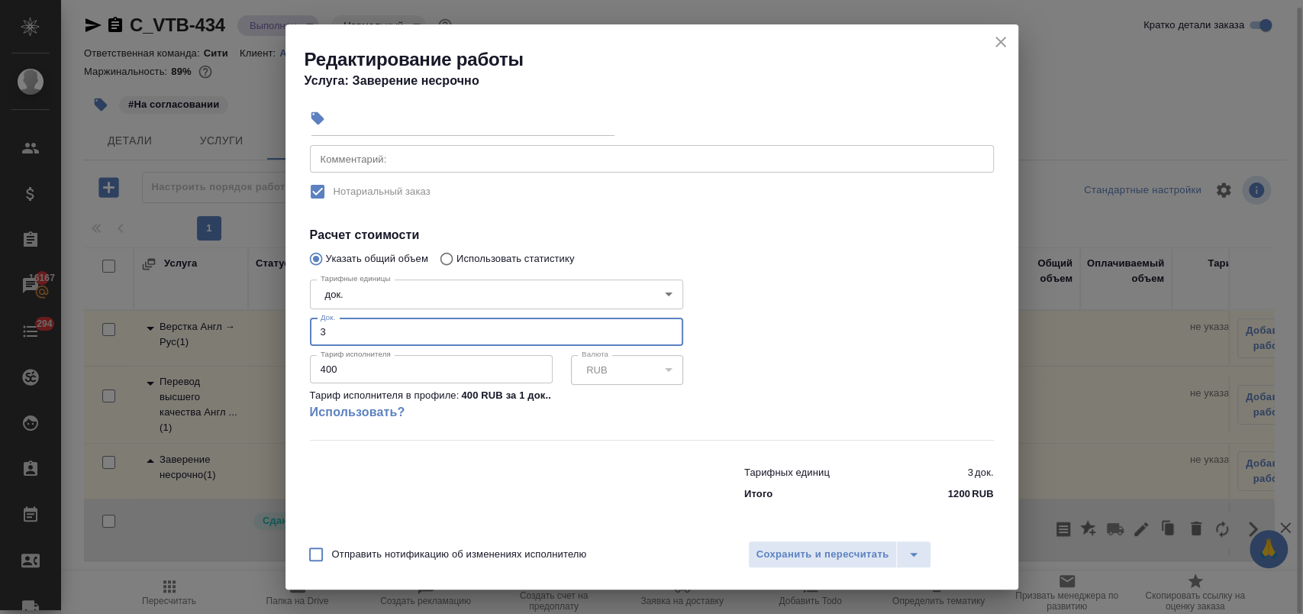
drag, startPoint x: 362, startPoint y: 326, endPoint x: 242, endPoint y: 327, distance: 119.9
click at [242, 327] on div "Редактирование работы Услуга: Заверение несрочно Параметры Файлы Вид работ Нота…" at bounding box center [651, 307] width 1303 height 614
type input "16"
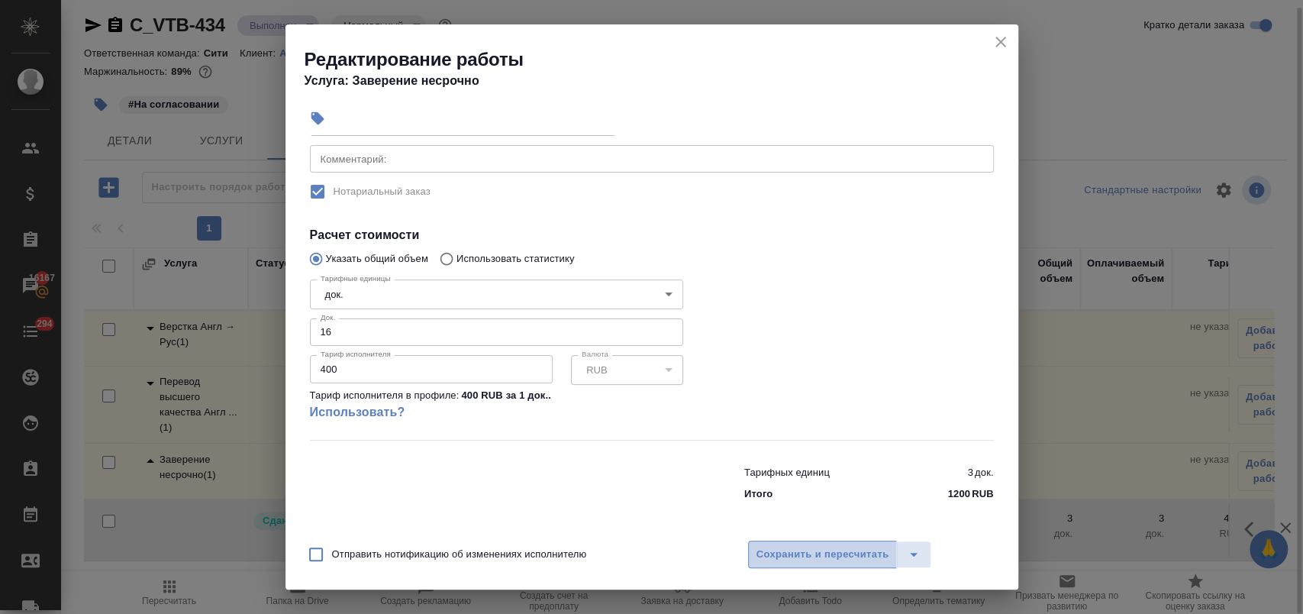
click at [840, 556] on span "Сохранить и пересчитать" at bounding box center [823, 555] width 133 height 18
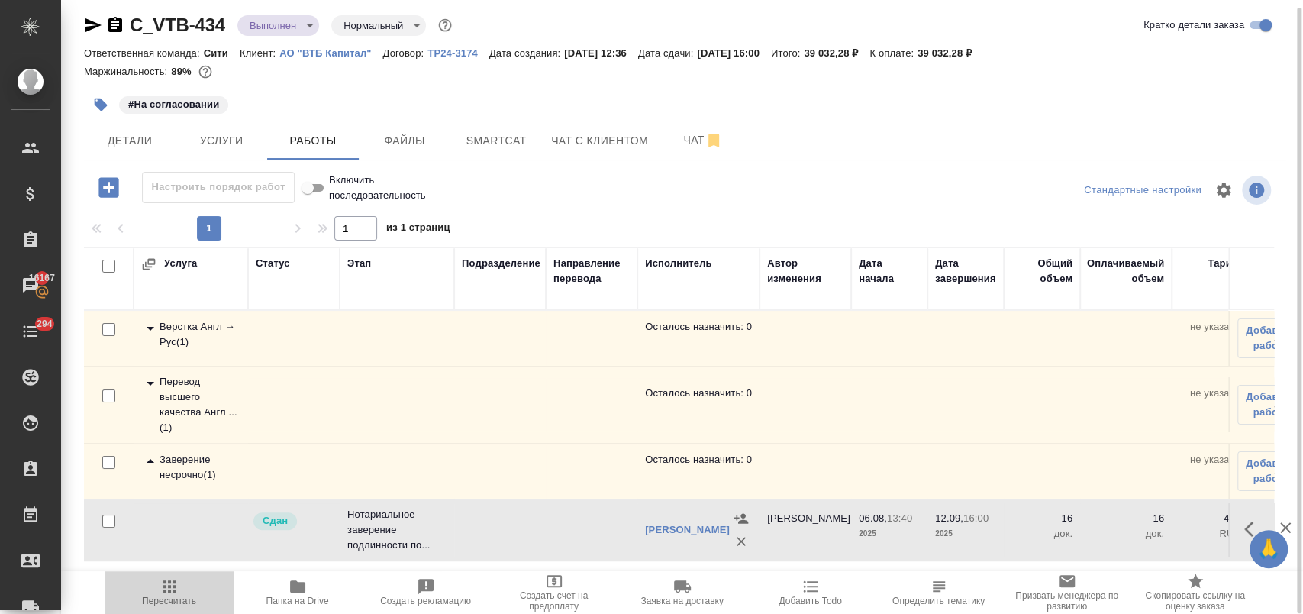
click at [177, 588] on icon "button" at bounding box center [169, 586] width 18 height 18
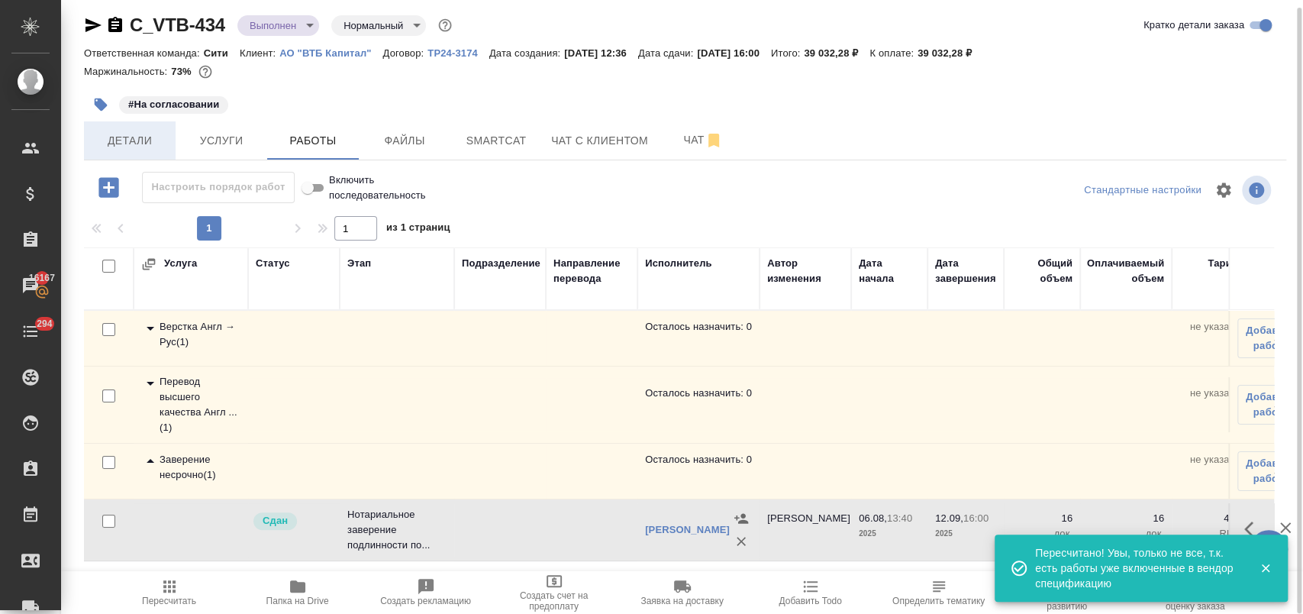
click at [140, 134] on span "Детали" at bounding box center [129, 140] width 73 height 19
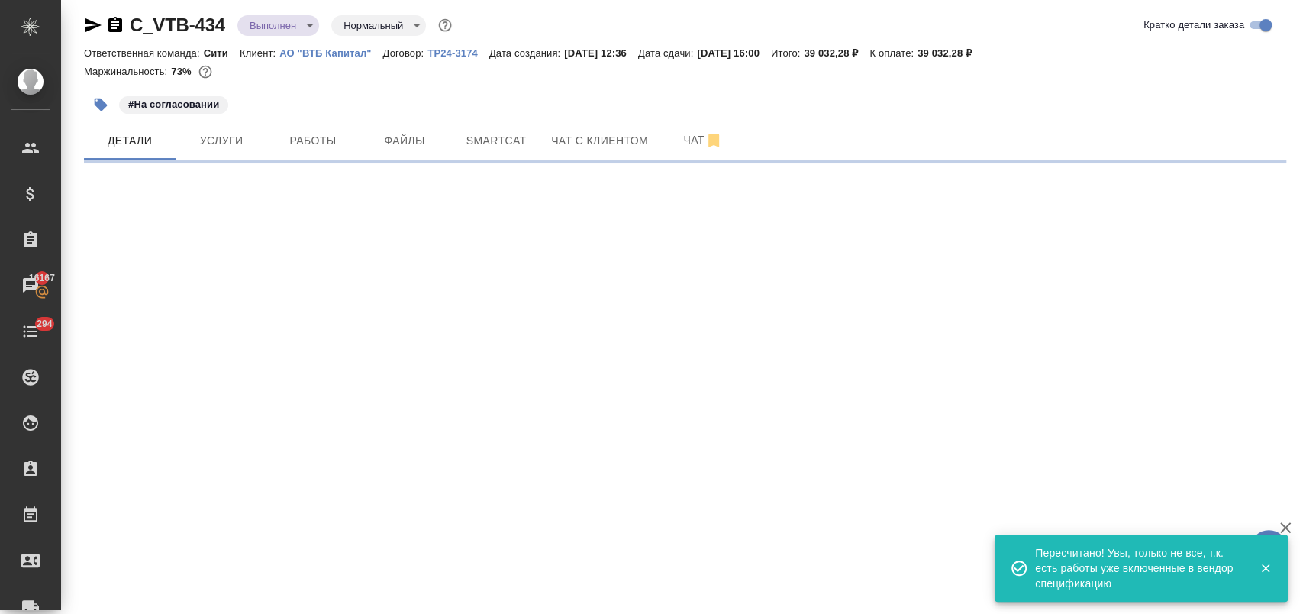
select select "RU"
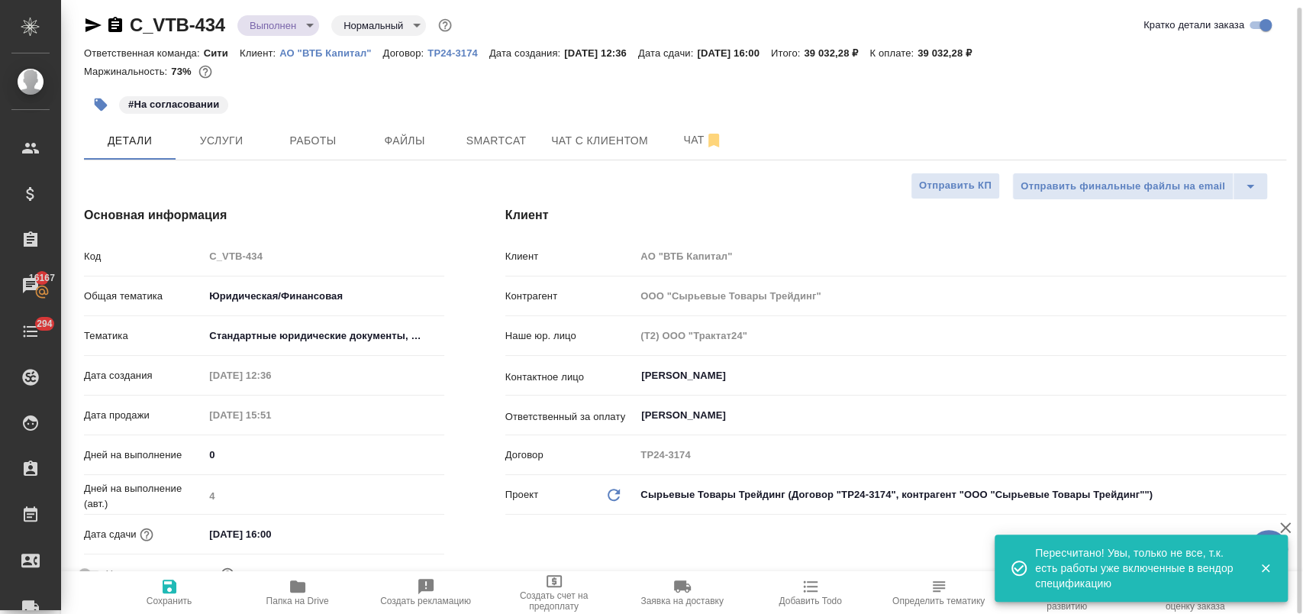
type textarea "x"
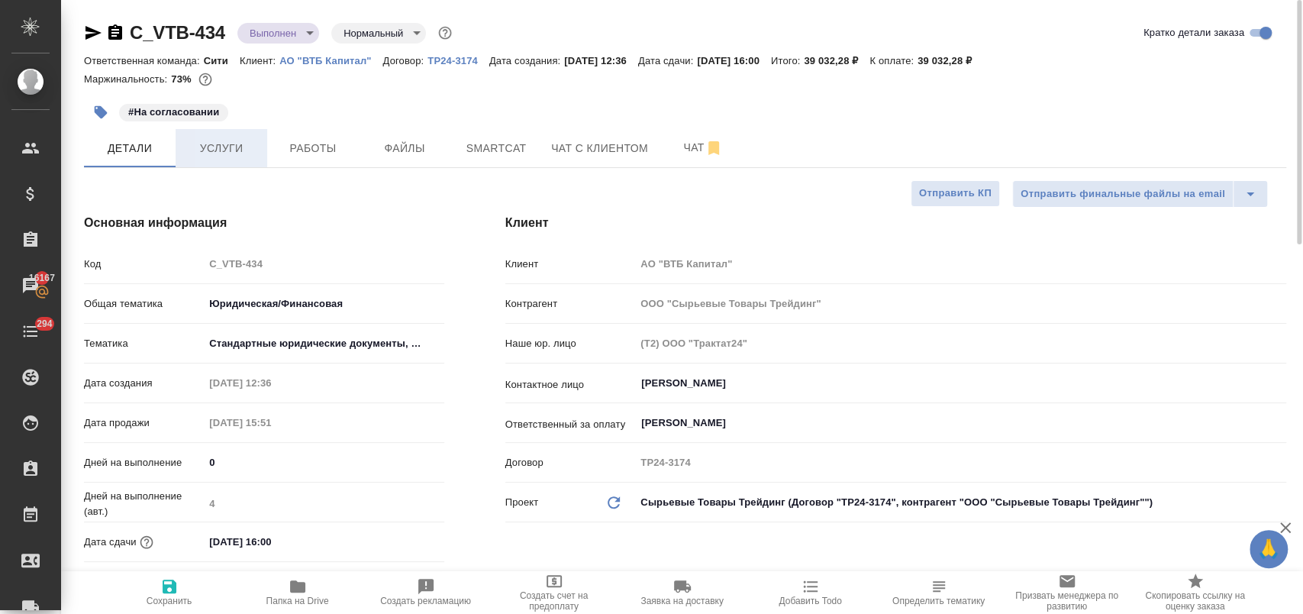
click at [227, 149] on span "Услуги" at bounding box center [221, 148] width 73 height 19
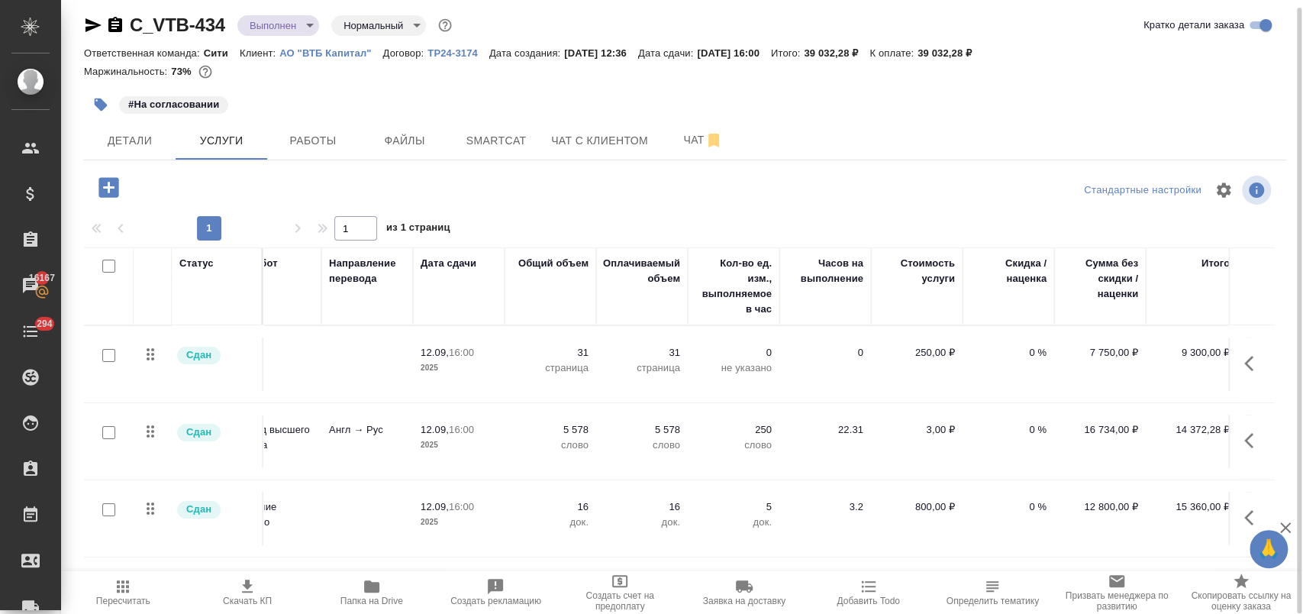
scroll to position [0, 249]
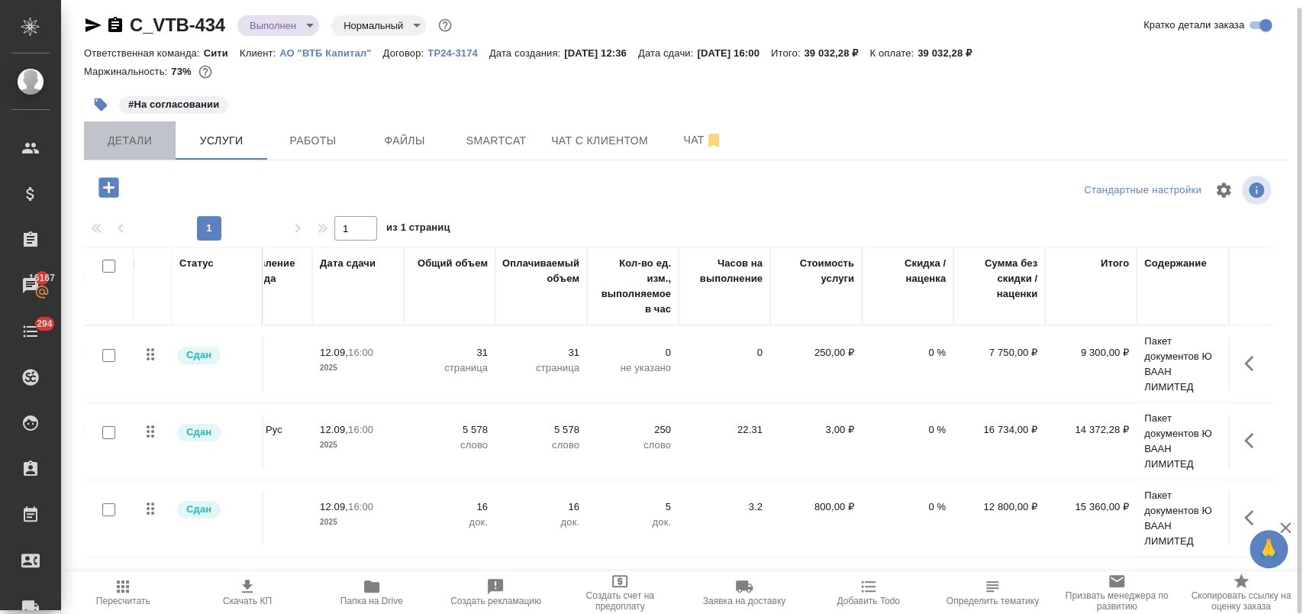
click at [121, 150] on button "Детали" at bounding box center [130, 140] width 92 height 38
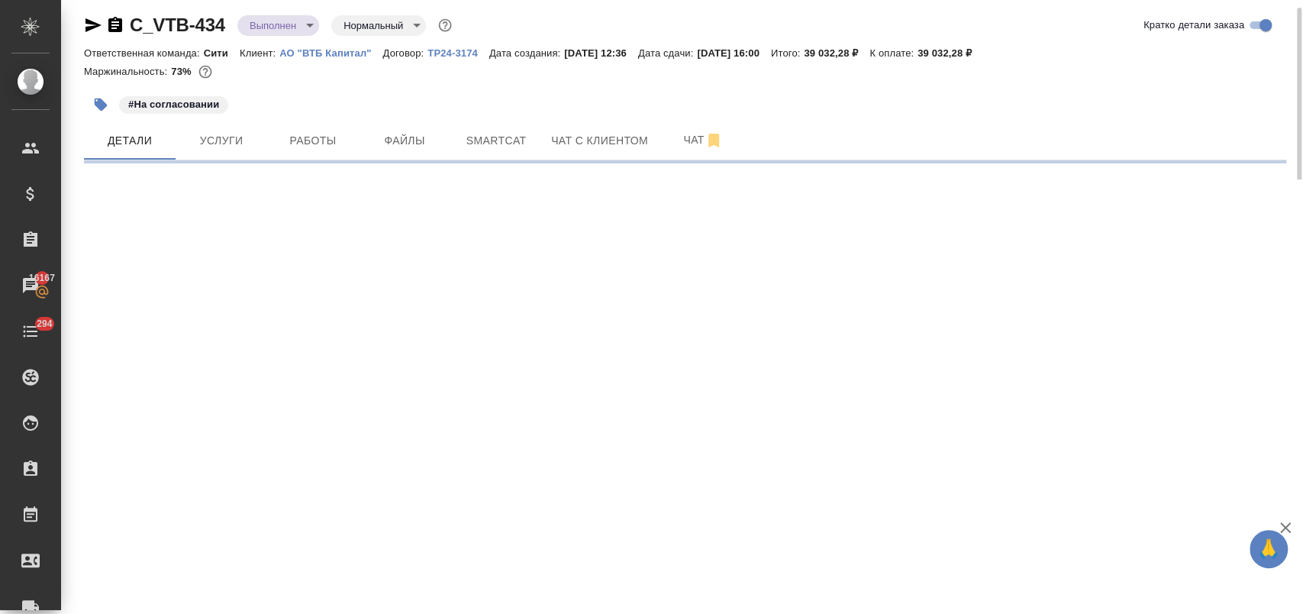
select select "RU"
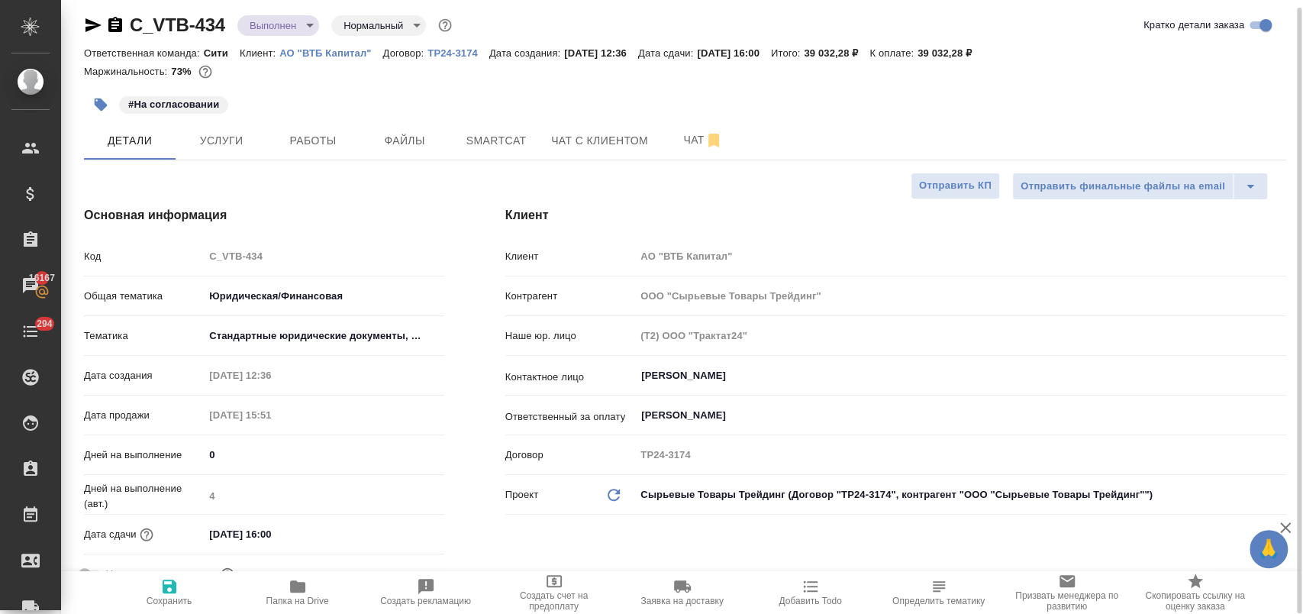
type textarea "x"
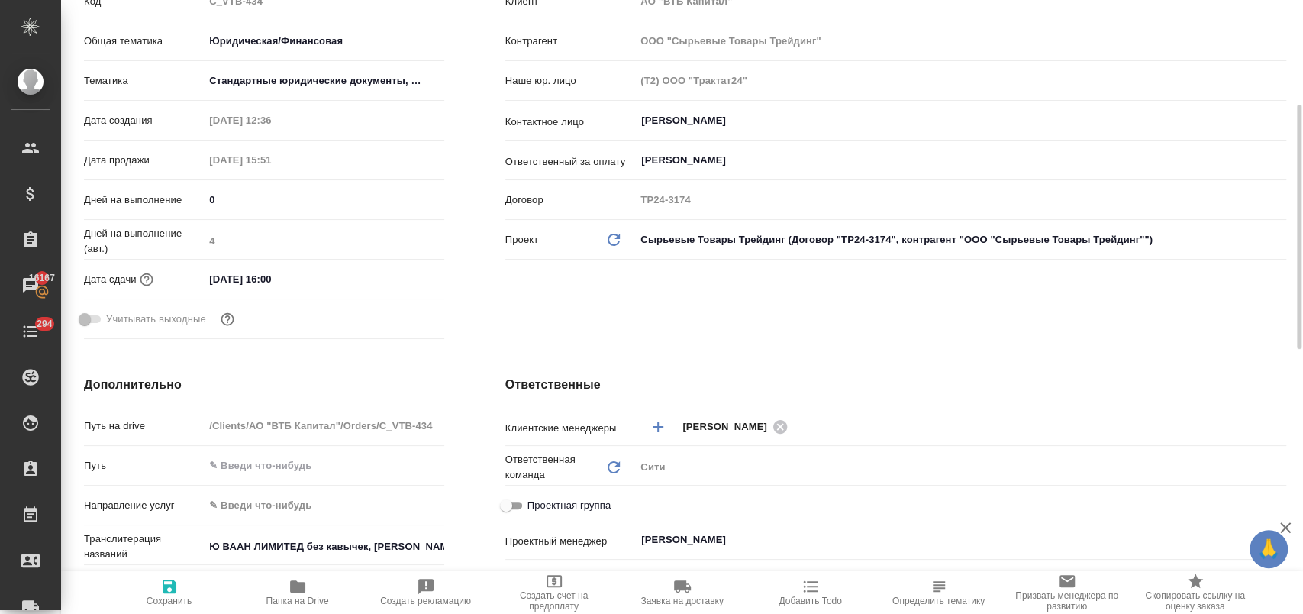
click at [513, 502] on input "Проектная группа" at bounding box center [506, 505] width 55 height 18
checkbox input "true"
type textarea "x"
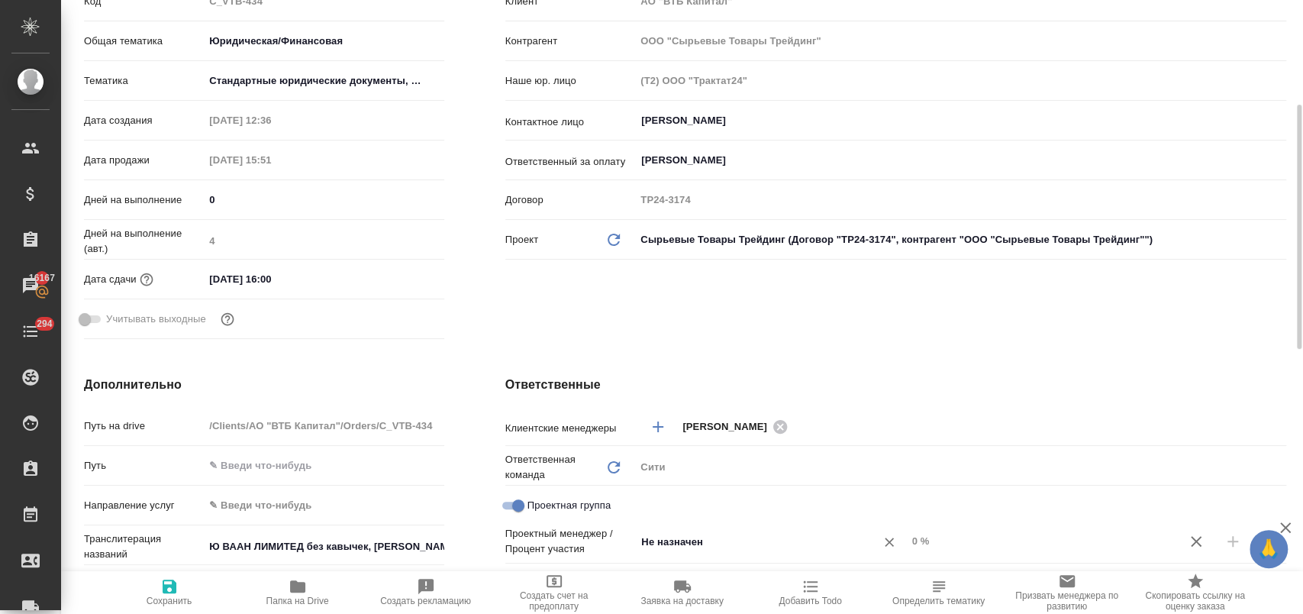
click at [664, 540] on input "Не назначен" at bounding box center [745, 541] width 211 height 18
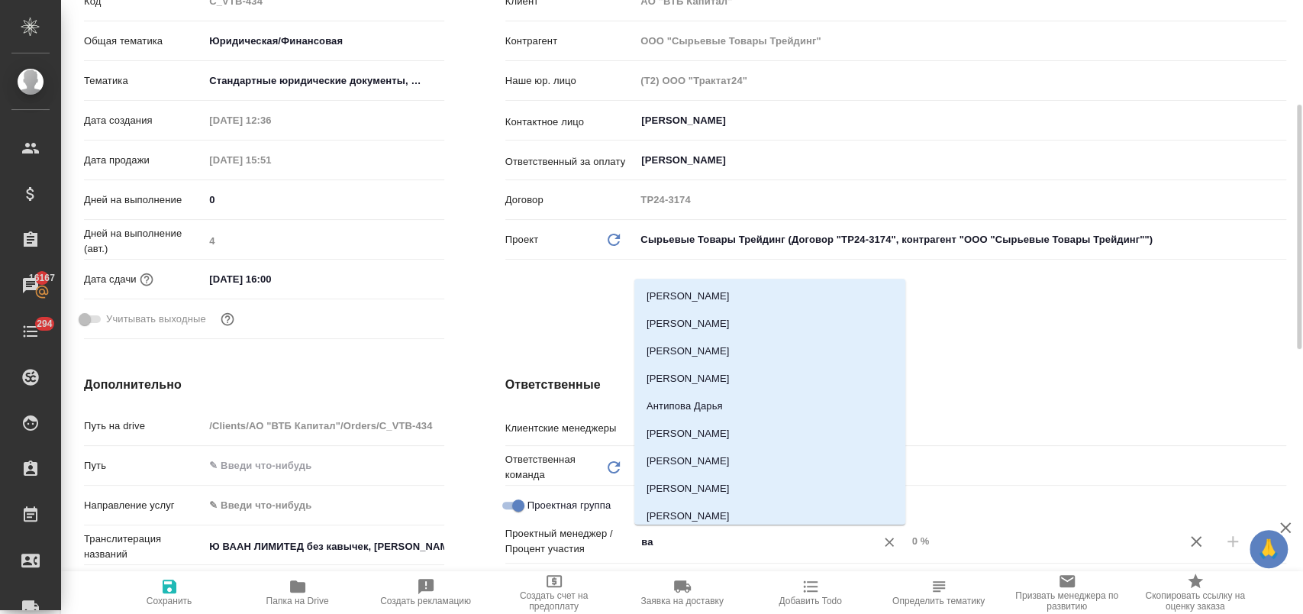
type input "вал"
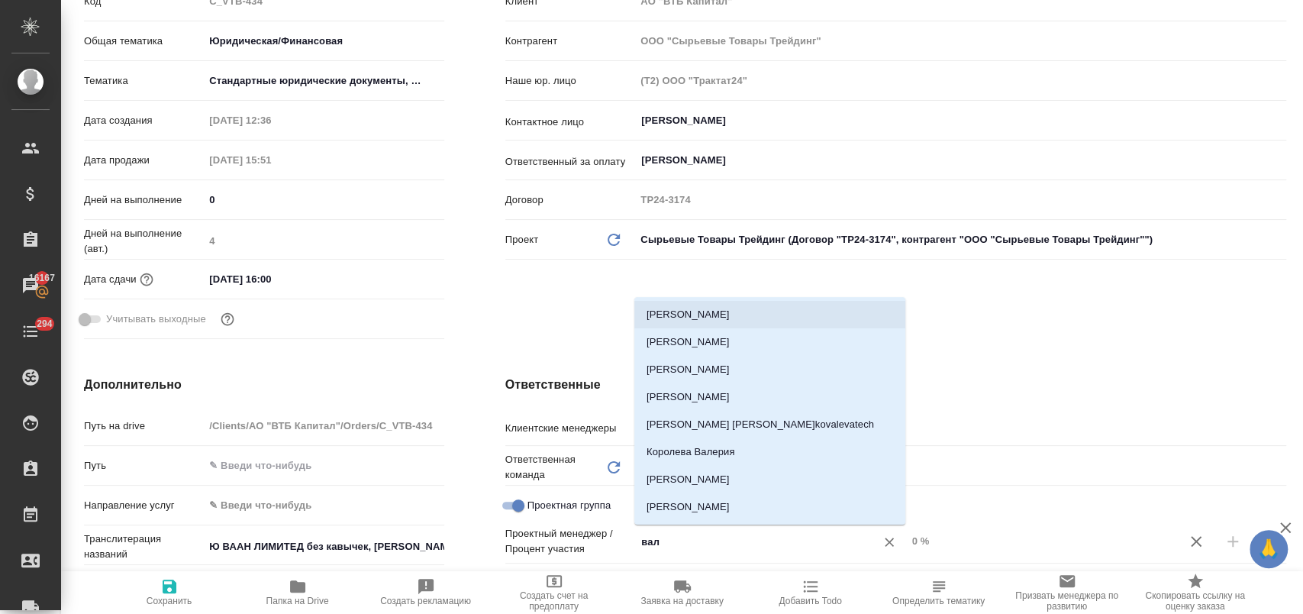
click at [744, 321] on li "Валеев Динар" at bounding box center [769, 314] width 271 height 27
type textarea "x"
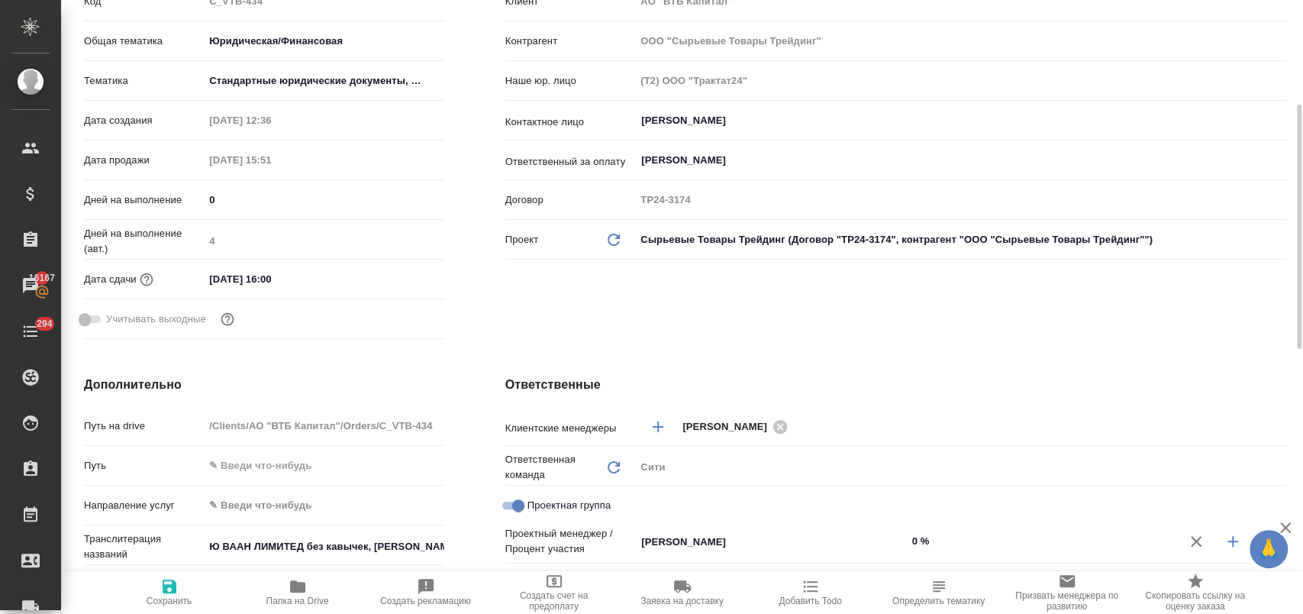
scroll to position [432, 0]
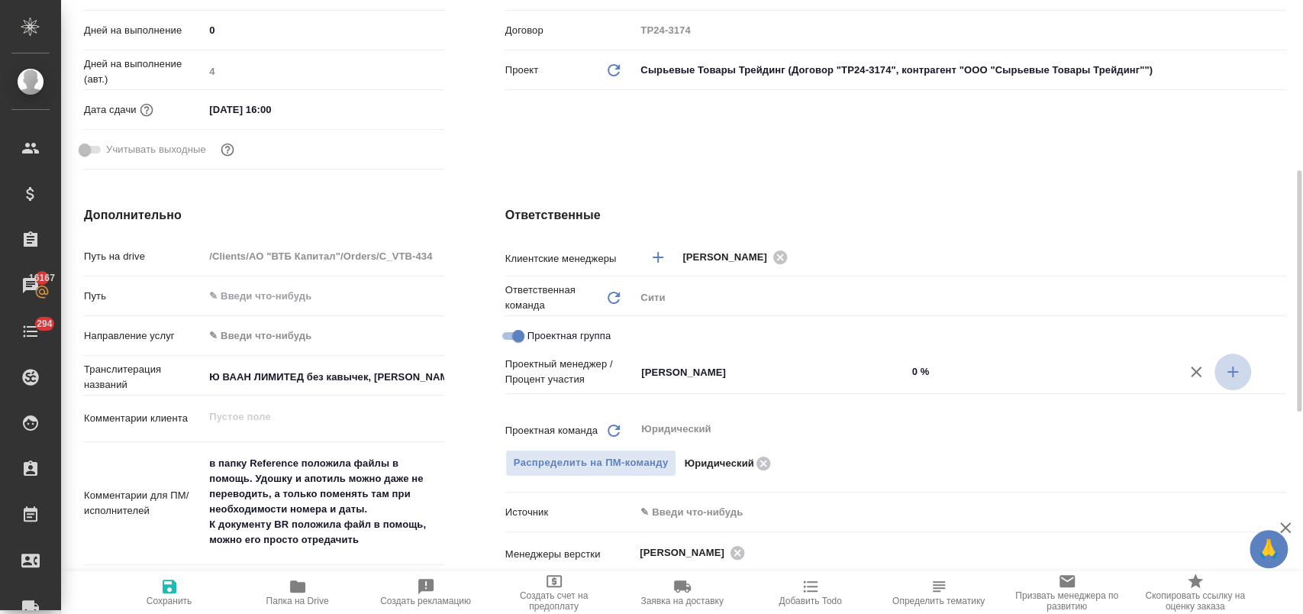
click at [1234, 368] on icon "button" at bounding box center [1233, 372] width 18 height 18
type textarea "x"
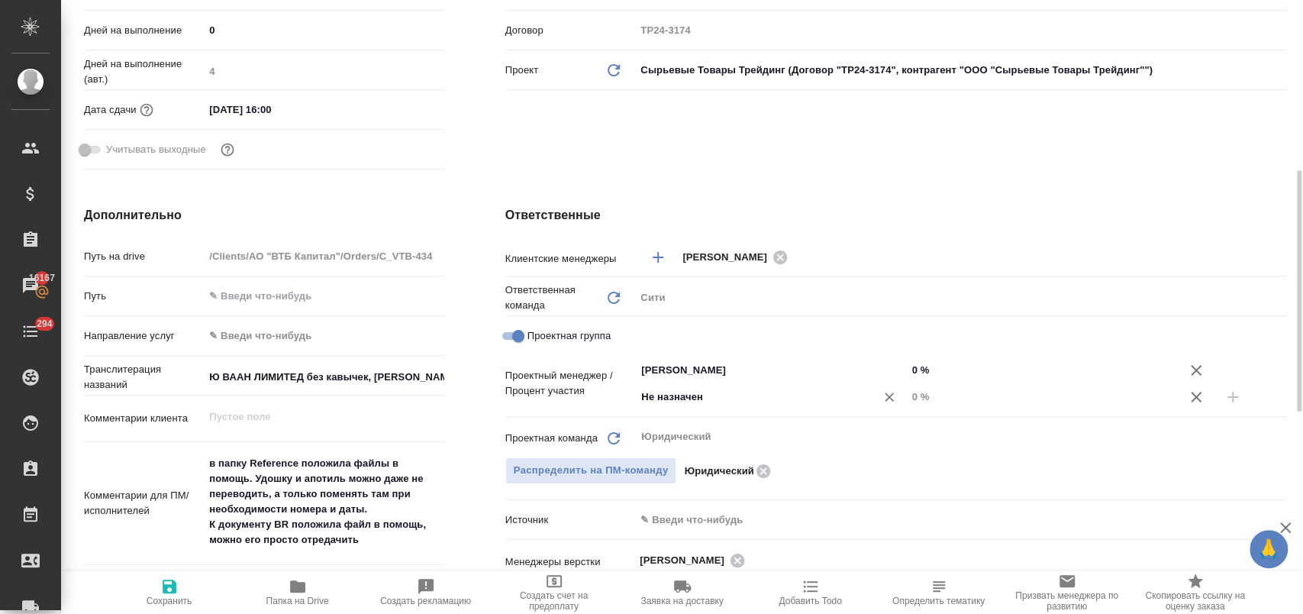
click at [690, 399] on input "Не назначен" at bounding box center [745, 397] width 211 height 18
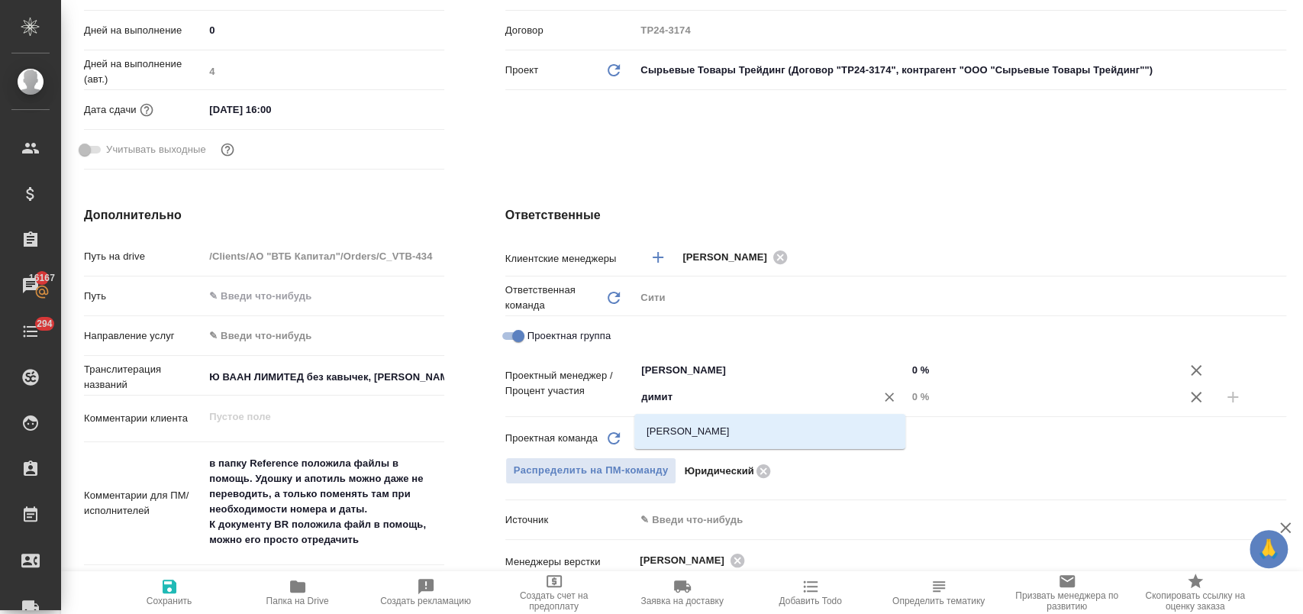
type input "димитр"
click at [721, 424] on li "[PERSON_NAME]" at bounding box center [769, 431] width 271 height 27
type textarea "x"
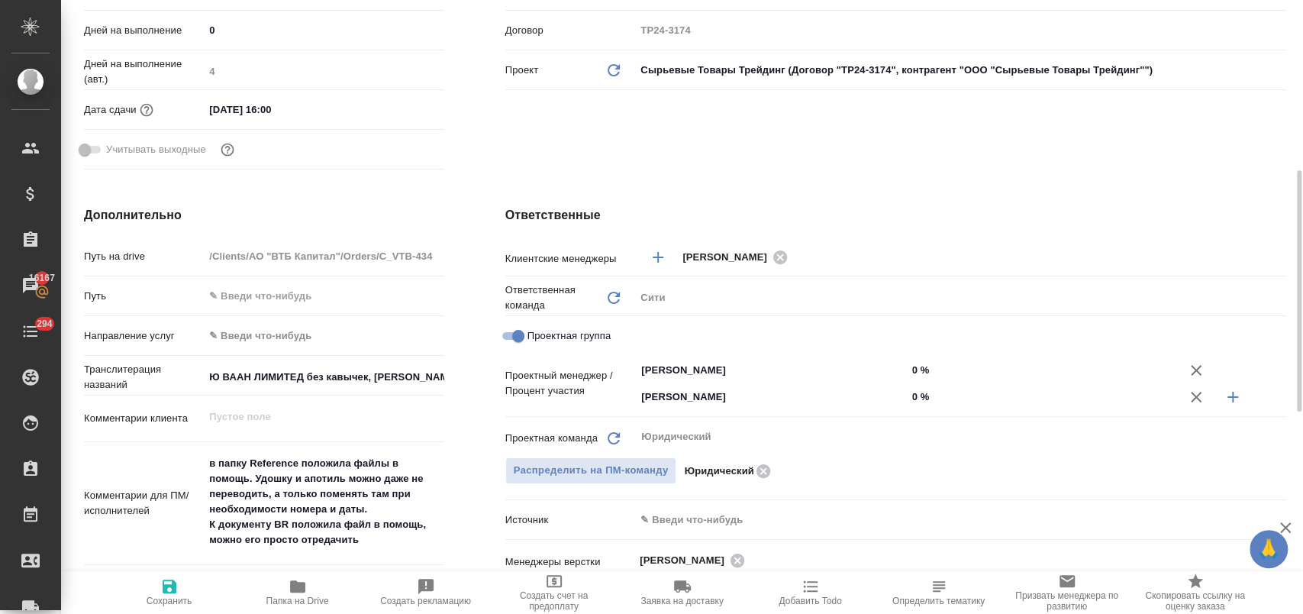
click at [1238, 403] on icon "button" at bounding box center [1233, 397] width 18 height 18
type textarea "x"
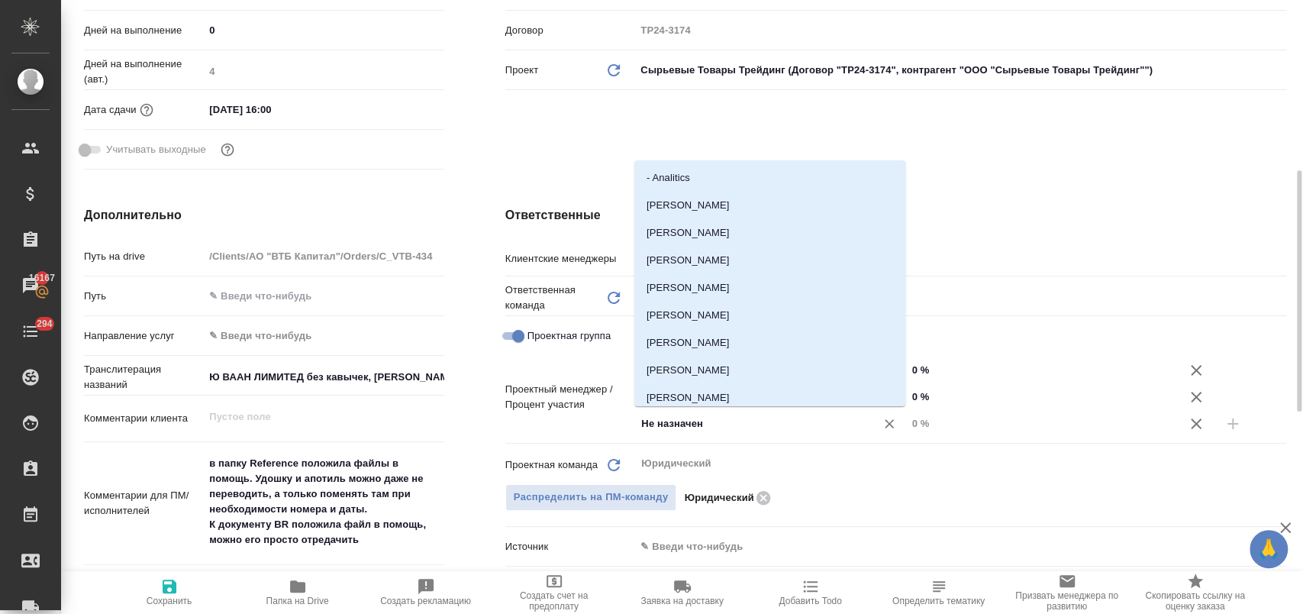
click at [709, 421] on input "Не назначен" at bounding box center [745, 424] width 211 height 18
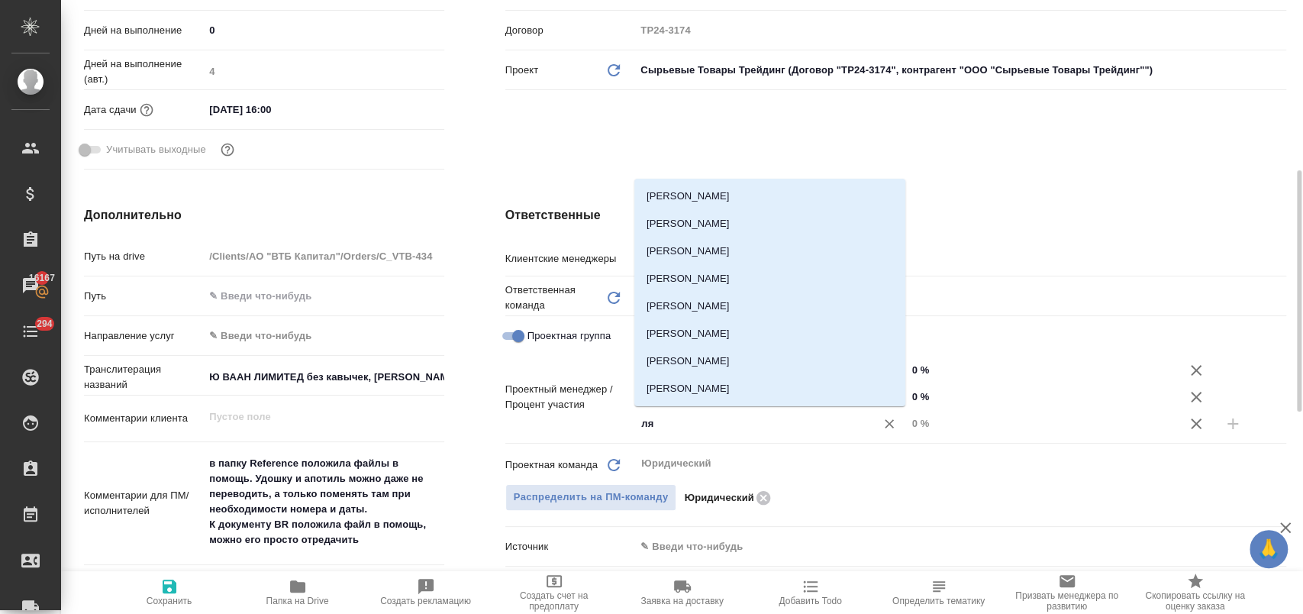
type input "лям"
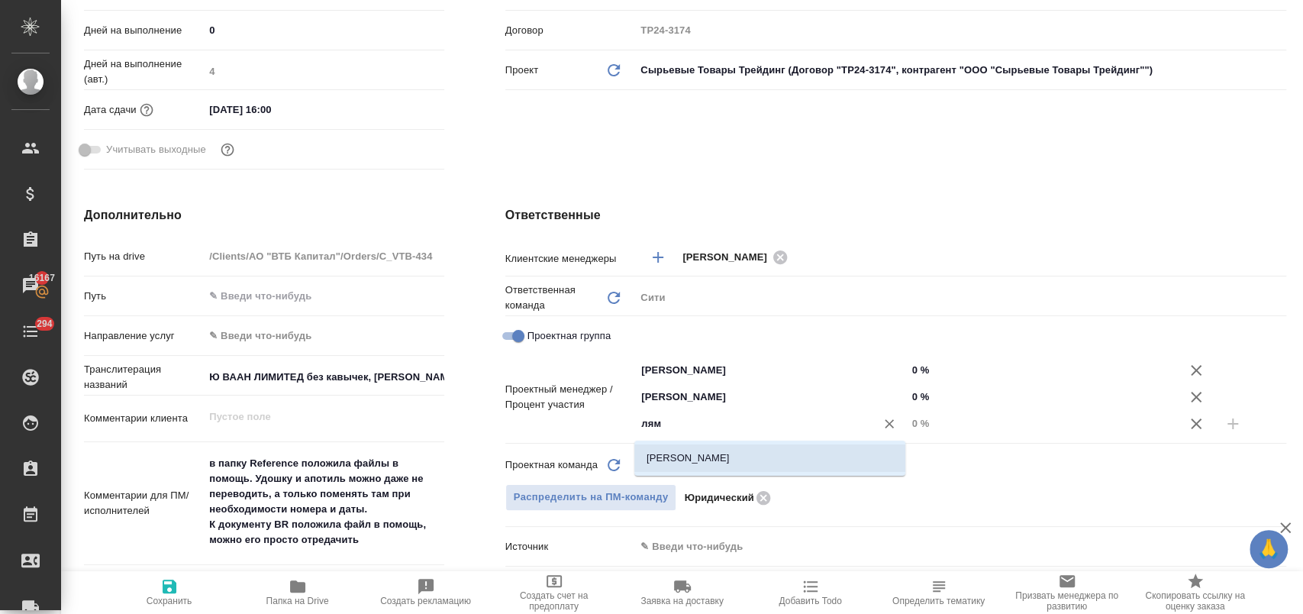
click at [715, 456] on li "Лямина Надежда" at bounding box center [769, 457] width 271 height 27
type textarea "x"
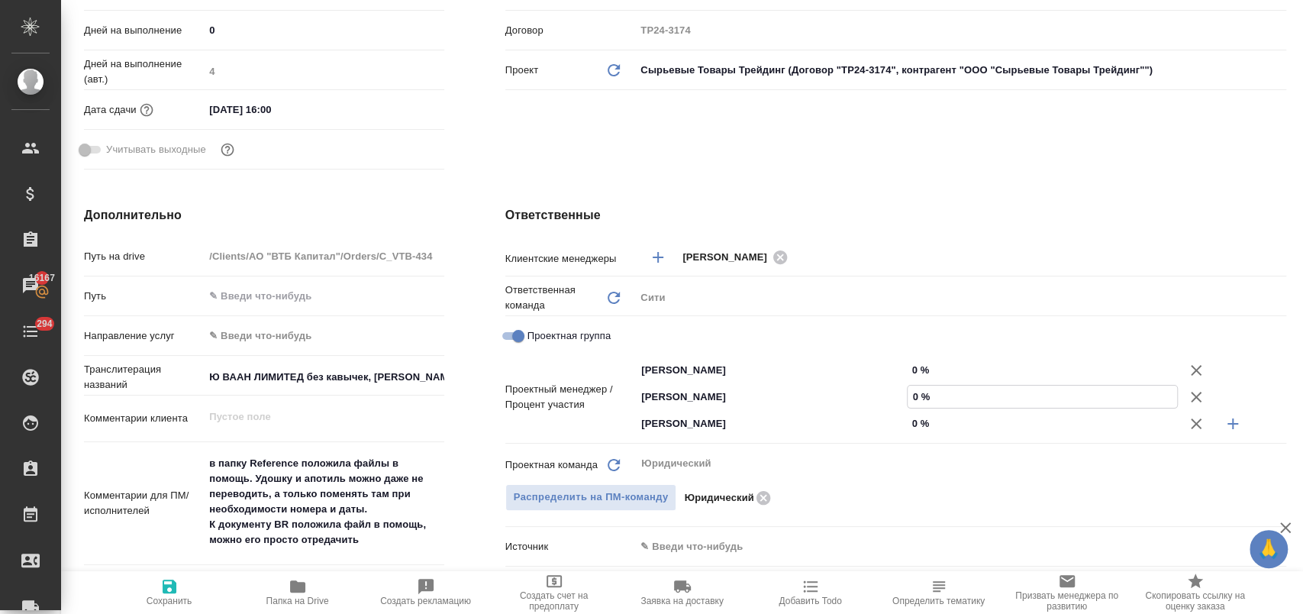
drag, startPoint x: 910, startPoint y: 395, endPoint x: 919, endPoint y: 396, distance: 8.4
click at [919, 396] on input "0 %" at bounding box center [1043, 397] width 270 height 22
type input "3 %"
type textarea "x"
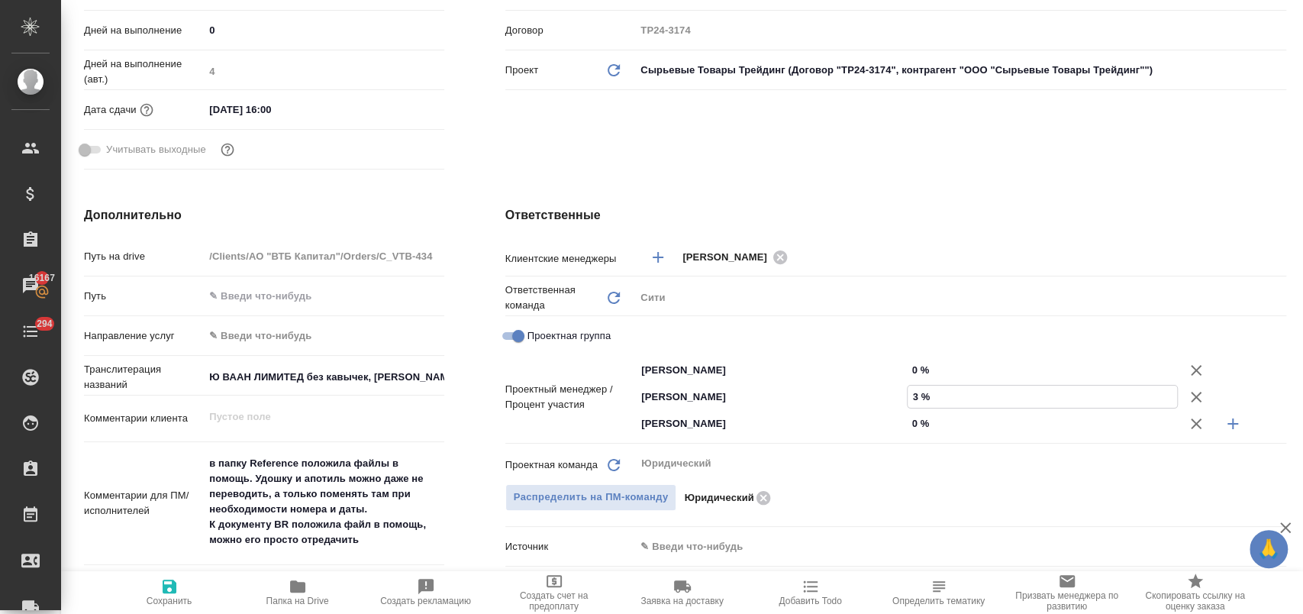
type textarea "x"
type input "34 %"
type textarea "x"
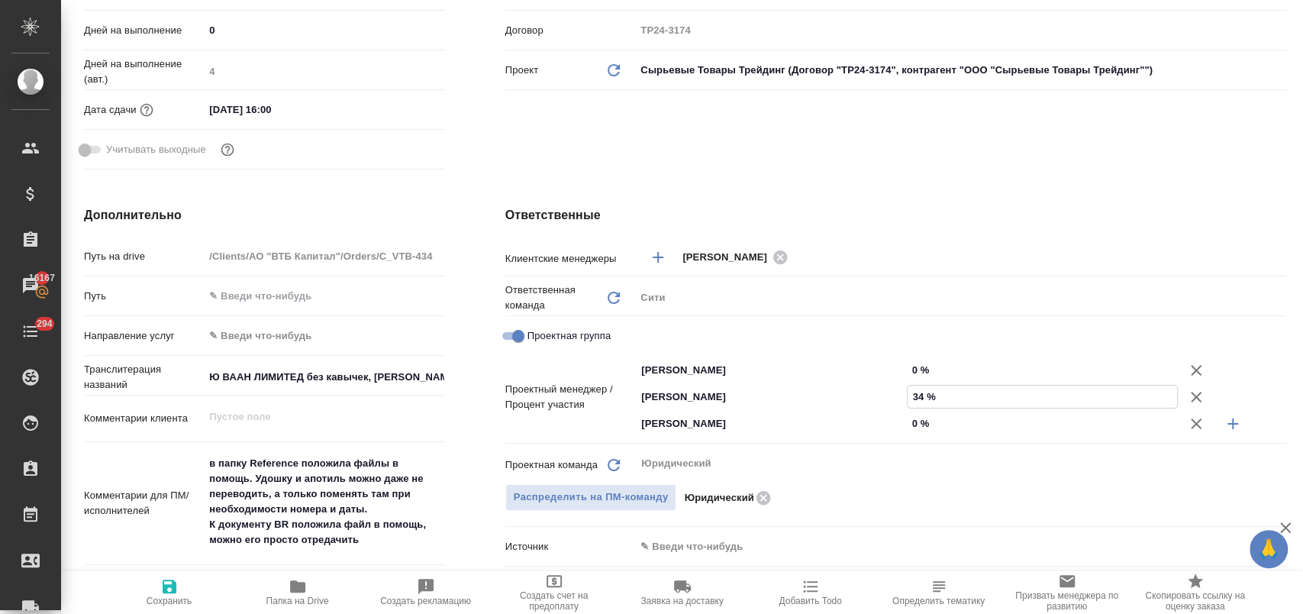
type input "34 %"
drag, startPoint x: 906, startPoint y: 426, endPoint x: 917, endPoint y: 426, distance: 11.5
click at [917, 426] on input "0 %" at bounding box center [1043, 423] width 270 height 22
type input "5 %"
type textarea "x"
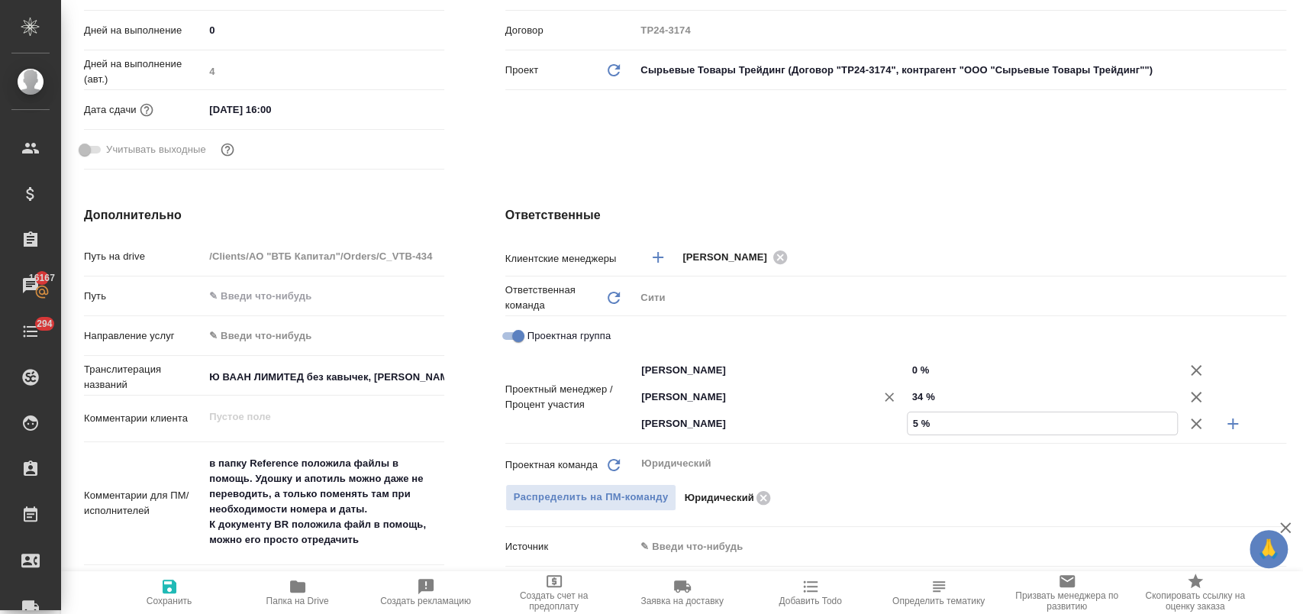
type textarea "x"
type input "5 %"
drag, startPoint x: 921, startPoint y: 366, endPoint x: 909, endPoint y: 366, distance: 11.5
click at [909, 366] on input "0 %" at bounding box center [1043, 370] width 270 height 22
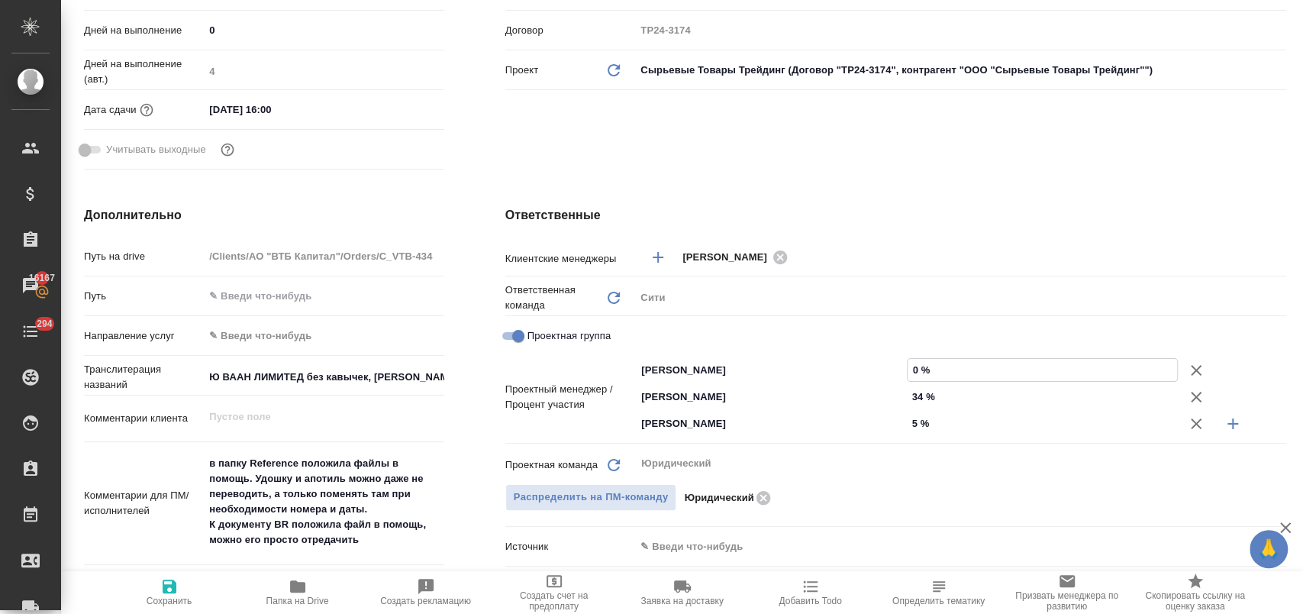
type input "6 %"
type textarea "x"
type input "61 %"
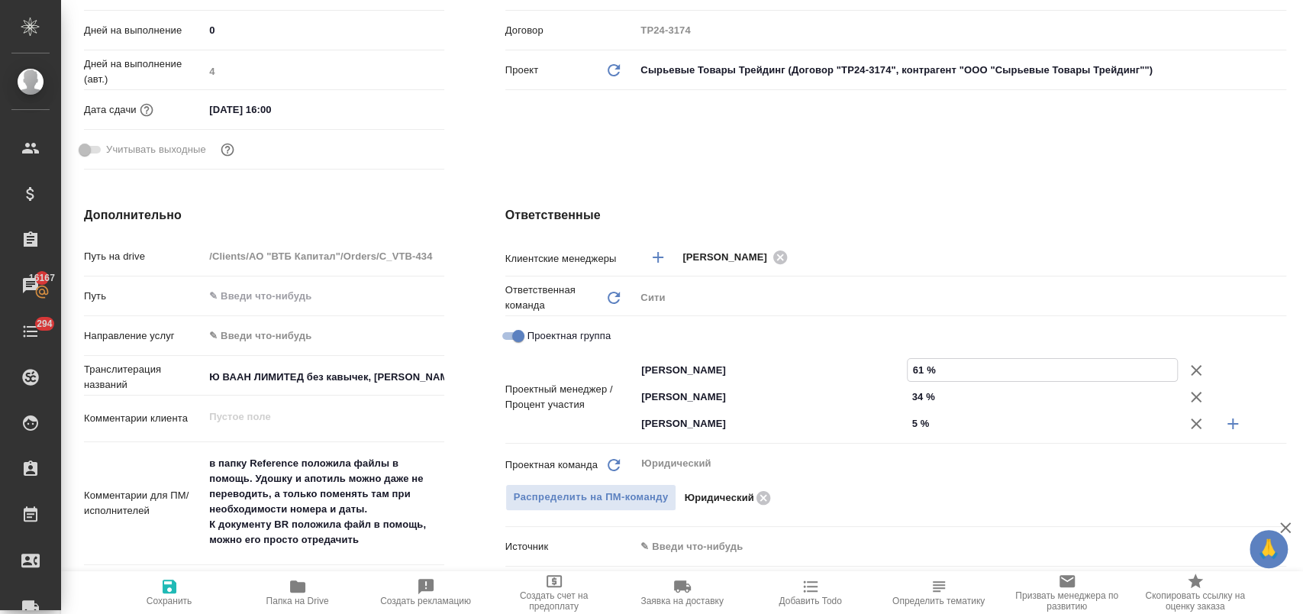
type textarea "x"
type input "61 %"
click at [941, 229] on div "Ответственные Клиентские менеджеры Димитриева Юлия ​ Ответственная команда Обно…" at bounding box center [896, 511] width 842 height 670
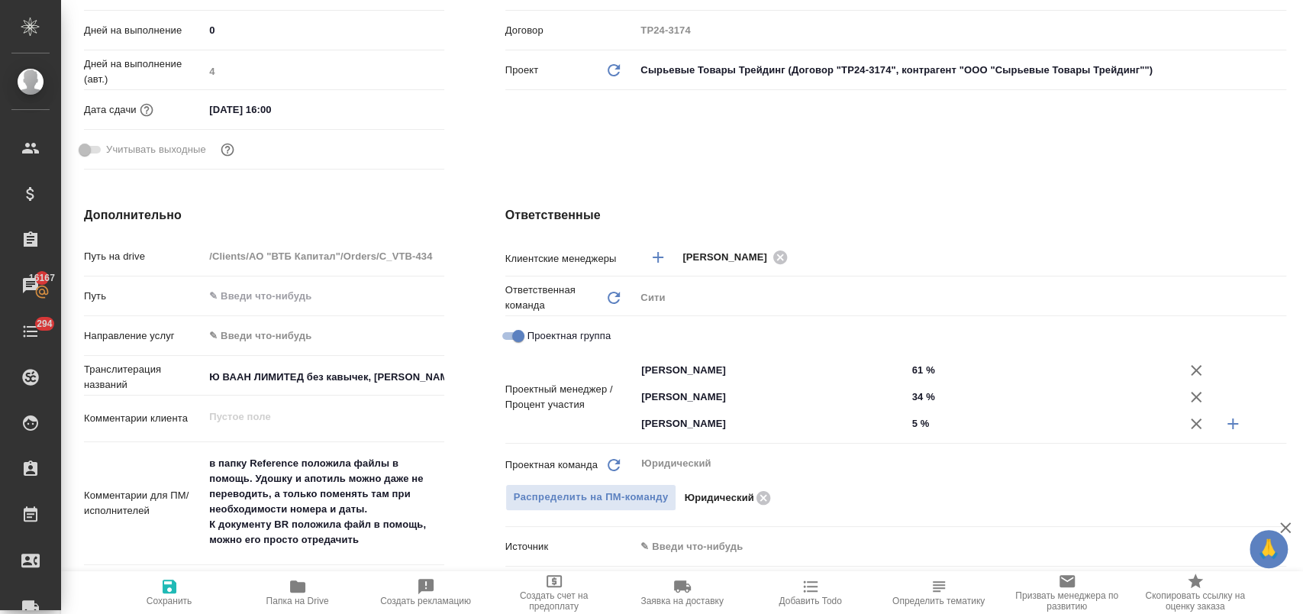
click at [176, 583] on icon "button" at bounding box center [169, 586] width 18 height 18
type textarea "x"
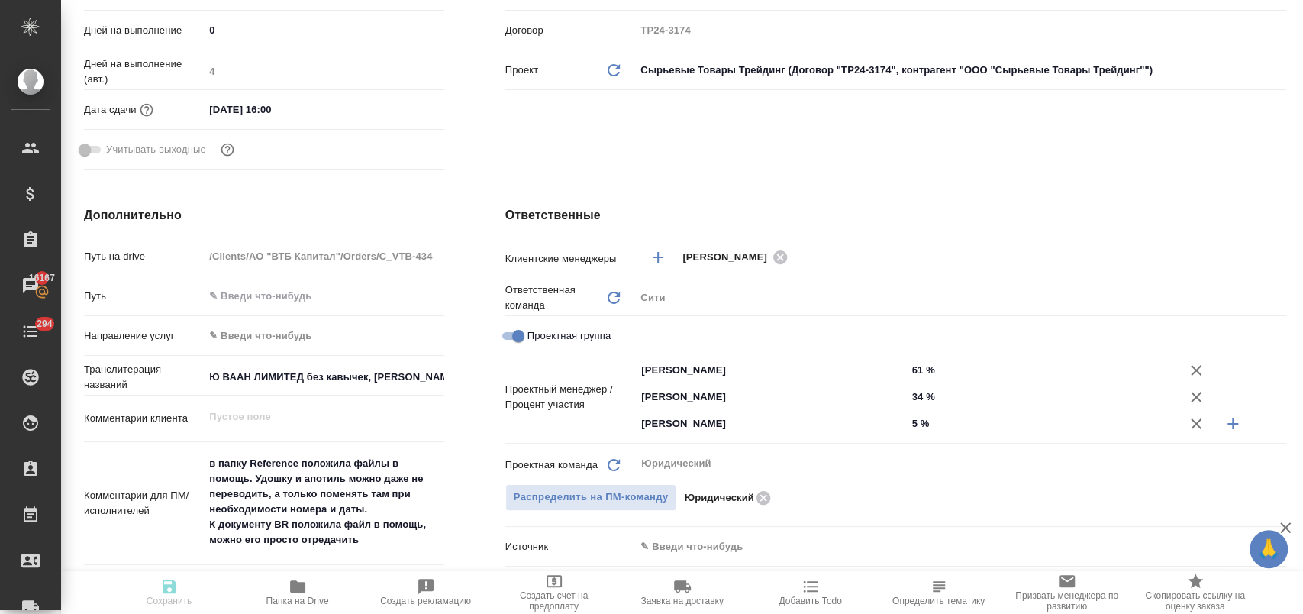
type textarea "x"
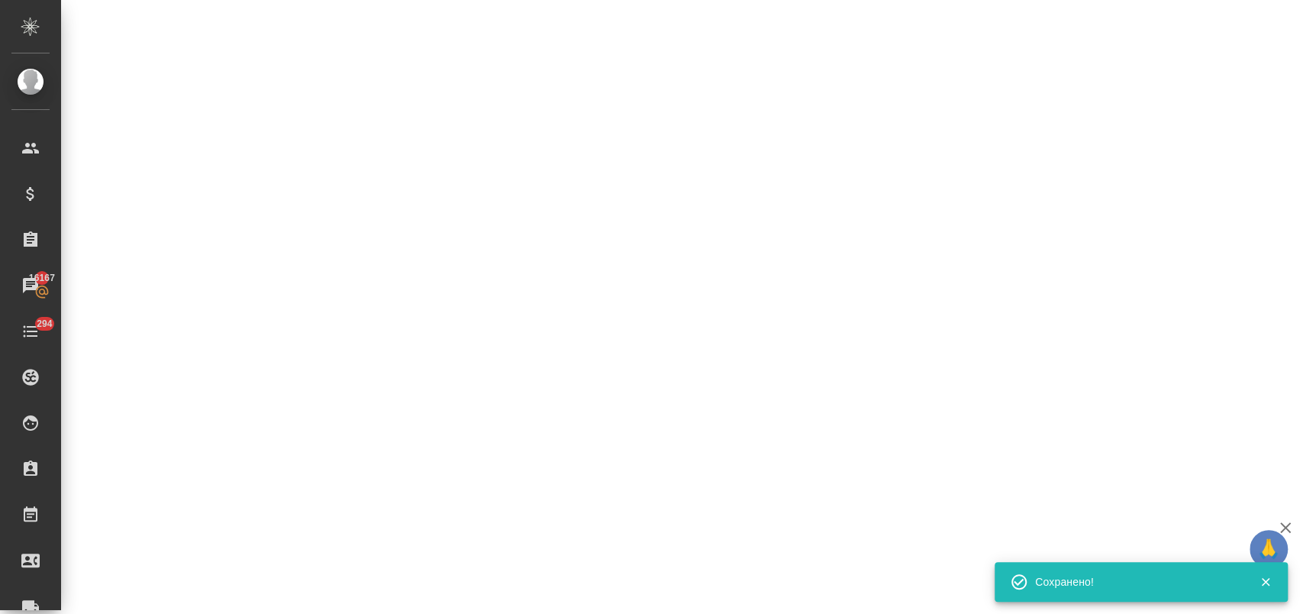
select select "RU"
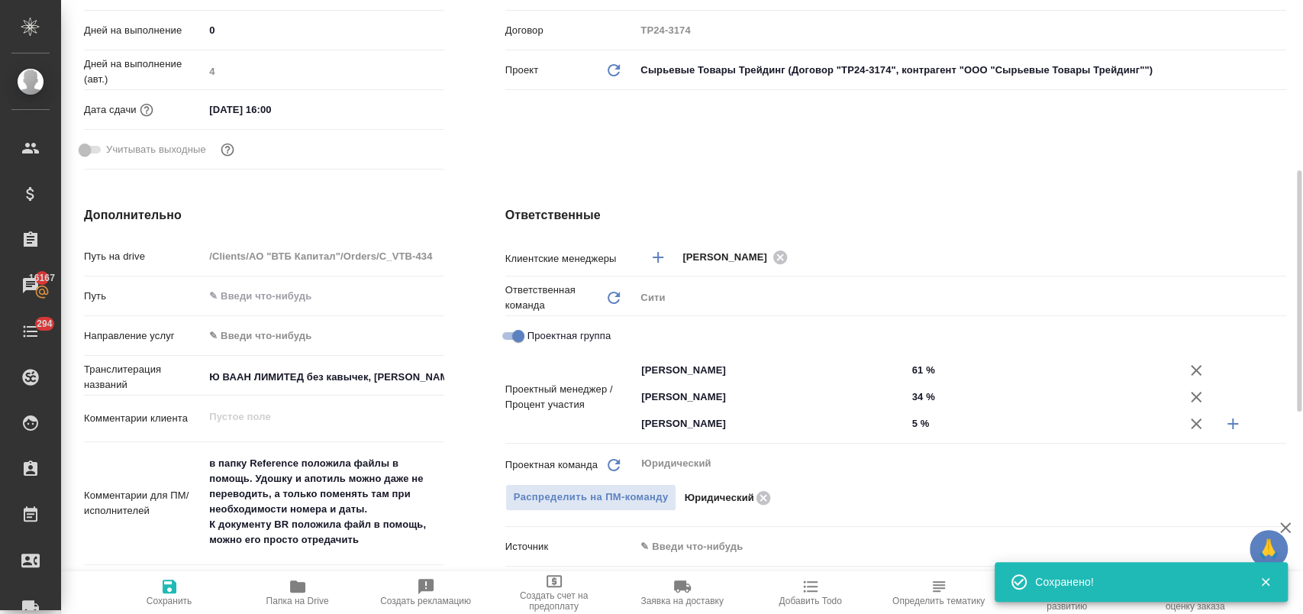
type textarea "x"
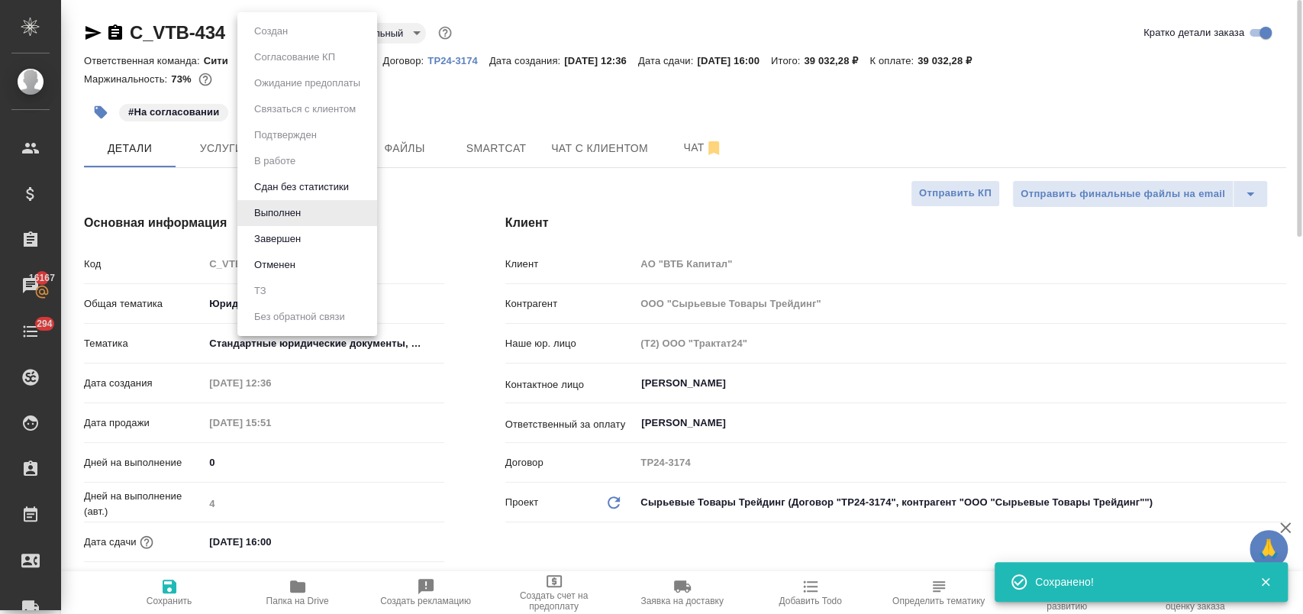
click at [301, 37] on body "🙏 .cls-1 fill:#fff; AWATERA Лофицкая Юлия Владимировна Клиенты Спецификации Зак…" at bounding box center [651, 368] width 1303 height 737
click at [307, 234] on li "Завершен" at bounding box center [307, 239] width 140 height 26
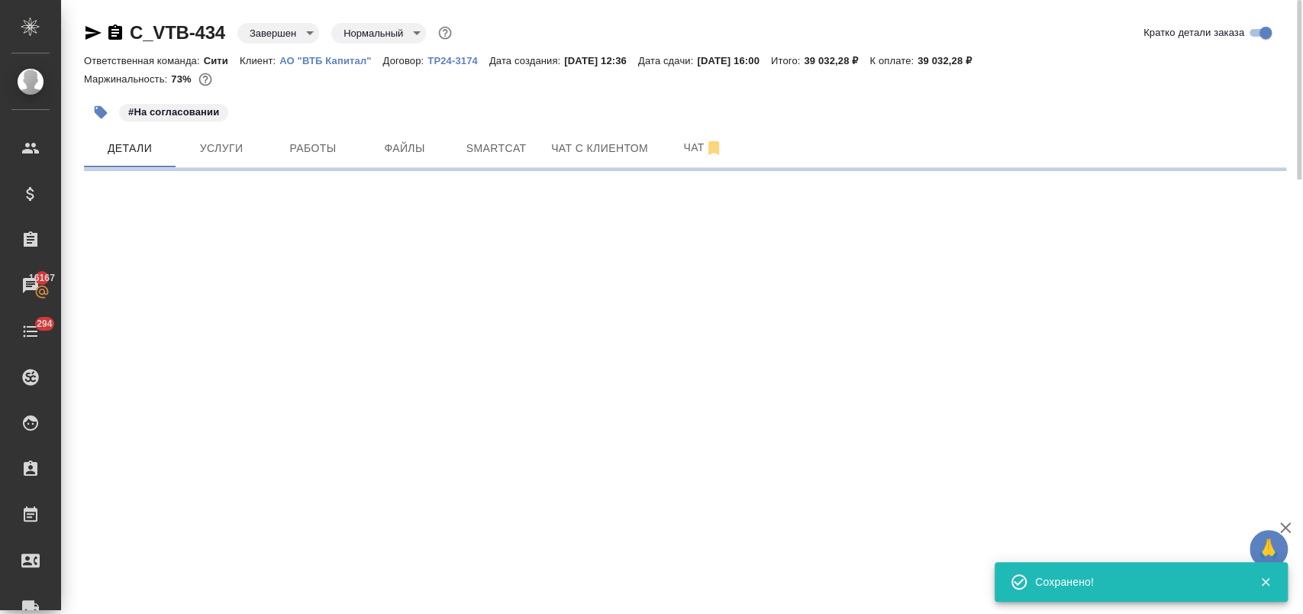
select select "RU"
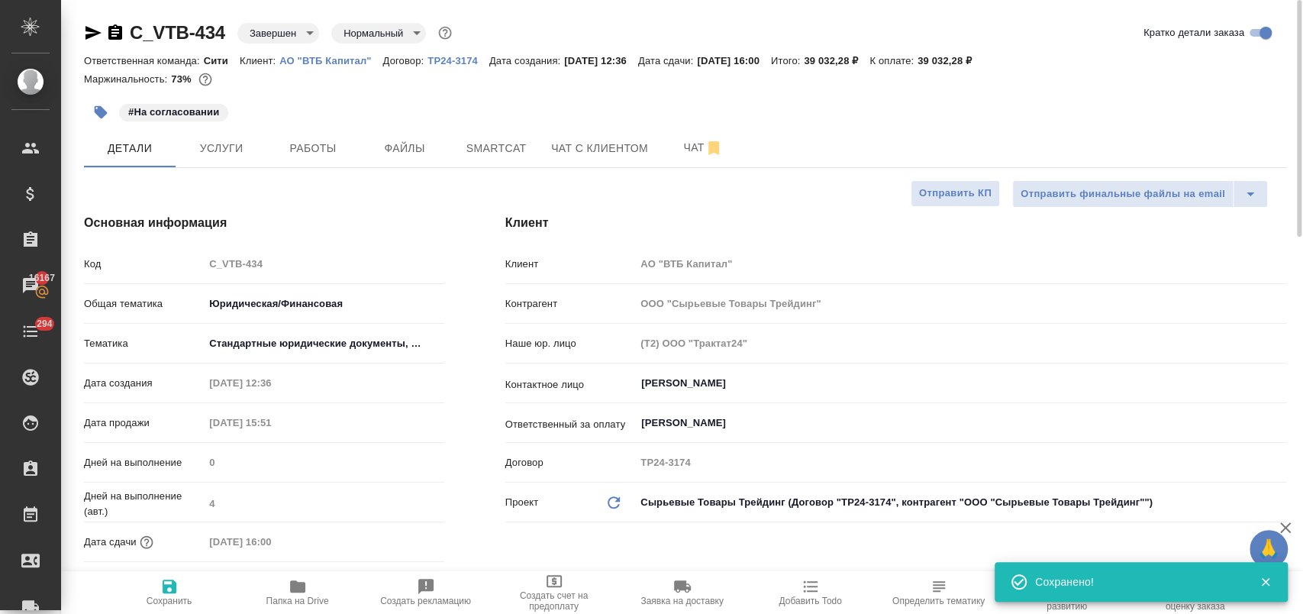
type textarea "x"
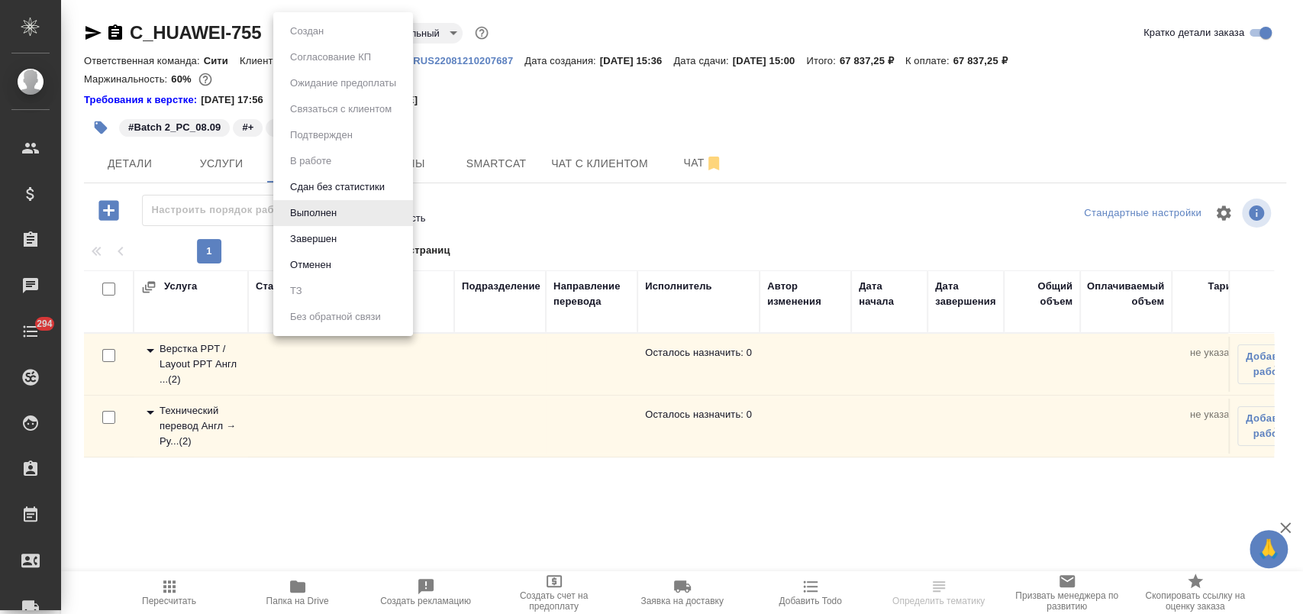
click at [342, 34] on body "🙏 .cls-1 fill:#fff; AWATERA Лофицкая [PERSON_NAME] Спецификации Заказы Чаты 294…" at bounding box center [651, 368] width 1303 height 737
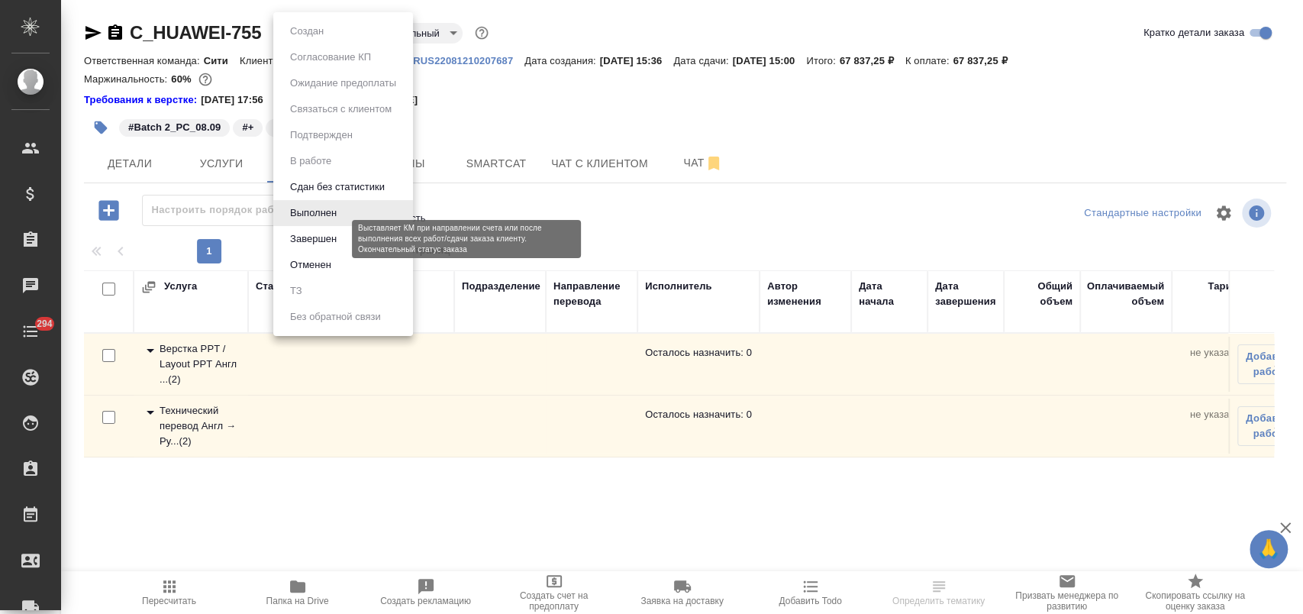
click at [336, 237] on button "Завершен" at bounding box center [314, 239] width 56 height 17
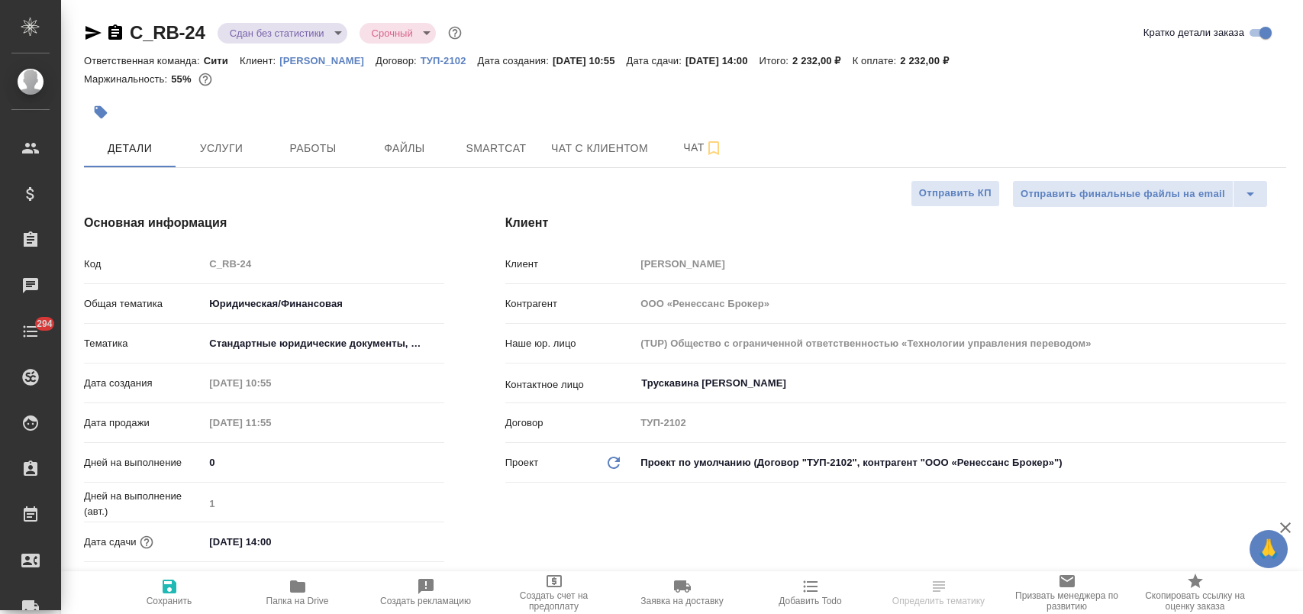
select select "RU"
click at [321, 149] on span "Работы" at bounding box center [312, 148] width 73 height 19
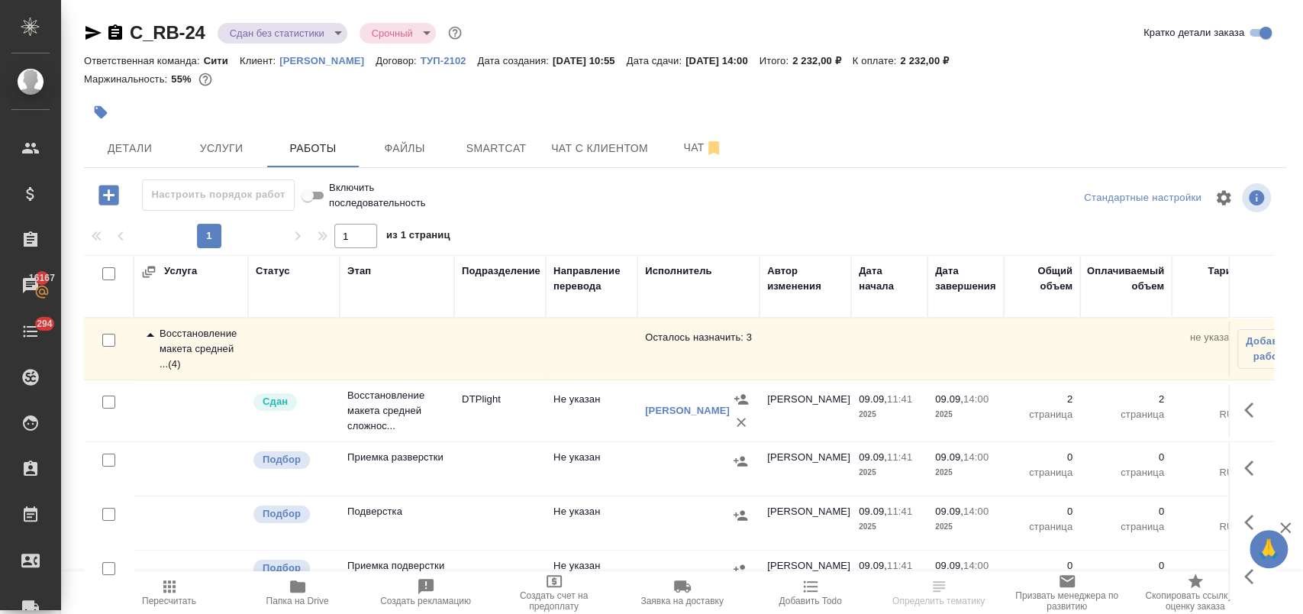
click at [106, 458] on input "checkbox" at bounding box center [108, 460] width 13 height 13
checkbox input "true"
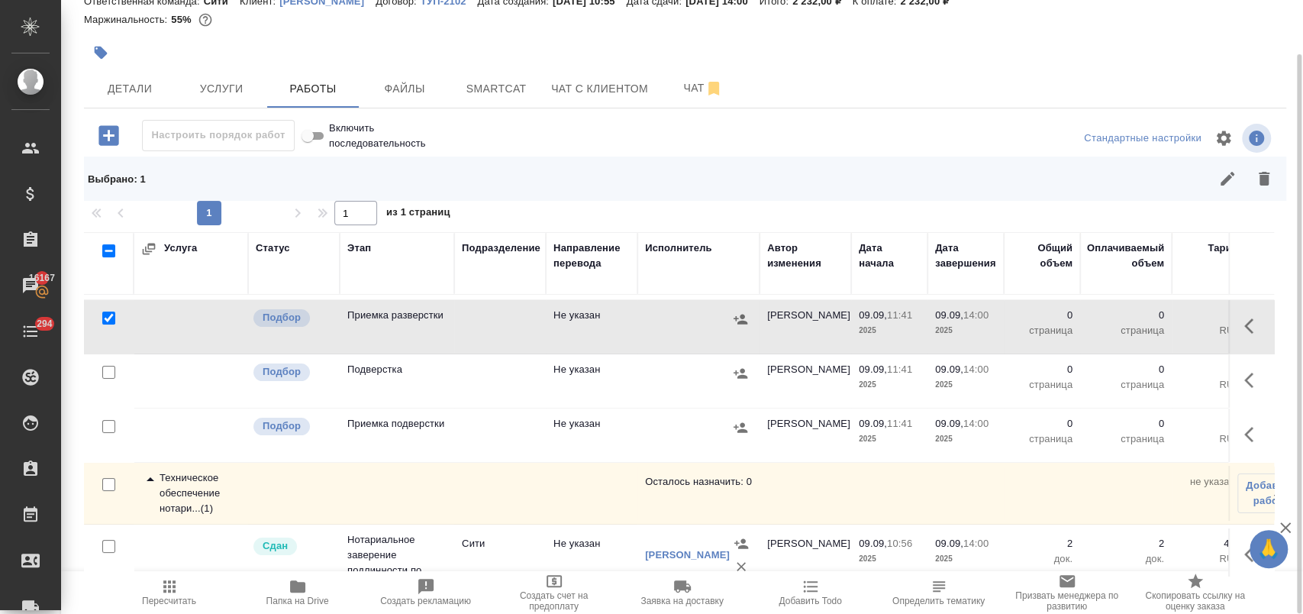
scroll to position [138, 0]
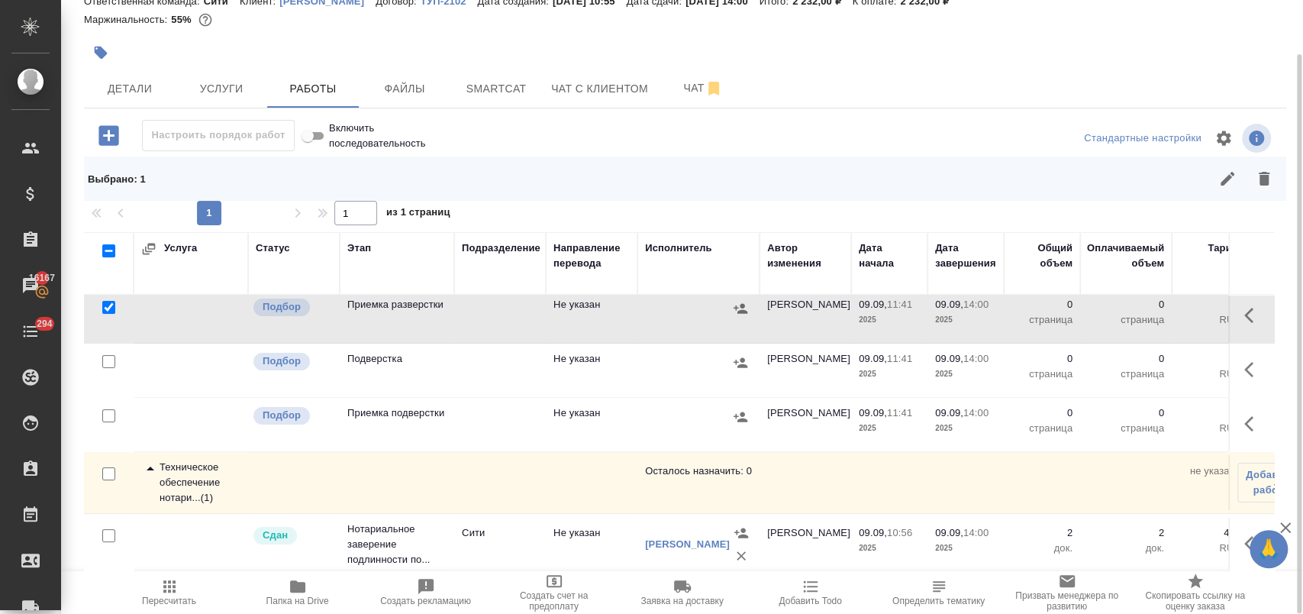
click at [110, 355] on input "checkbox" at bounding box center [108, 361] width 13 height 13
checkbox input "true"
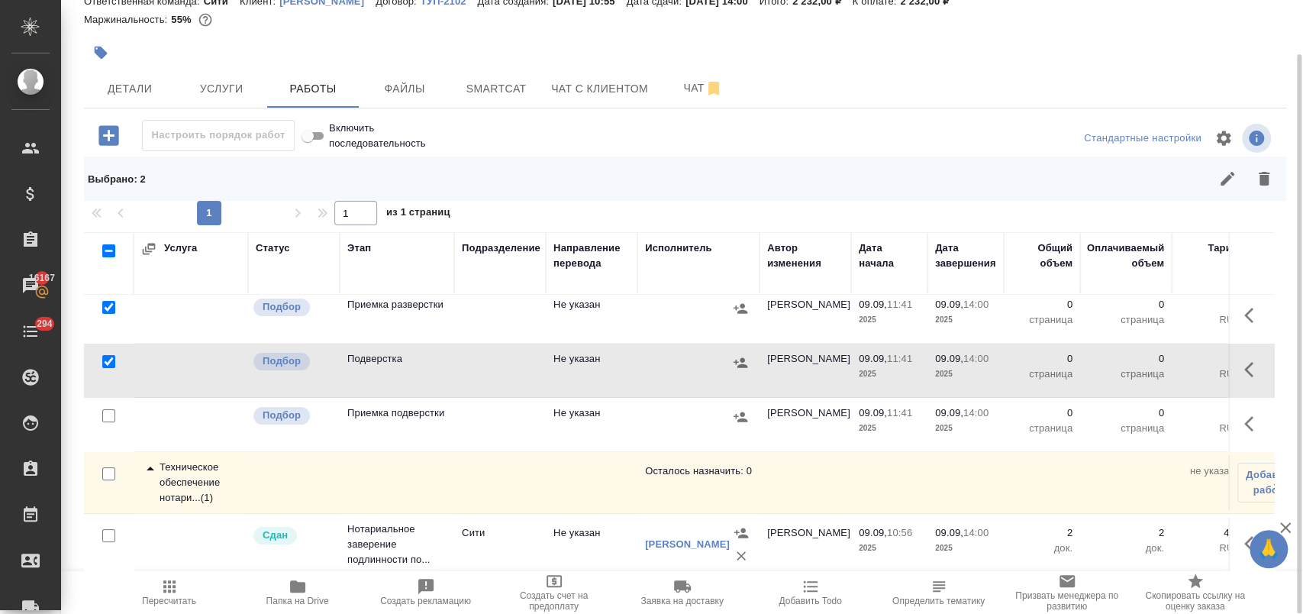
click at [108, 409] on input "checkbox" at bounding box center [108, 415] width 13 height 13
checkbox input "true"
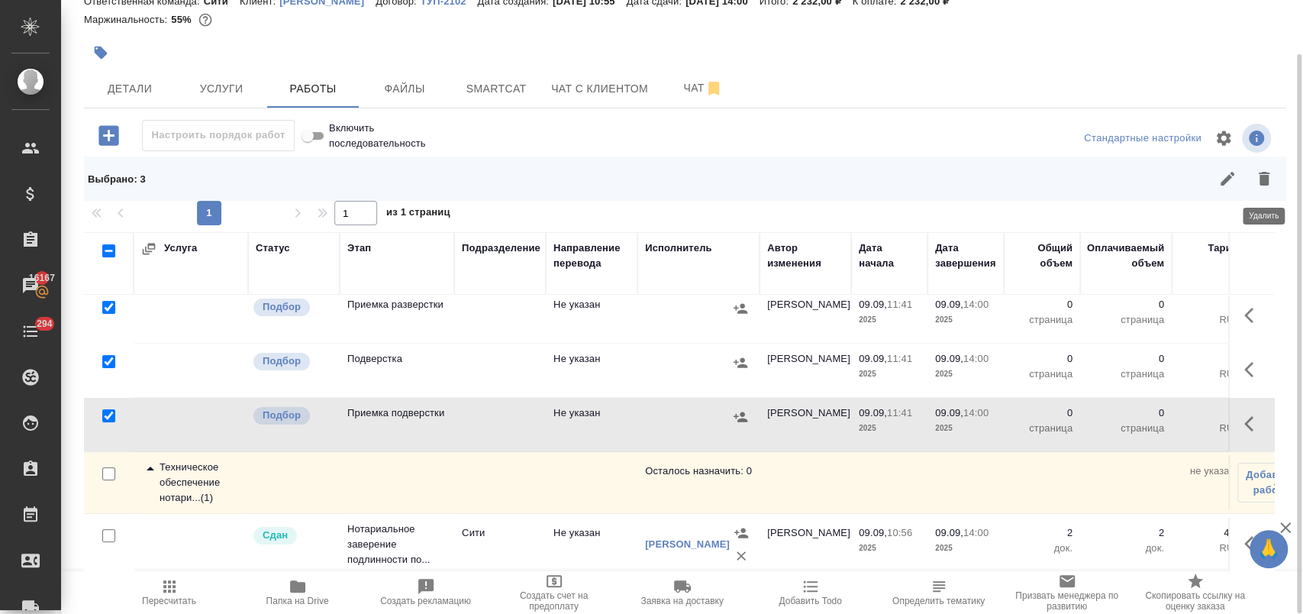
click at [1271, 179] on icon "button" at bounding box center [1264, 179] width 18 height 18
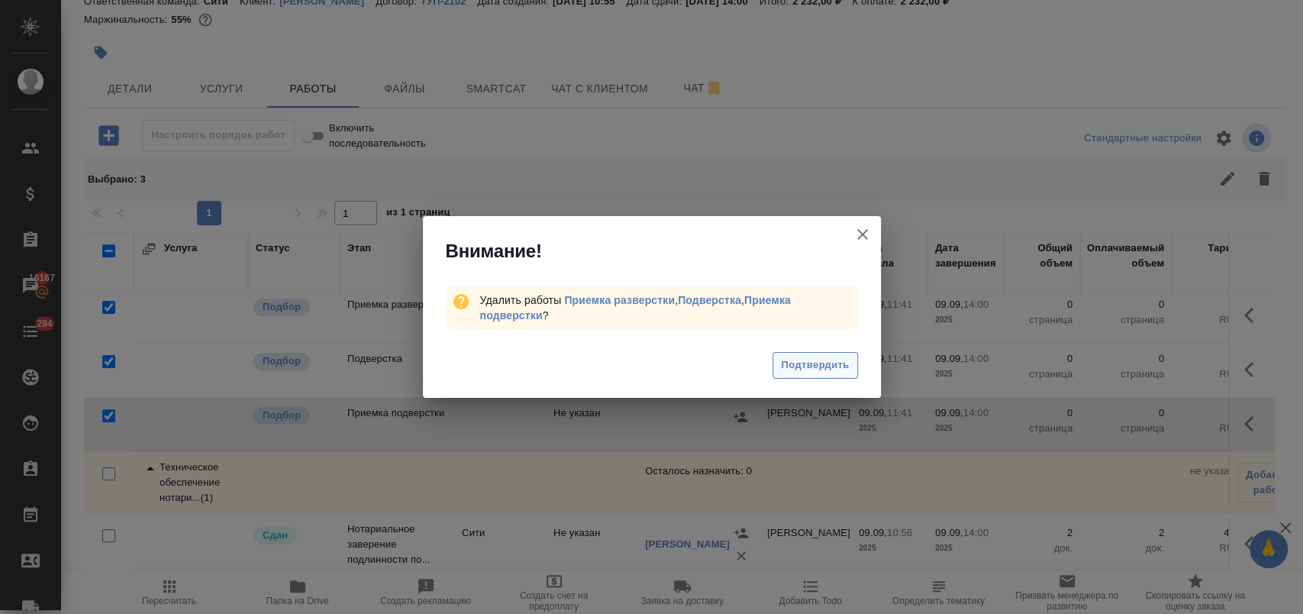
click at [836, 370] on span "Подтвердить" at bounding box center [815, 366] width 68 height 18
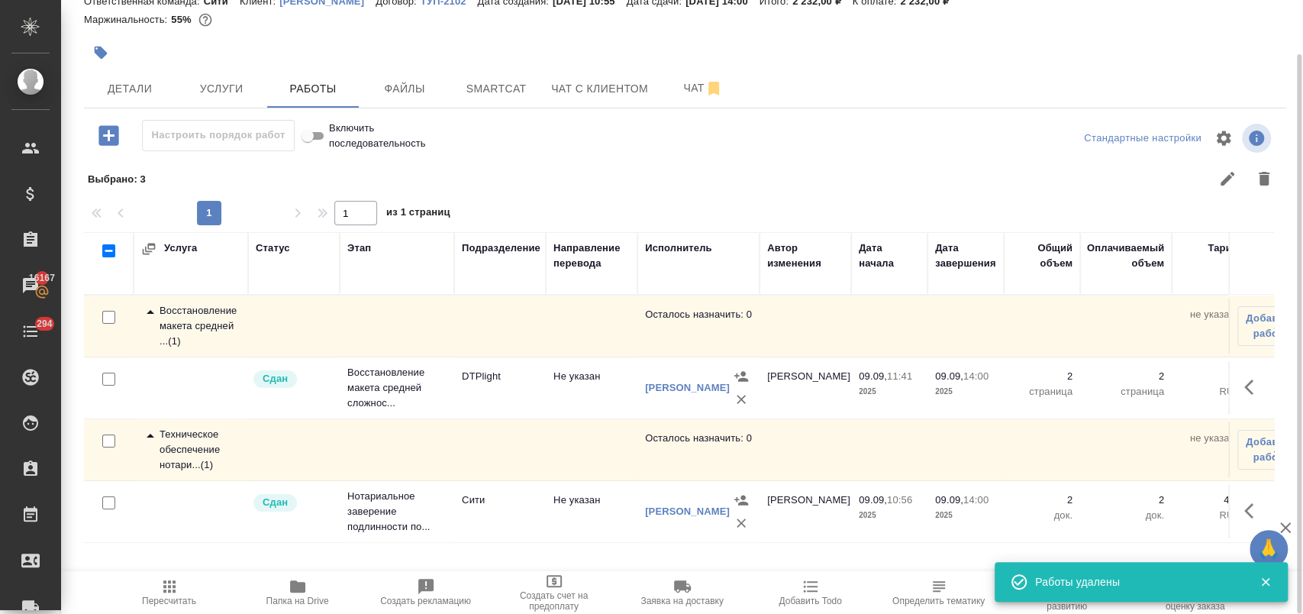
scroll to position [0, 0]
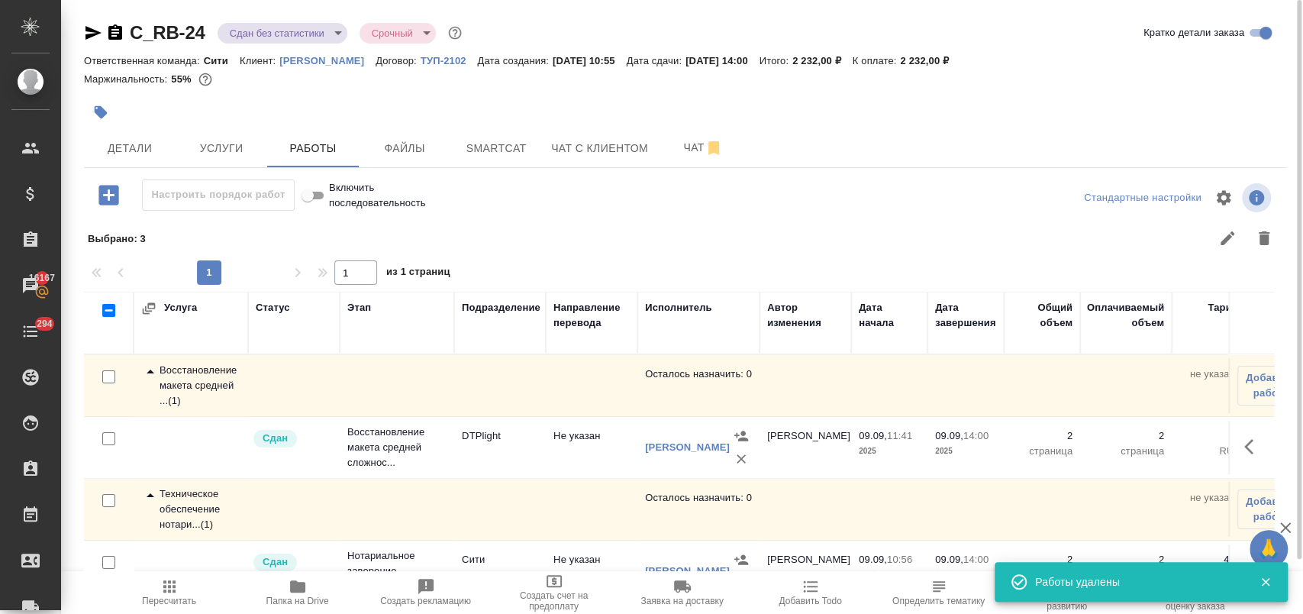
click at [285, 37] on body "🙏 .cls-1 fill:#fff; AWATERA [PERSON_NAME] Спецификации Заказы 16167 Чаты 294 To…" at bounding box center [651, 368] width 1303 height 737
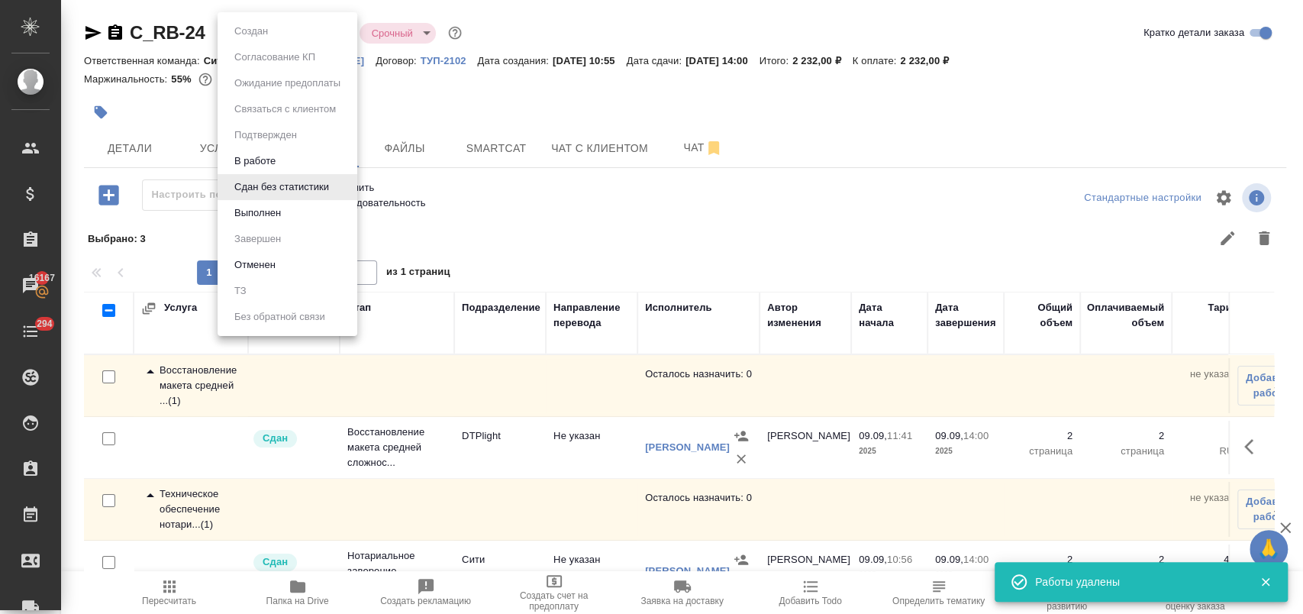
click at [300, 212] on li "Выполнен" at bounding box center [288, 213] width 140 height 26
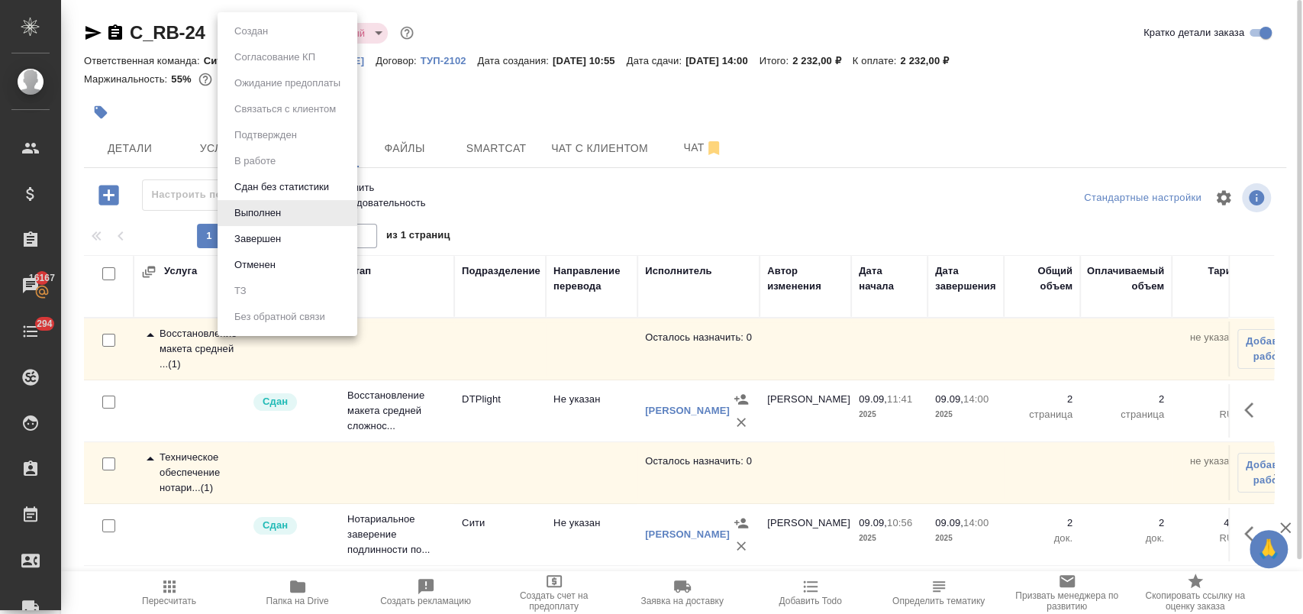
click at [276, 32] on body "🙏 .cls-1 fill:#fff; AWATERA [PERSON_NAME] Спецификации Заказы 16167 Чаты 294 To…" at bounding box center [651, 368] width 1303 height 737
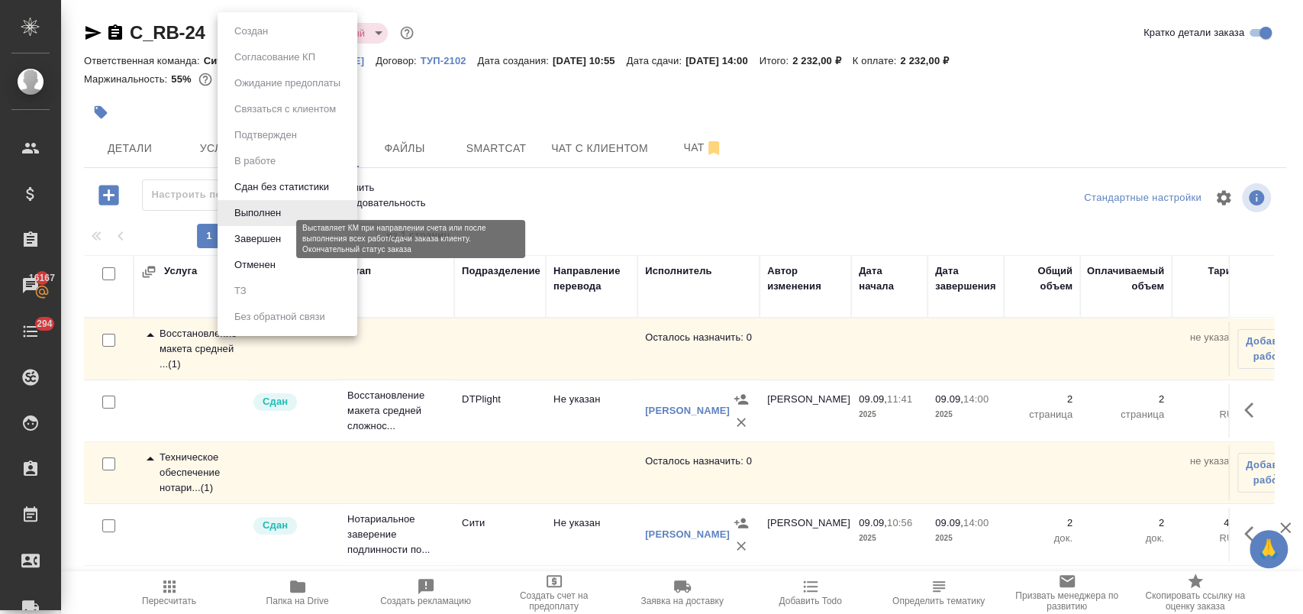
click at [276, 244] on button "Завершен" at bounding box center [258, 239] width 56 height 17
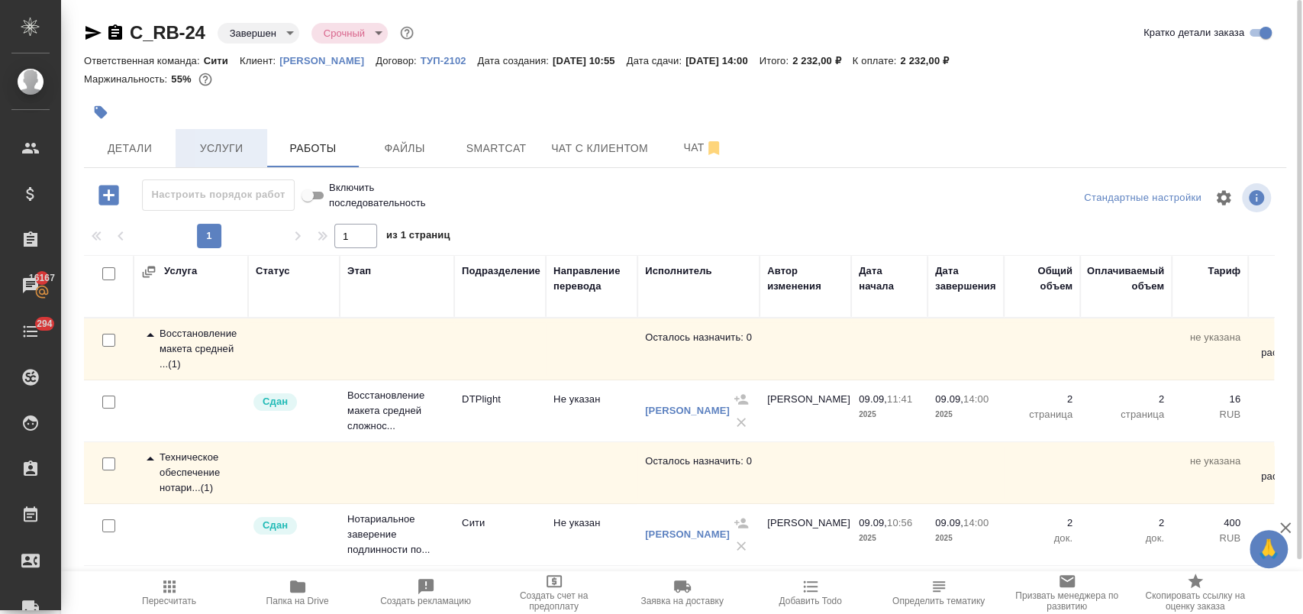
click at [209, 150] on span "Услуги" at bounding box center [221, 148] width 73 height 19
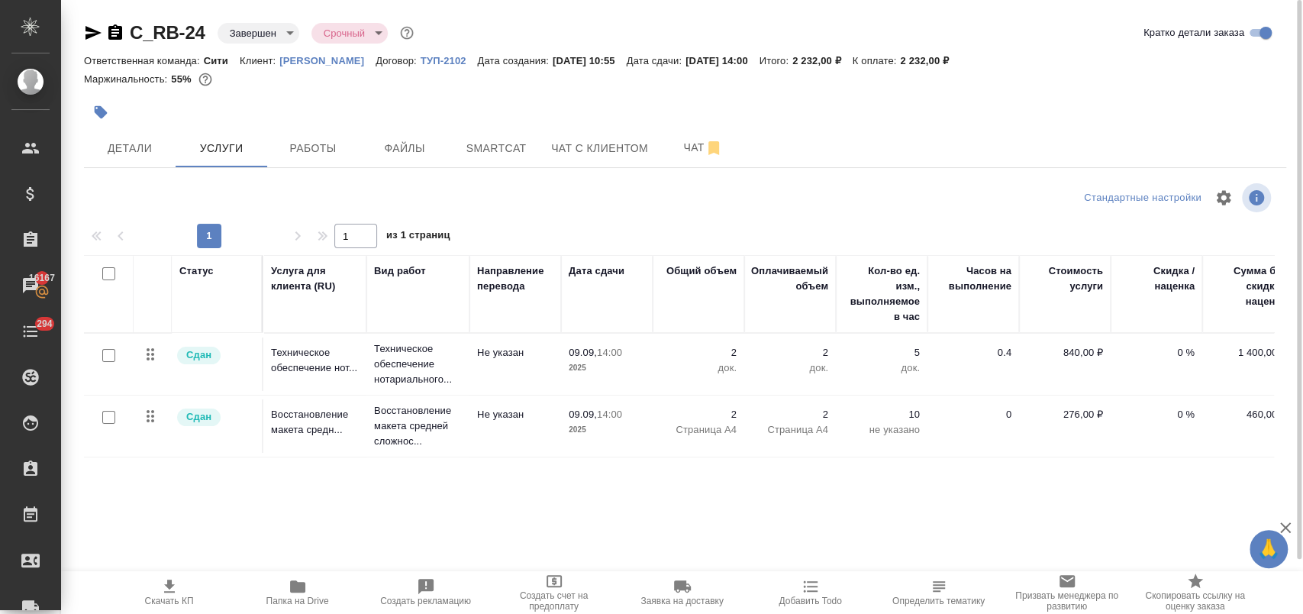
click at [108, 415] on input "checkbox" at bounding box center [108, 417] width 13 height 13
checkbox input "true"
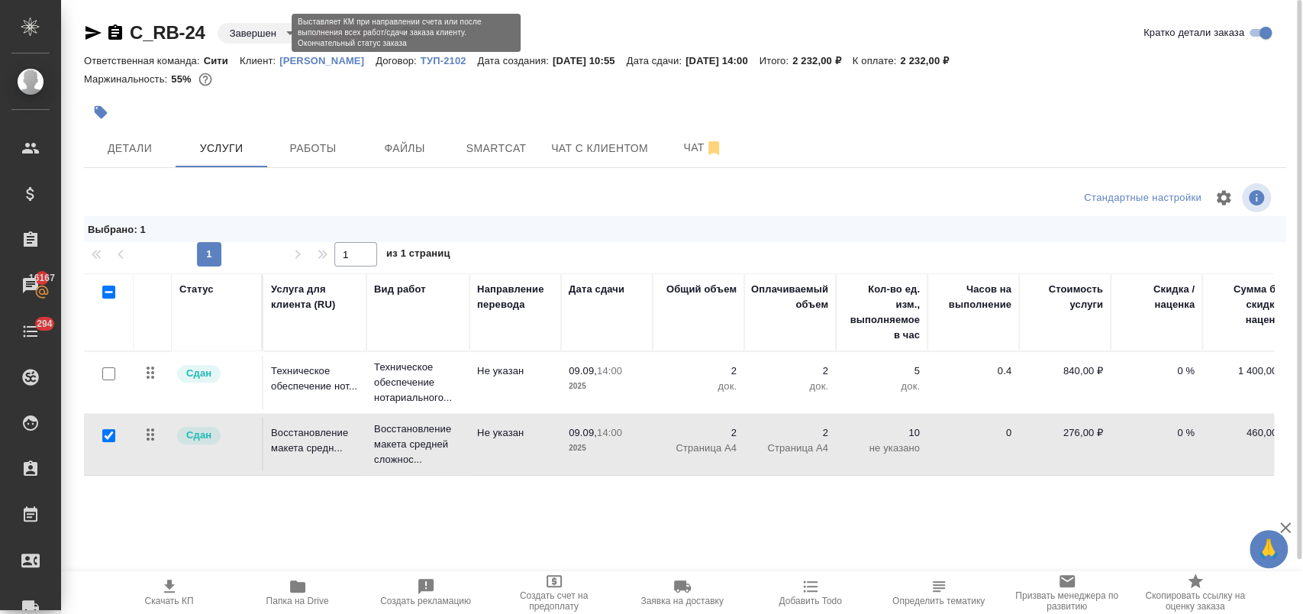
click at [282, 28] on body "🙏 .cls-1 fill:#fff; AWATERA Лофицкая Юлия Владимировна Клиенты Спецификации Зак…" at bounding box center [651, 368] width 1303 height 737
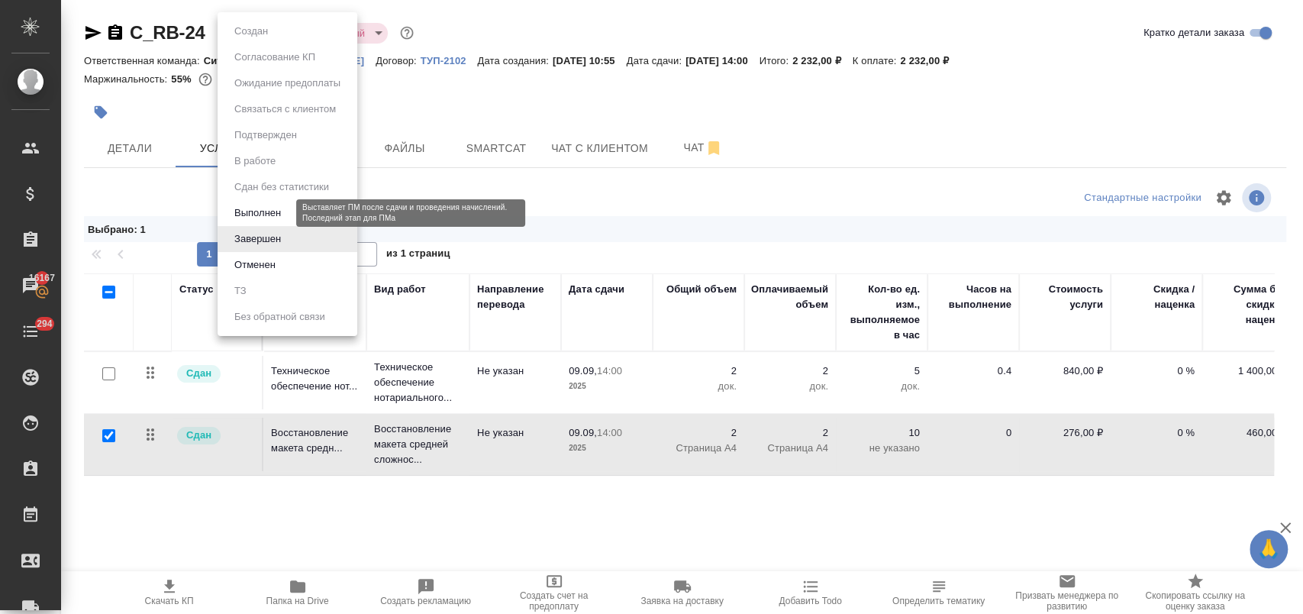
click at [258, 218] on button "Выполнен" at bounding box center [258, 213] width 56 height 17
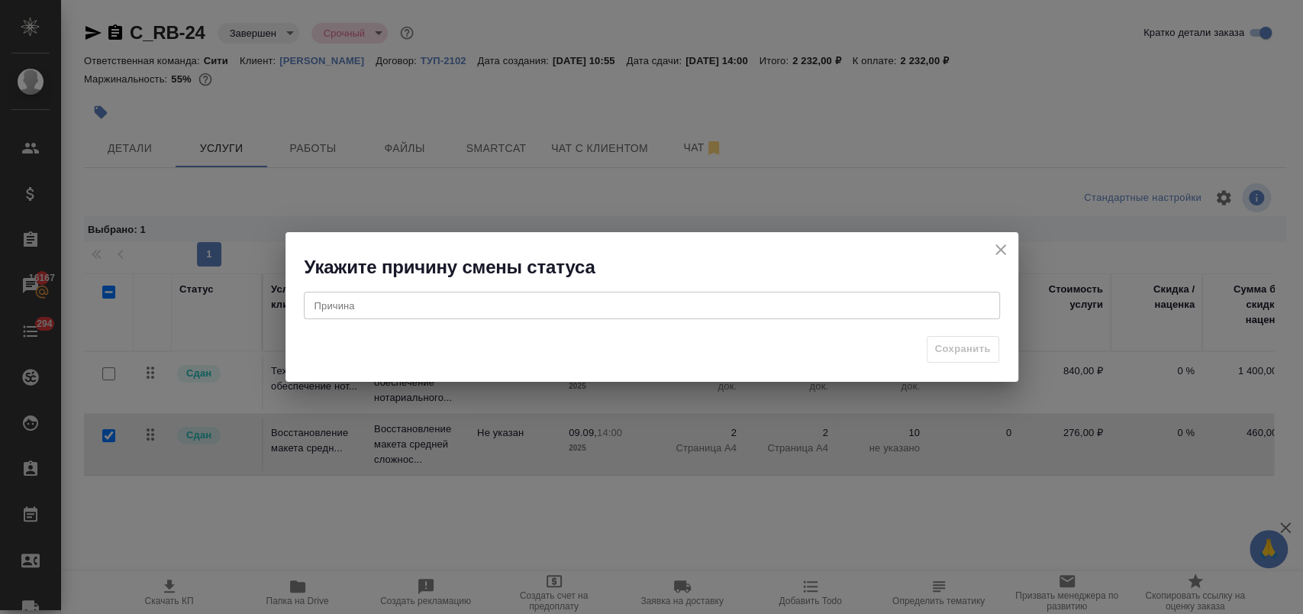
click at [487, 299] on div "x Причина" at bounding box center [652, 305] width 696 height 27
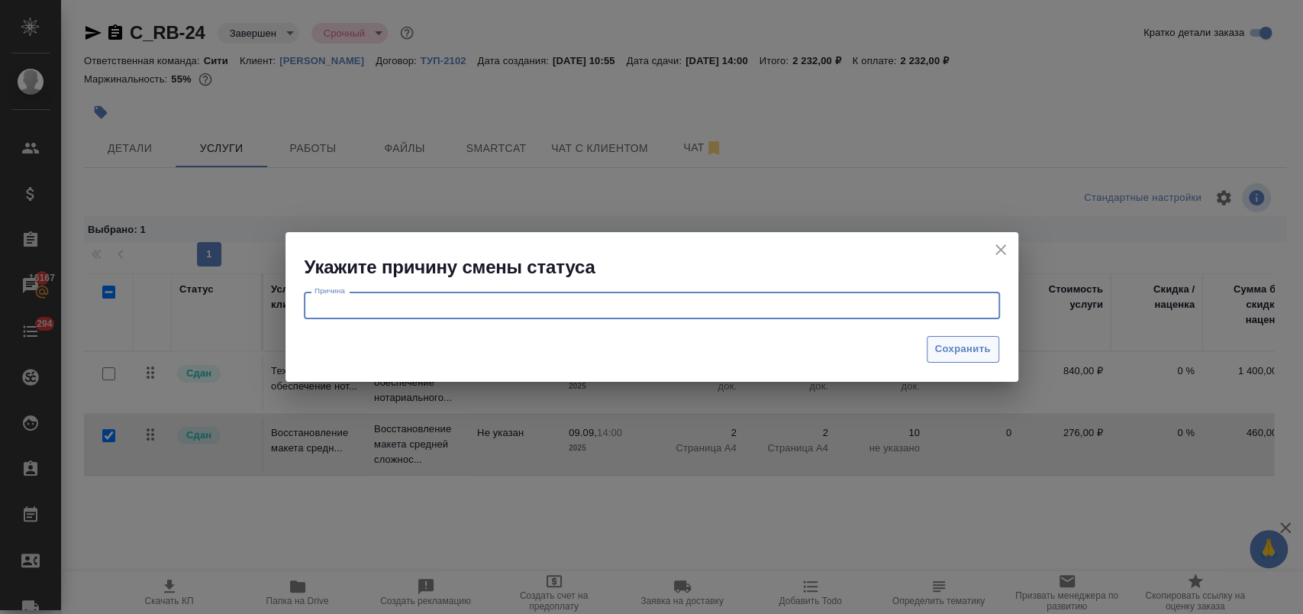
click at [962, 354] on span "Сохранить" at bounding box center [963, 350] width 56 height 18
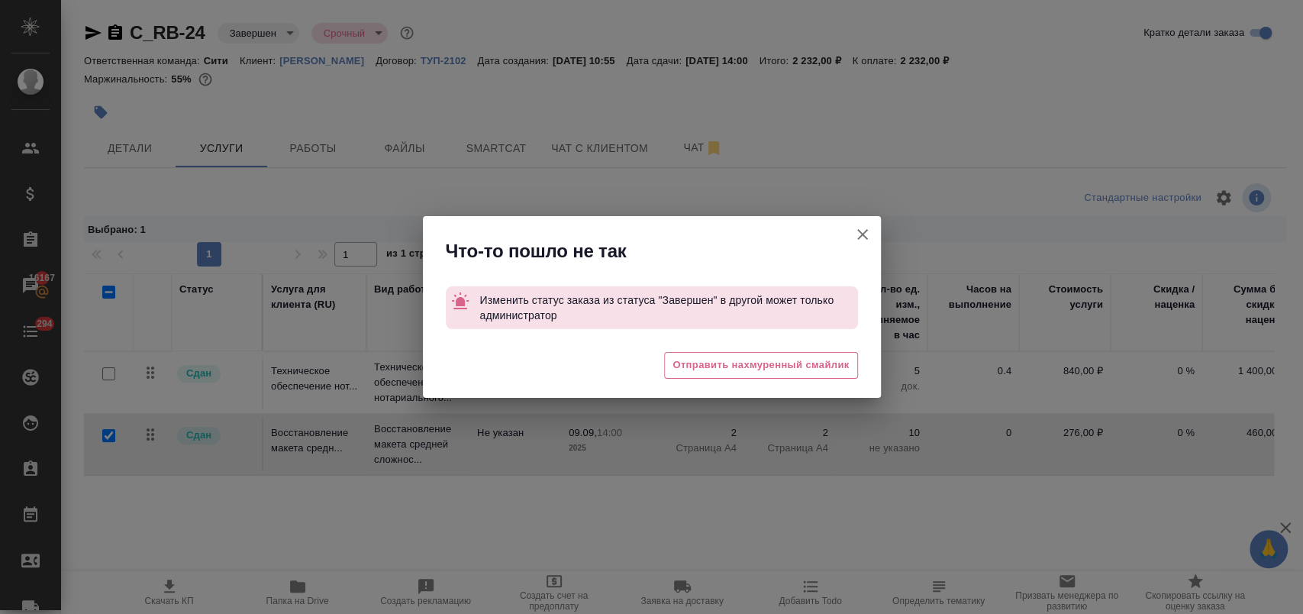
click at [863, 235] on icon "button" at bounding box center [862, 234] width 11 height 11
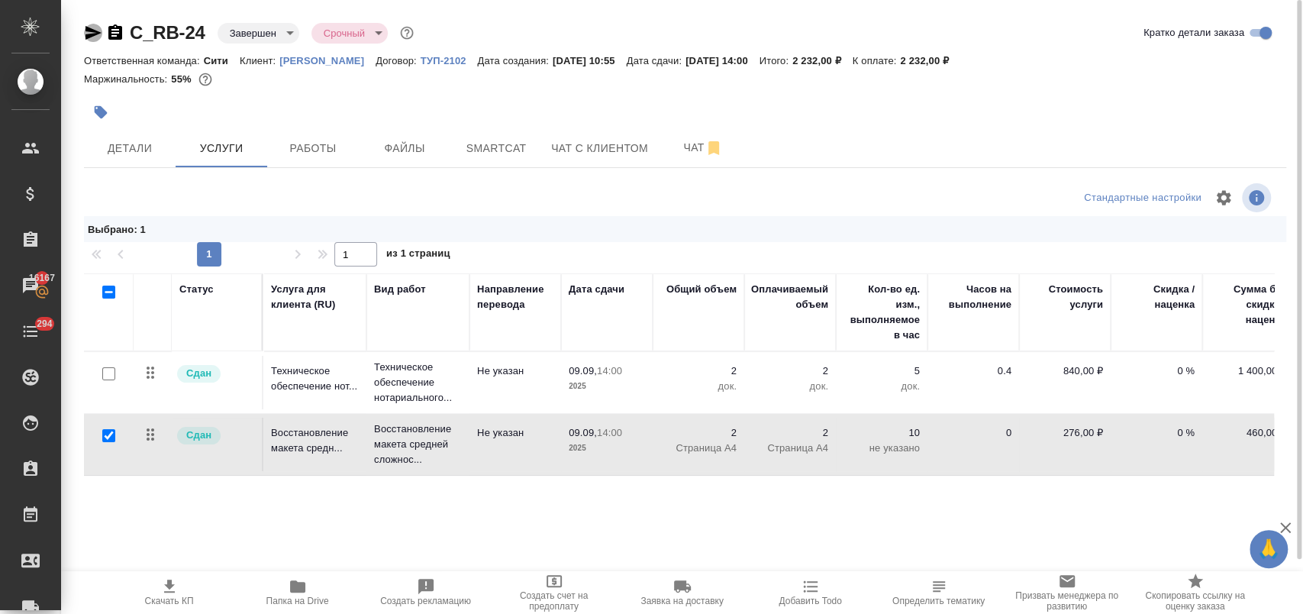
click at [93, 32] on icon "button" at bounding box center [93, 33] width 18 height 18
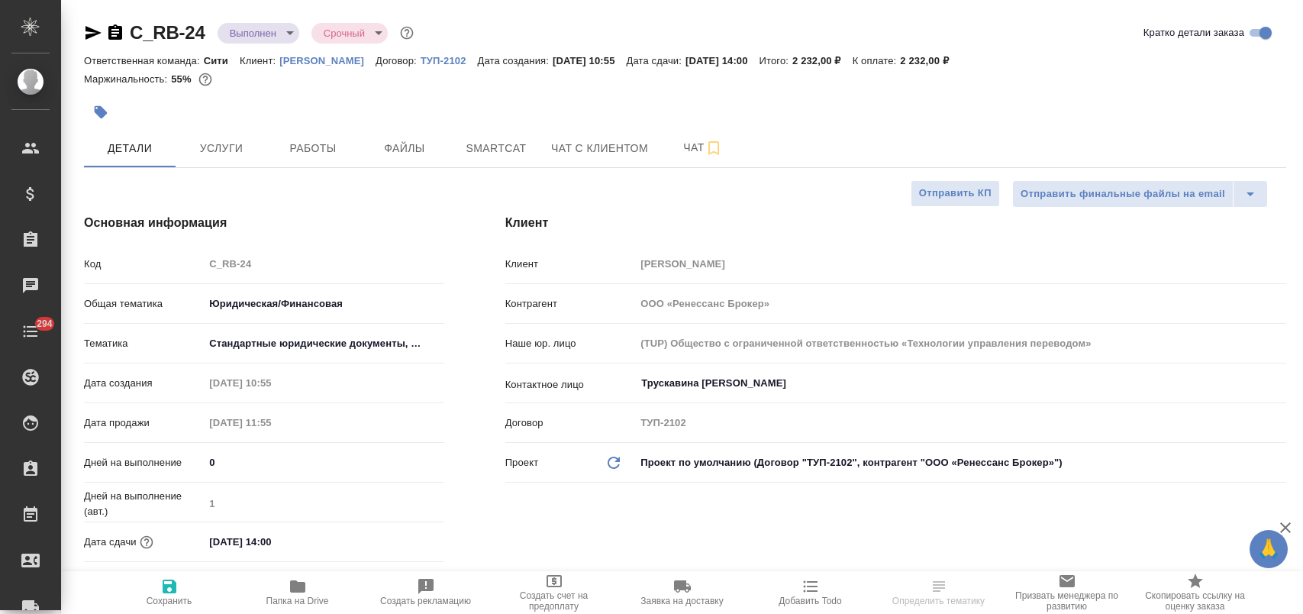
select select "RU"
type input "[PERSON_NAME]"
click at [210, 139] on span "Услуги" at bounding box center [221, 148] width 73 height 19
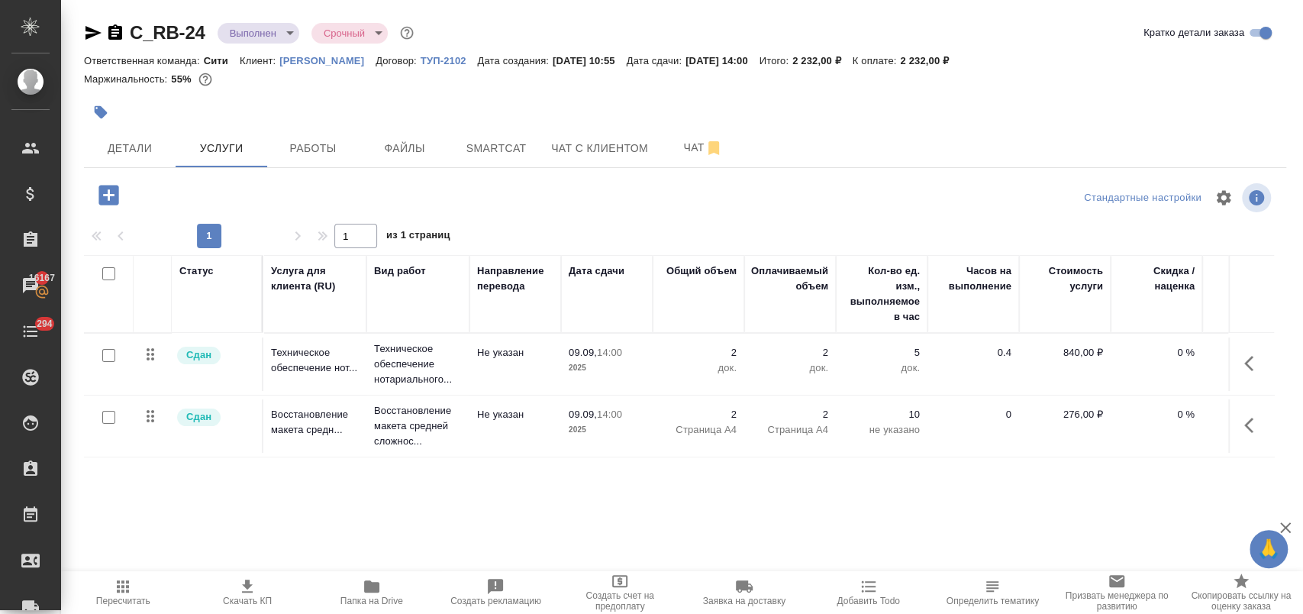
click at [108, 419] on input "checkbox" at bounding box center [108, 417] width 13 height 13
checkbox input "true"
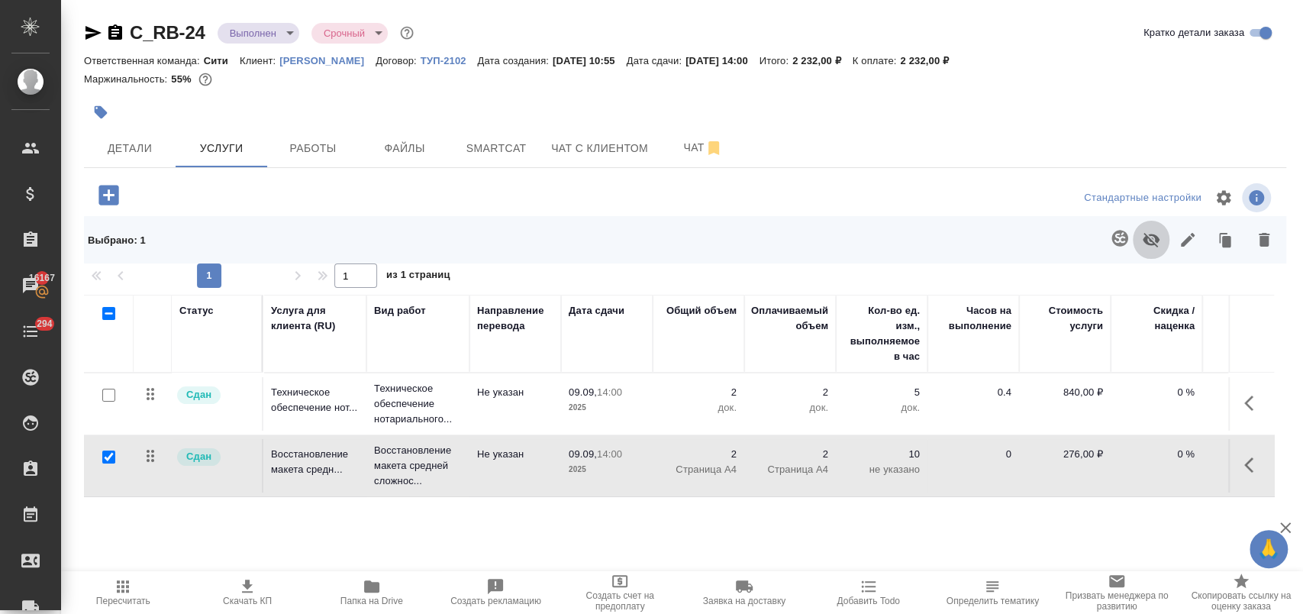
click at [1151, 241] on icon "button" at bounding box center [1151, 240] width 17 height 15
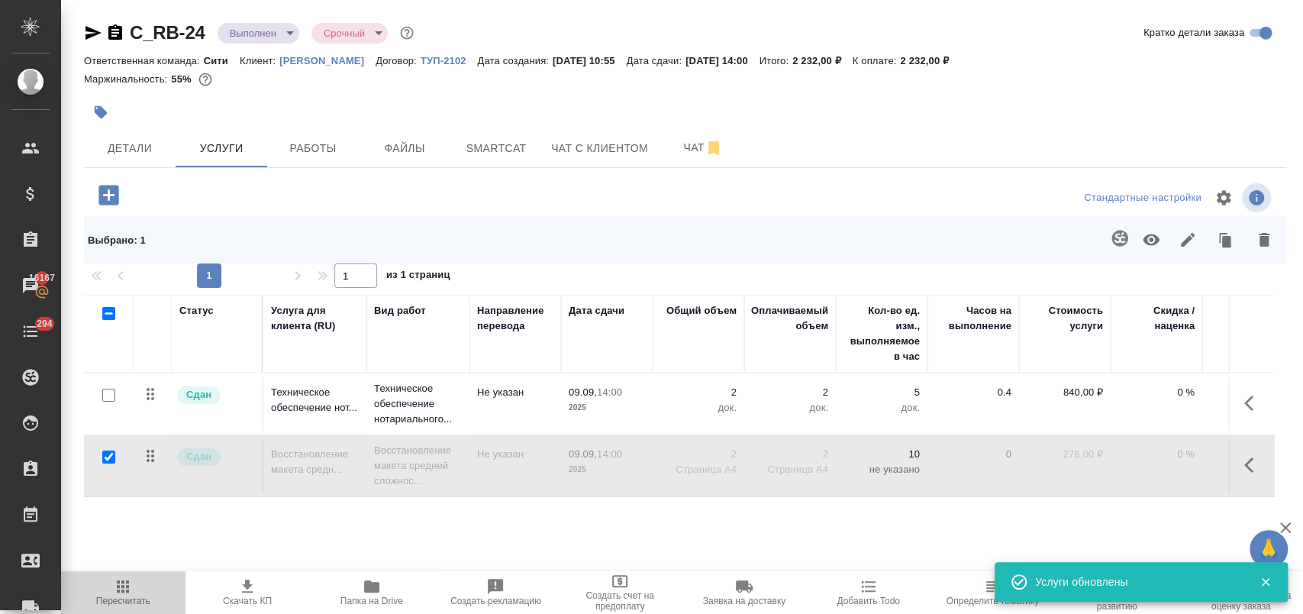
click at [116, 590] on icon "button" at bounding box center [123, 586] width 18 height 18
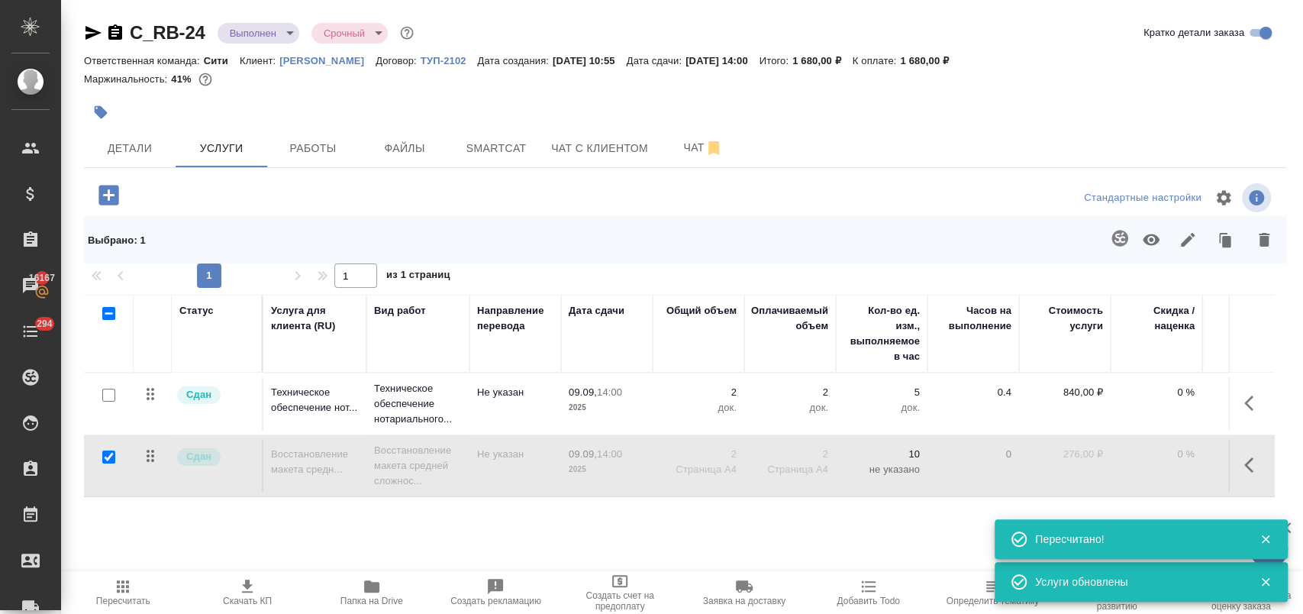
click at [281, 39] on body "🙏 .cls-1 fill:#fff; AWATERA [PERSON_NAME] Спецификации Заказы 16167 Чаты 294 To…" at bounding box center [651, 368] width 1303 height 737
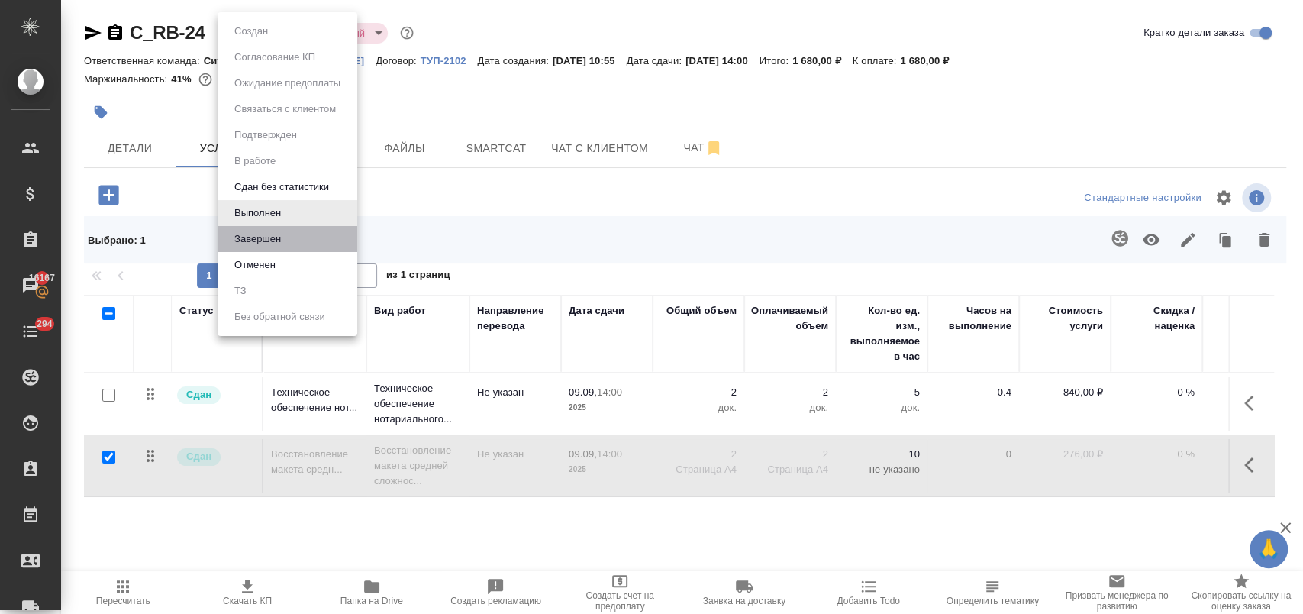
click at [299, 234] on li "Завершен" at bounding box center [288, 239] width 140 height 26
